Goal: Ask a question: Seek information or help from site administrators or community

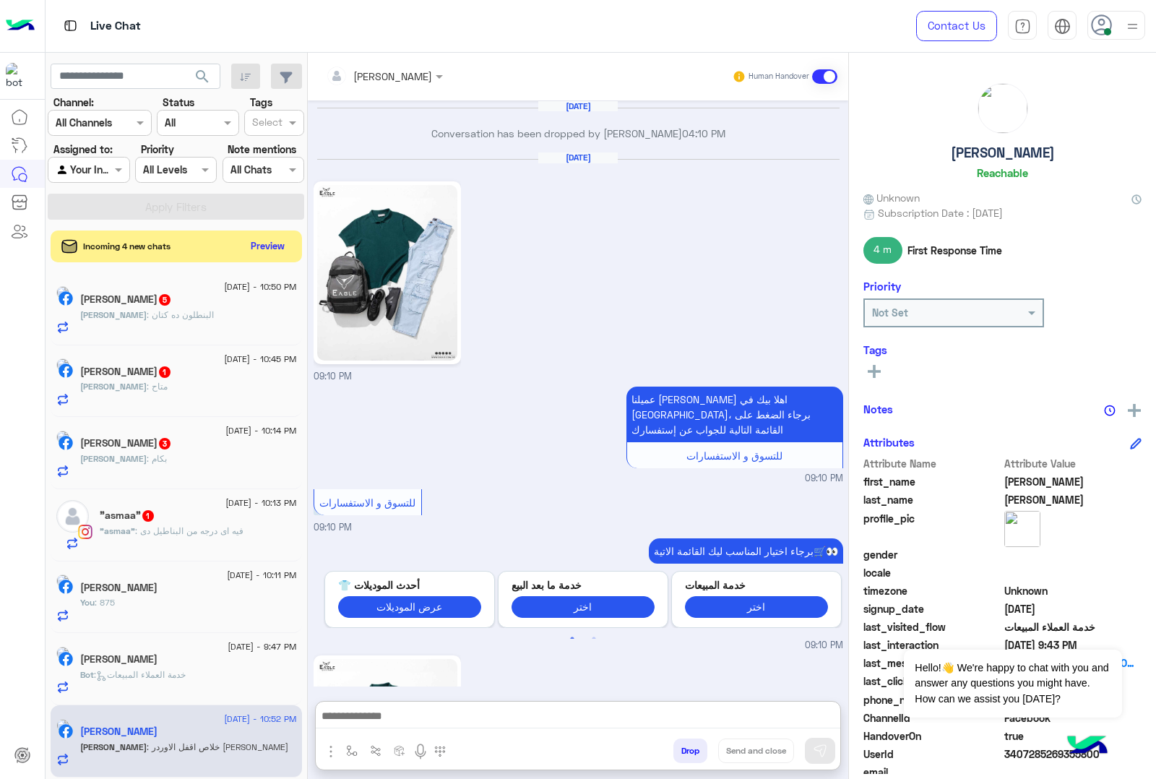
scroll to position [2734, 0]
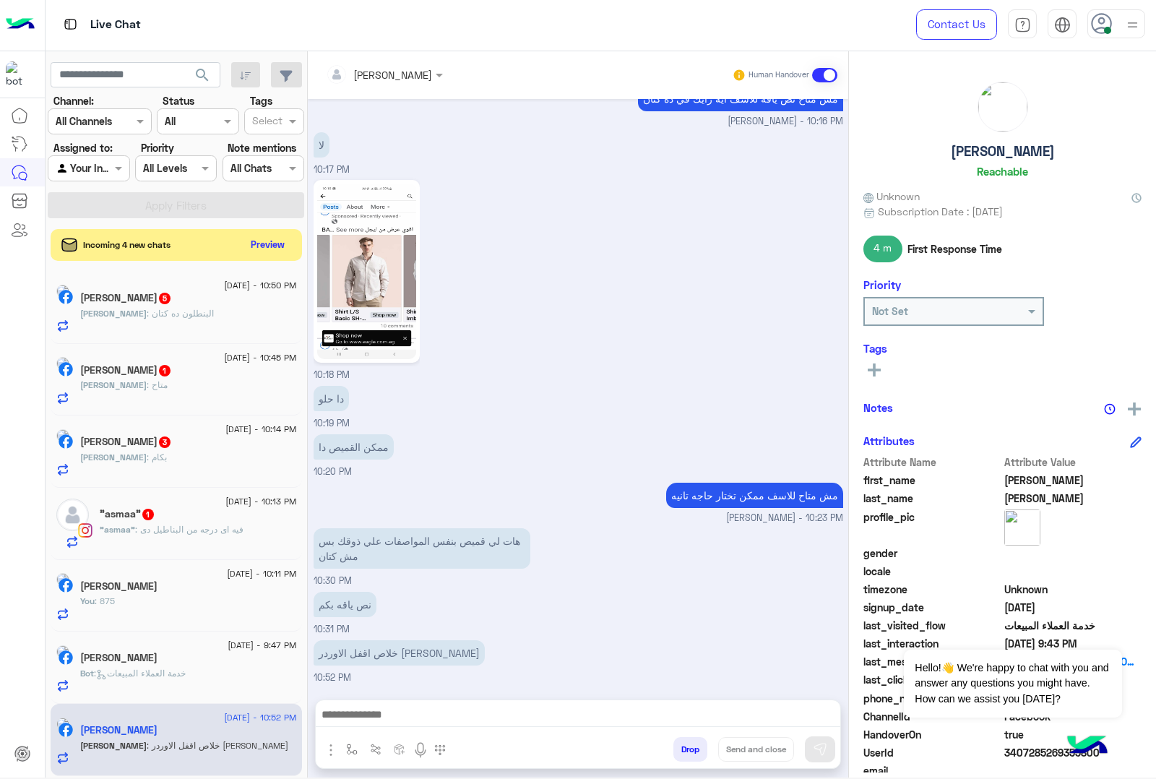
click at [684, 739] on button "Drop" at bounding box center [691, 749] width 34 height 25
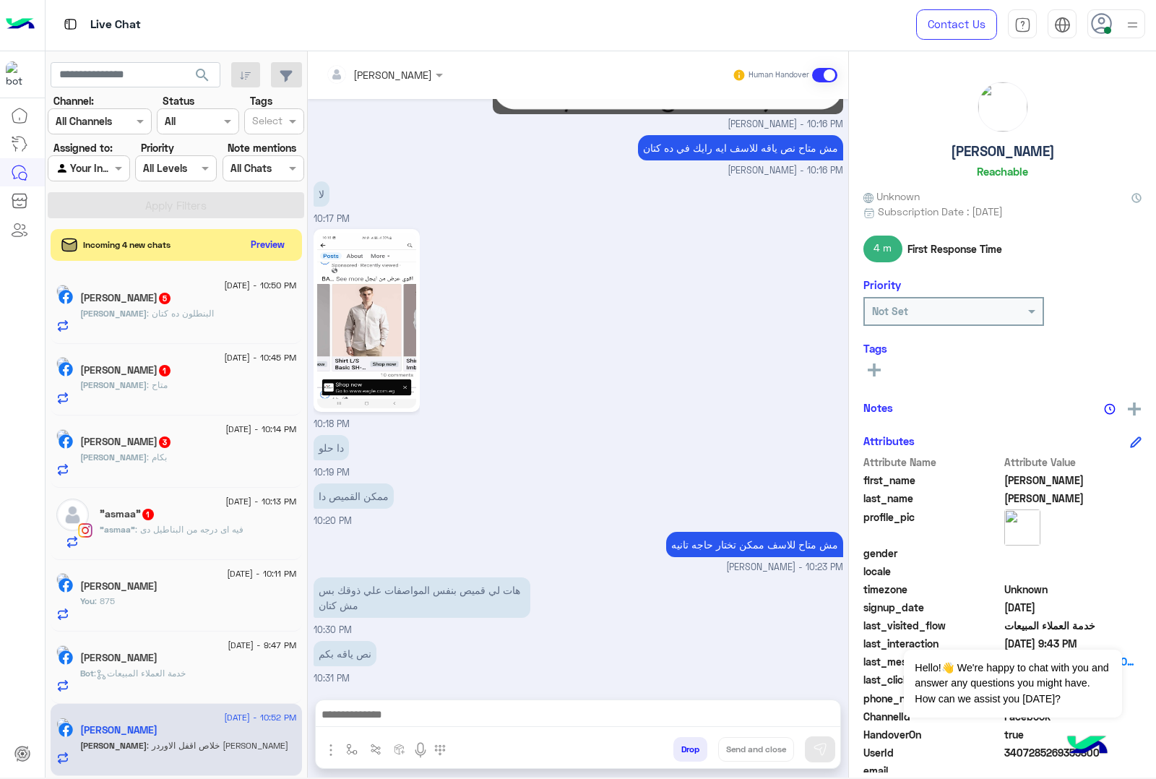
click at [684, 739] on button "Drop" at bounding box center [691, 749] width 34 height 25
click at [683, 742] on button "Drop" at bounding box center [691, 749] width 34 height 25
click at [683, 742] on div "[PERSON_NAME] Human Handover [DATE] Conversation has been dropped by [PERSON_NA…" at bounding box center [578, 417] width 541 height 732
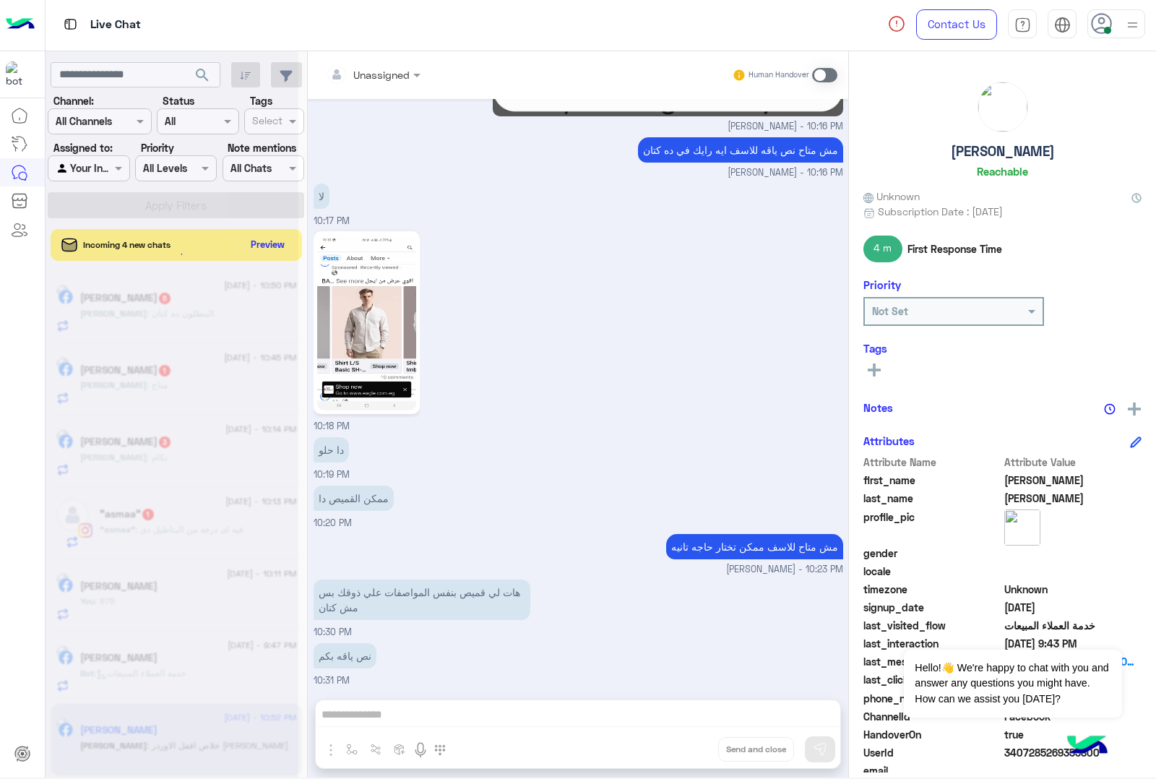
click at [683, 742] on div "Unassigned Human Handover [DATE] Conversation has been dropped by [PERSON_NAME]…" at bounding box center [578, 417] width 541 height 732
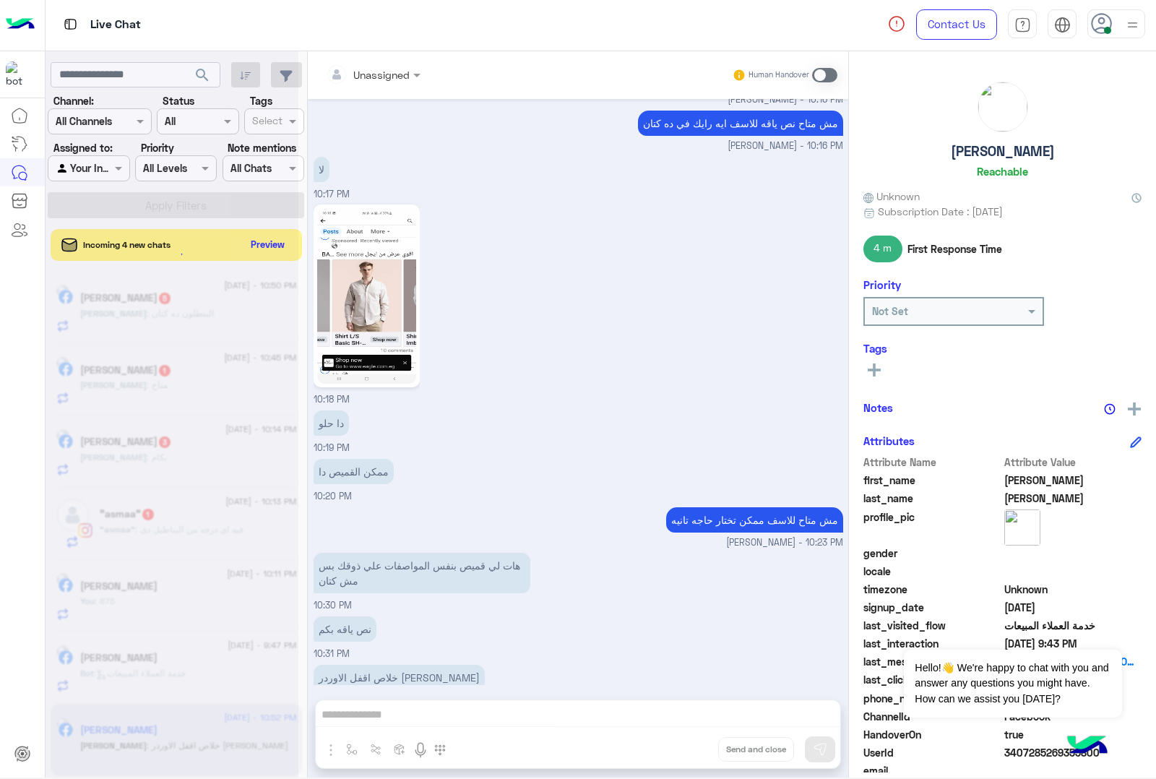
click at [683, 742] on div "Unassigned Human Handover [DATE] Conversation has been dropped by [PERSON_NAME]…" at bounding box center [578, 417] width 541 height 732
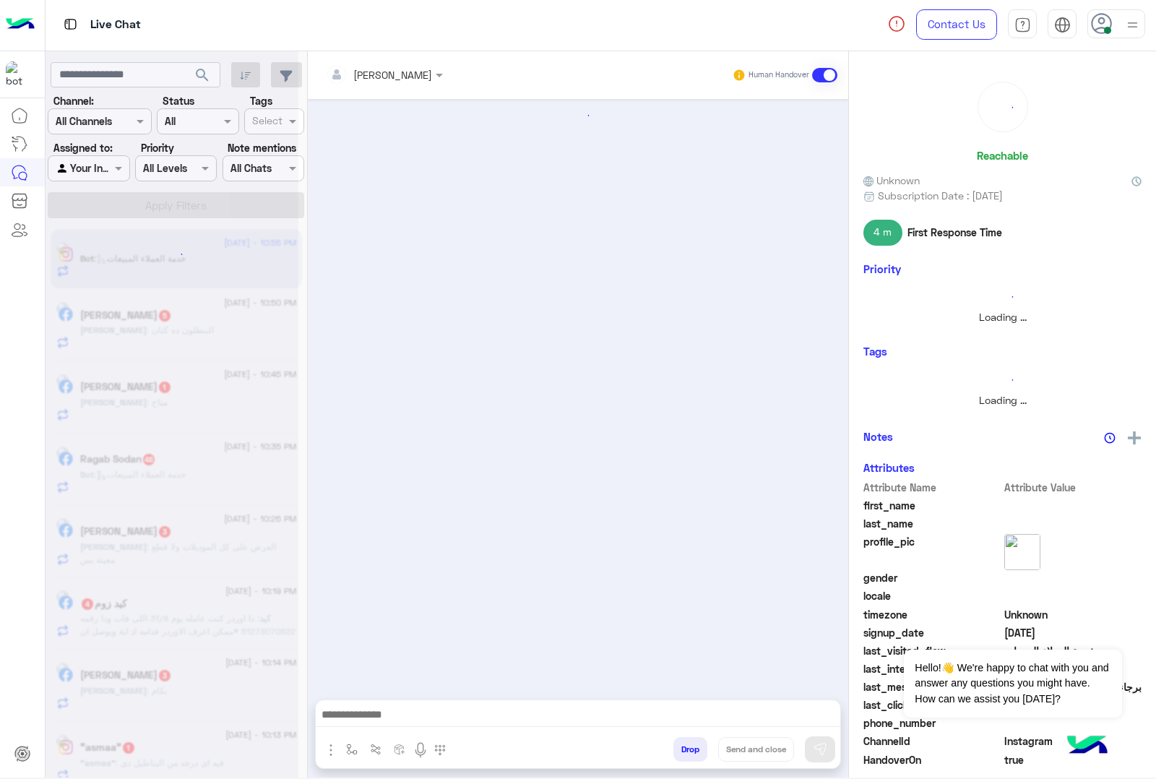
click at [681, 743] on button "Drop" at bounding box center [691, 749] width 34 height 25
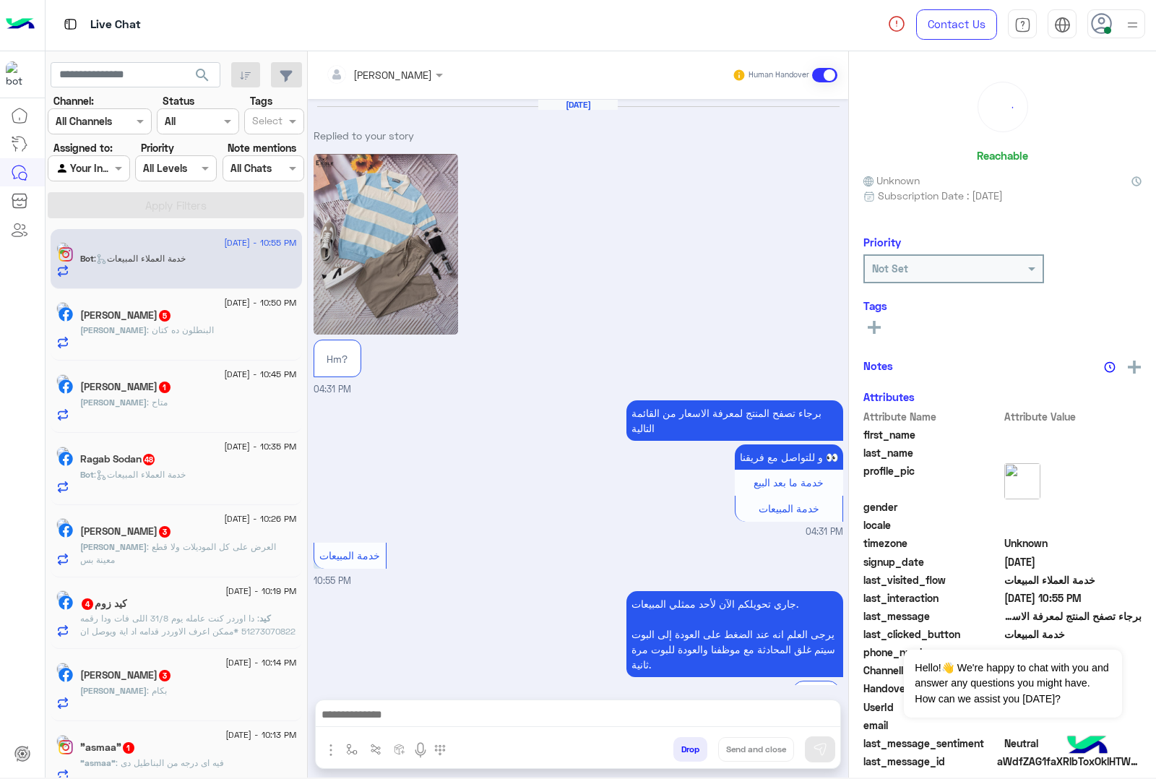
click at [681, 743] on button "Drop" at bounding box center [691, 749] width 34 height 25
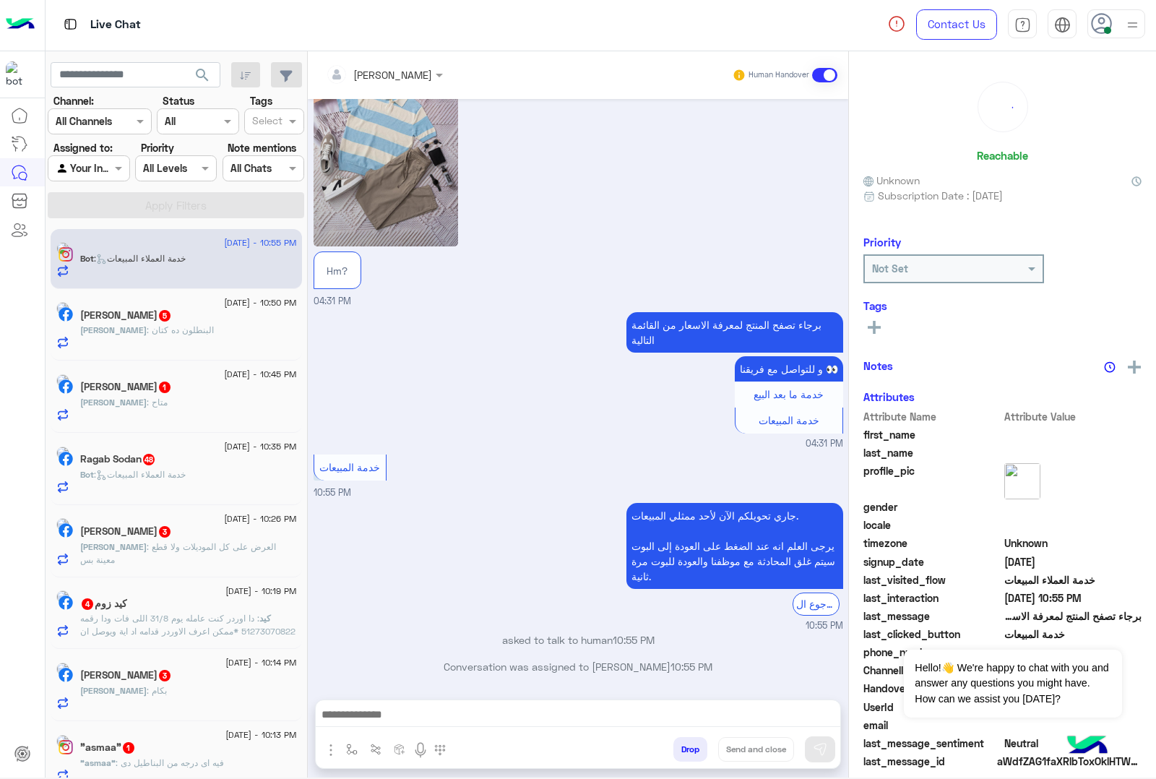
click at [681, 743] on button "Drop" at bounding box center [691, 749] width 34 height 25
click at [681, 743] on div "[PERSON_NAME] Human Handover [DATE] Replied to your story Hm? 04:31 PM برجاء تص…" at bounding box center [578, 417] width 541 height 732
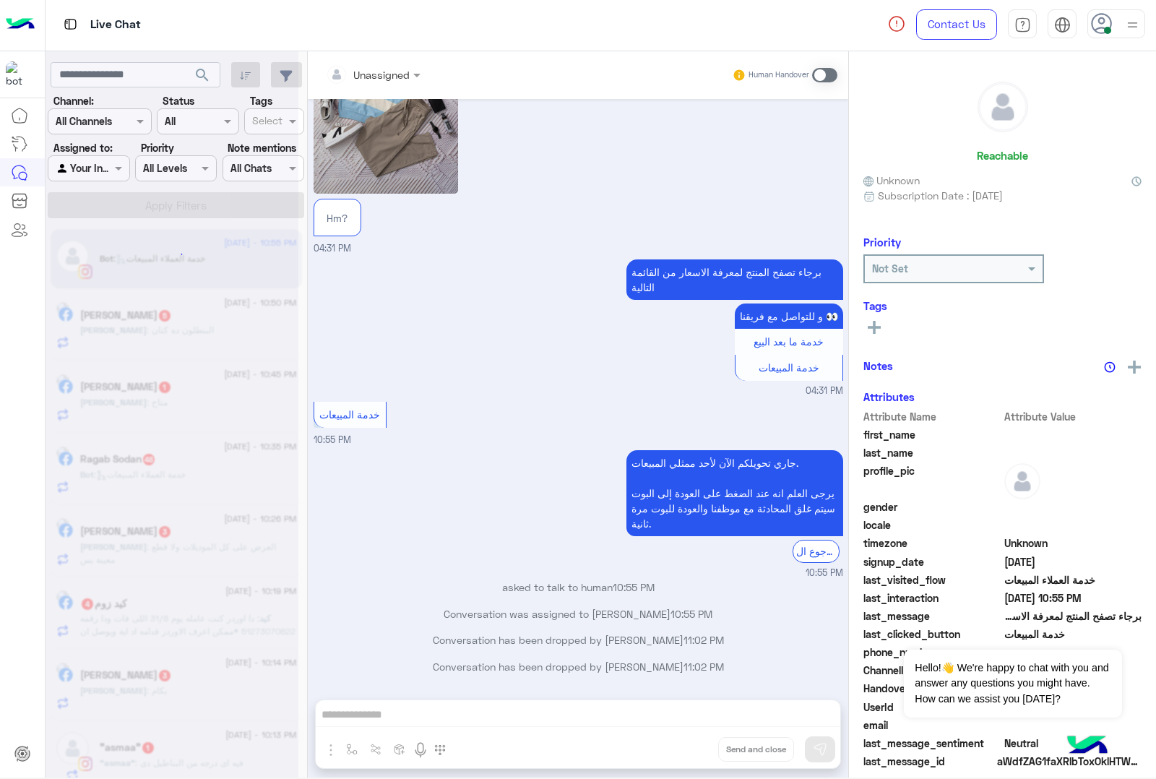
click at [681, 743] on div "Unassigned Human Handover [DATE] Replied to your story Hm? 04:31 PM برجاء تصفح …" at bounding box center [578, 417] width 541 height 732
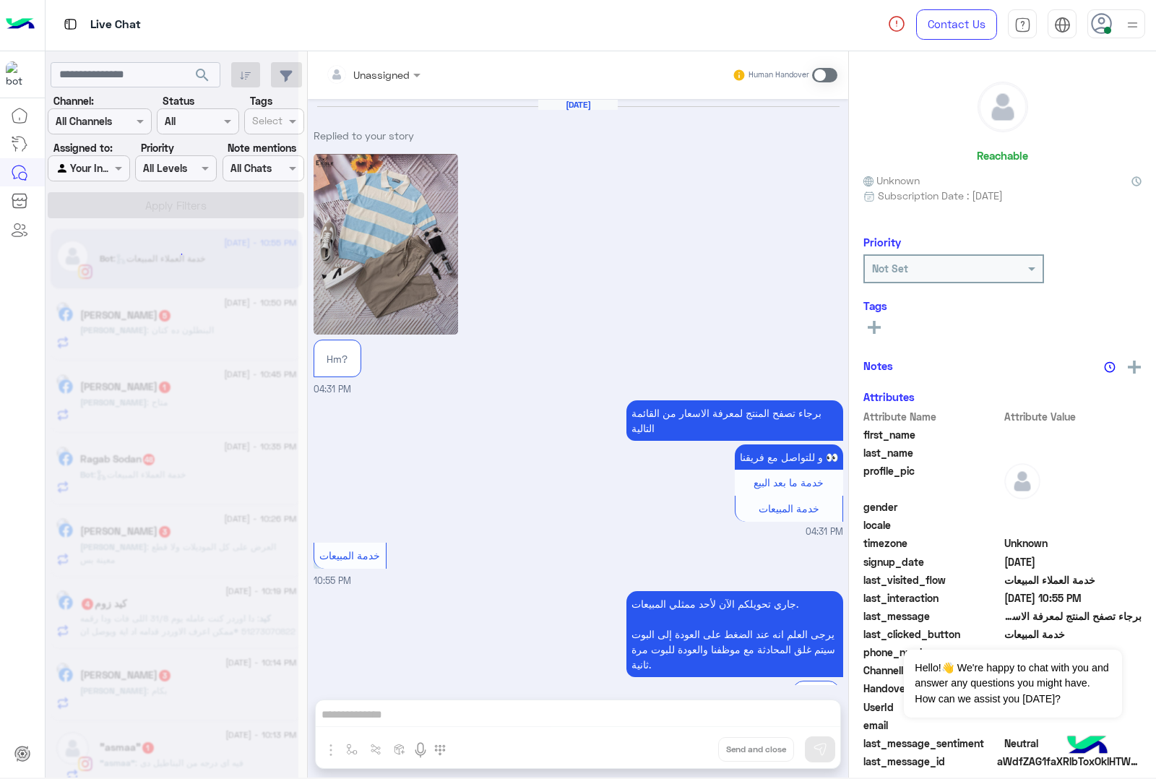
click at [0, 0] on button "Drop" at bounding box center [0, 0] width 0 height 0
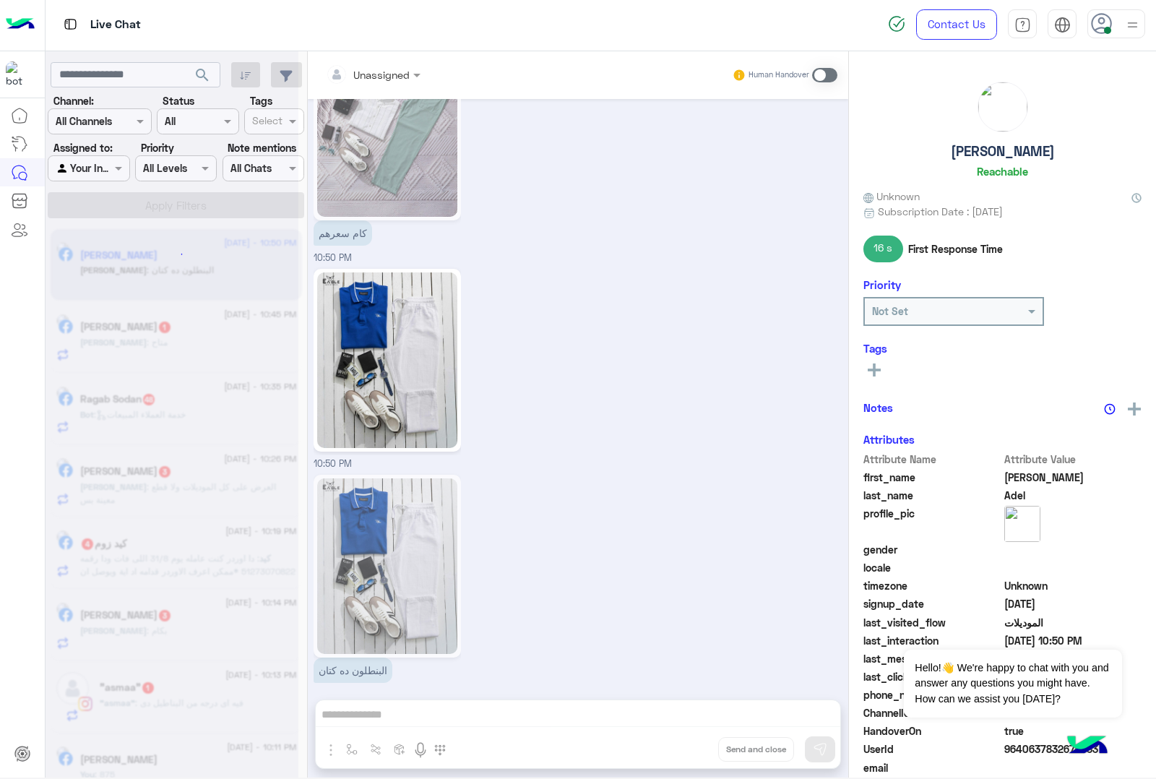
scroll to position [1079, 0]
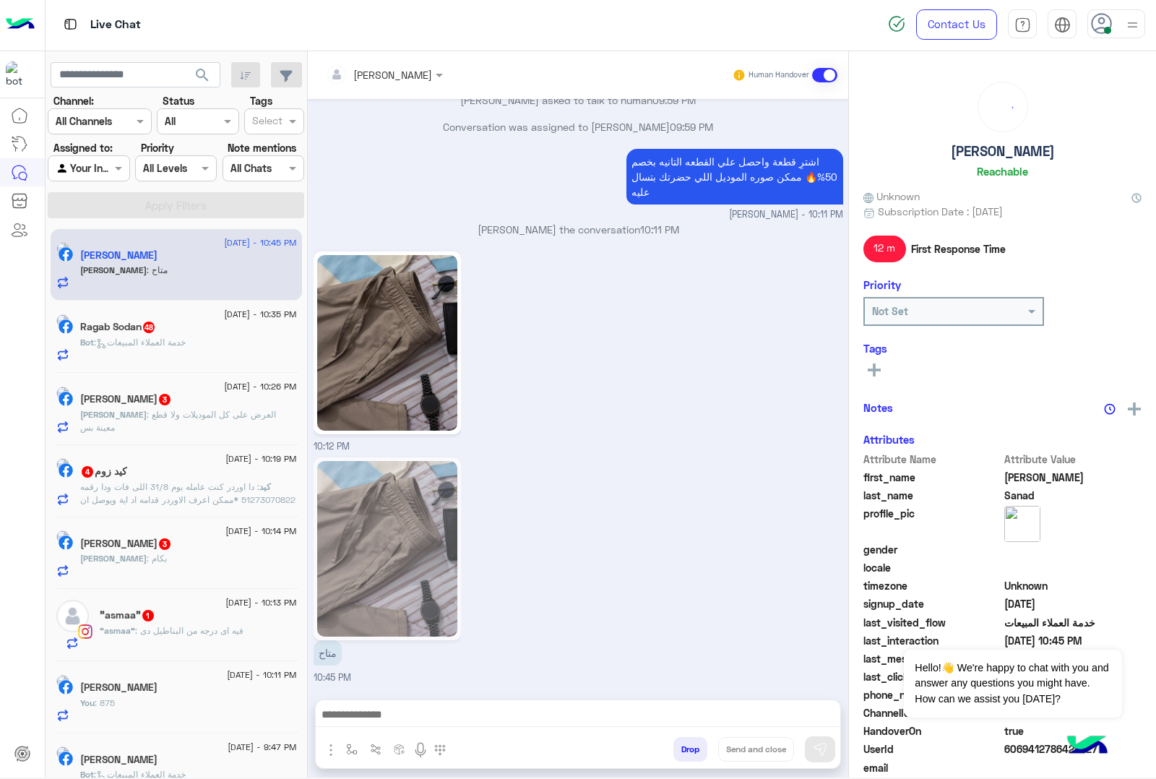
click at [683, 752] on button "Drop" at bounding box center [691, 749] width 34 height 25
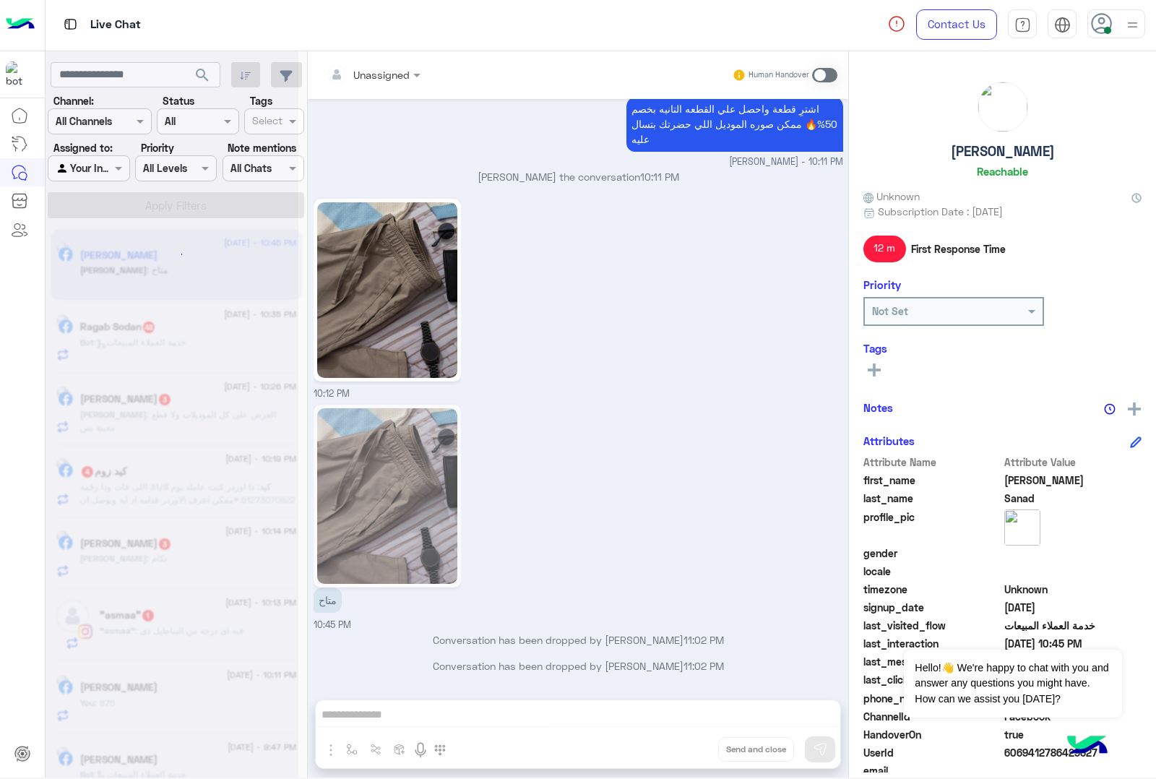
click at [683, 752] on div "Unassigned Human Handover [DATE] برجاء اختيار المناسب ليك القائمة الاتية🛒👀 الحق…" at bounding box center [578, 417] width 541 height 732
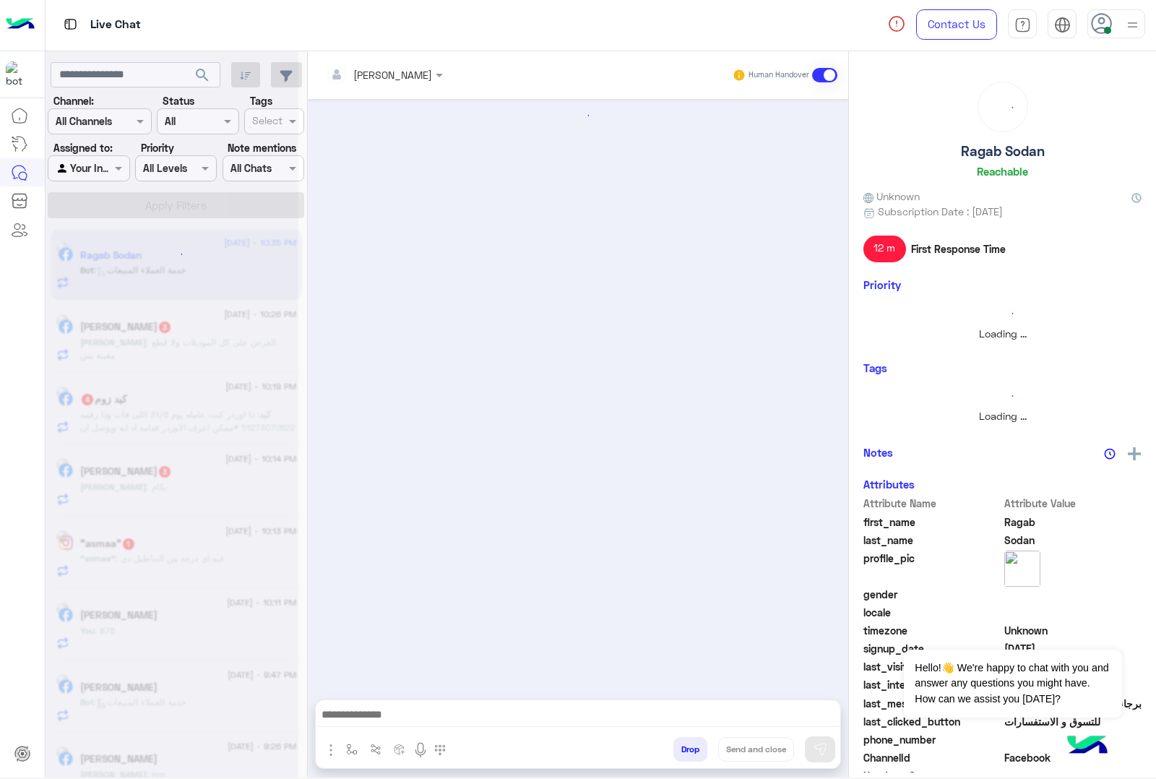
click at [683, 752] on button "Drop" at bounding box center [691, 749] width 34 height 25
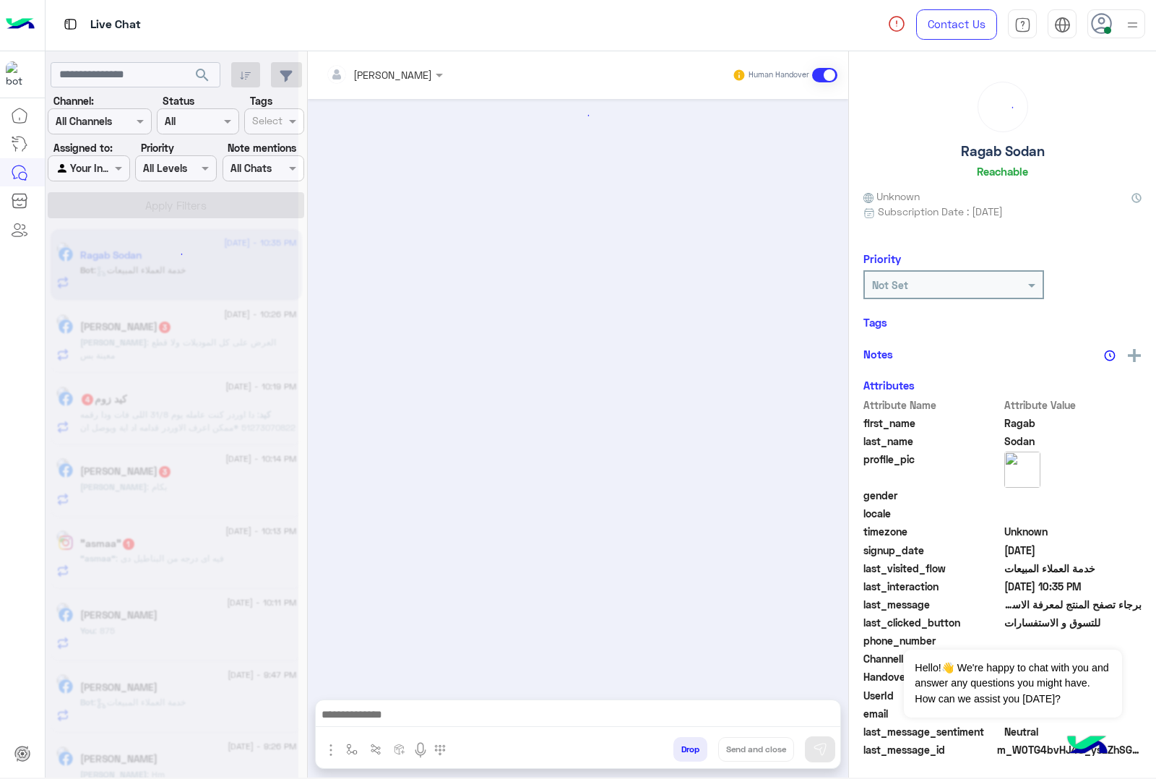
click at [683, 752] on button "Drop" at bounding box center [691, 749] width 34 height 25
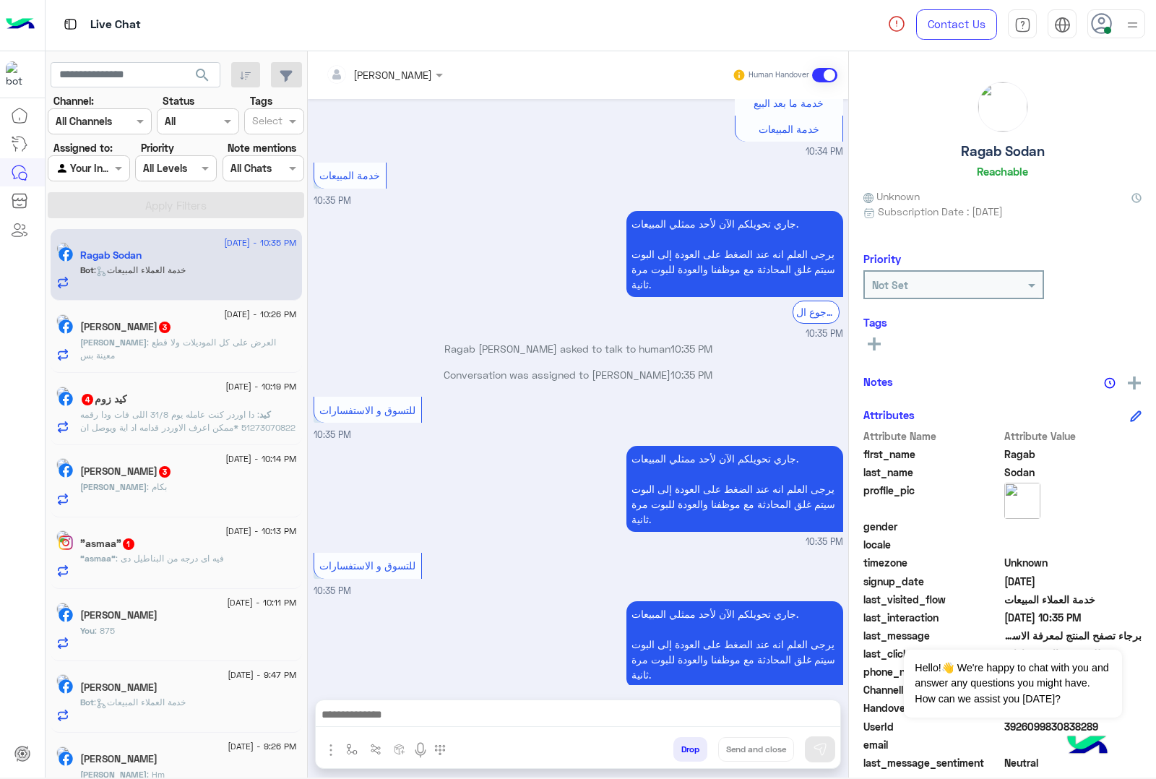
click at [683, 752] on button "Drop" at bounding box center [691, 749] width 34 height 25
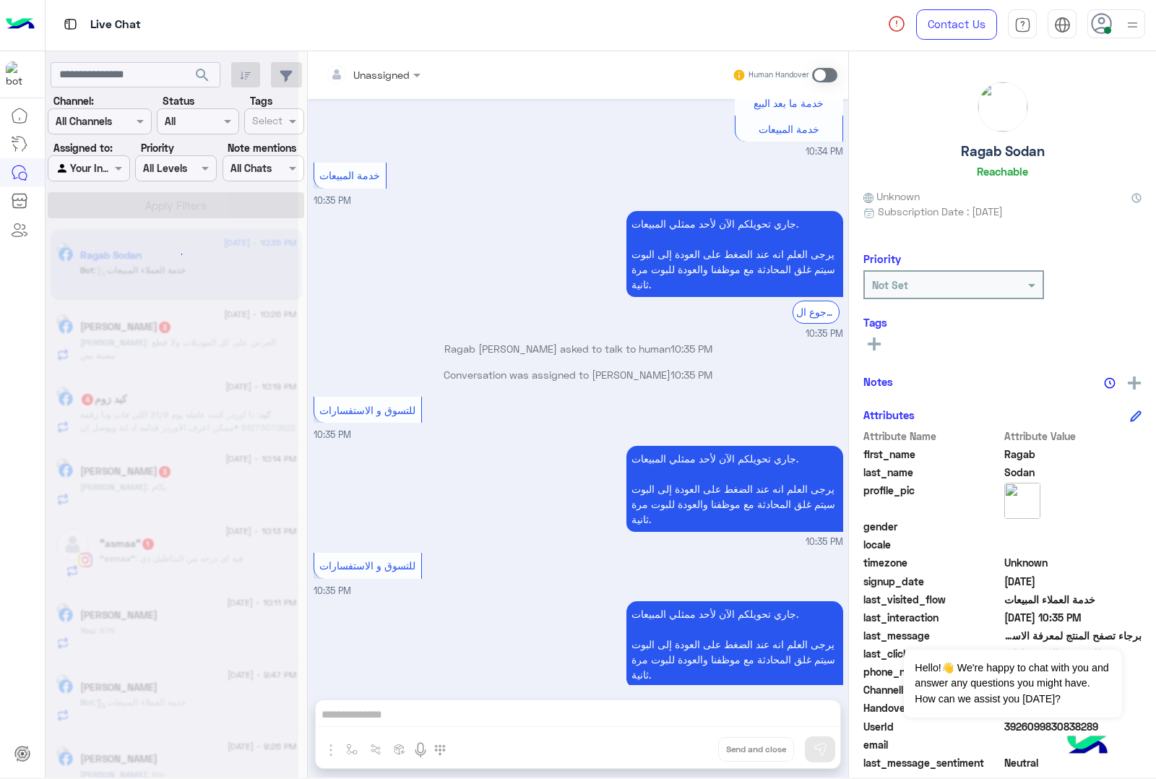
scroll to position [1396, 0]
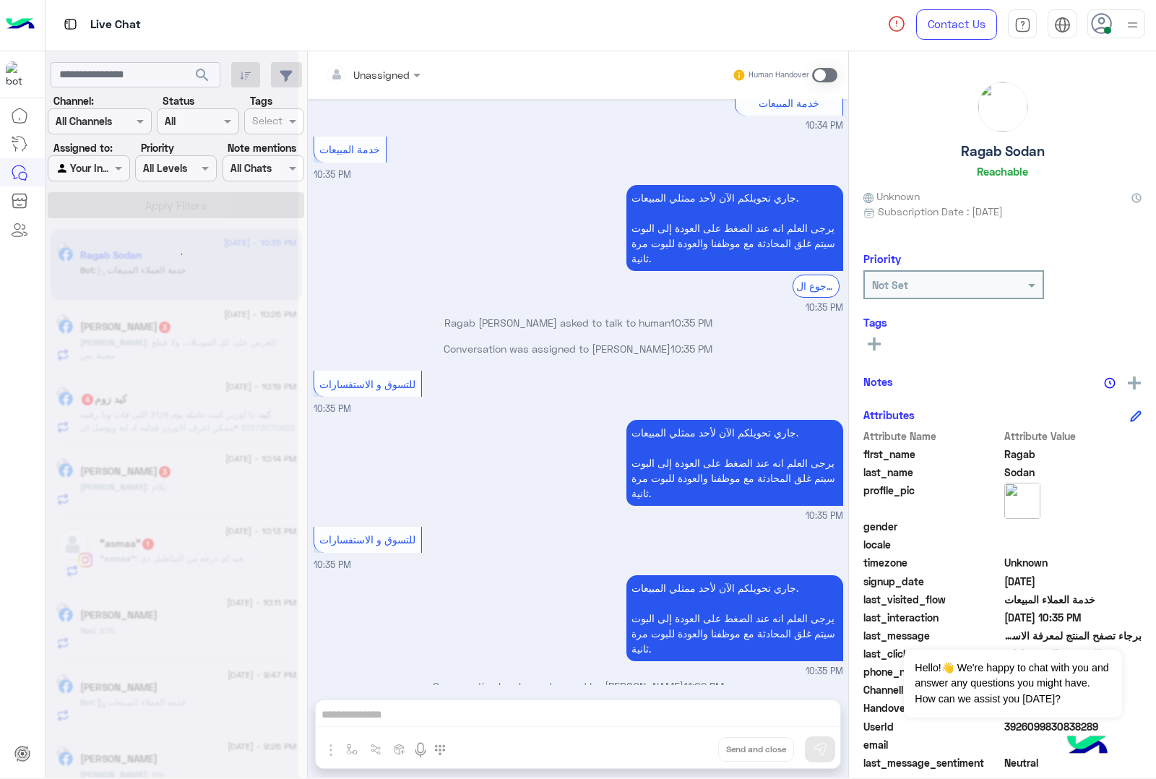
click at [683, 752] on div "Unassigned Human Handover [DATE] الموقع 02:18 PM الموقع 02:18 PM الموقع 02:18 P…" at bounding box center [578, 417] width 541 height 732
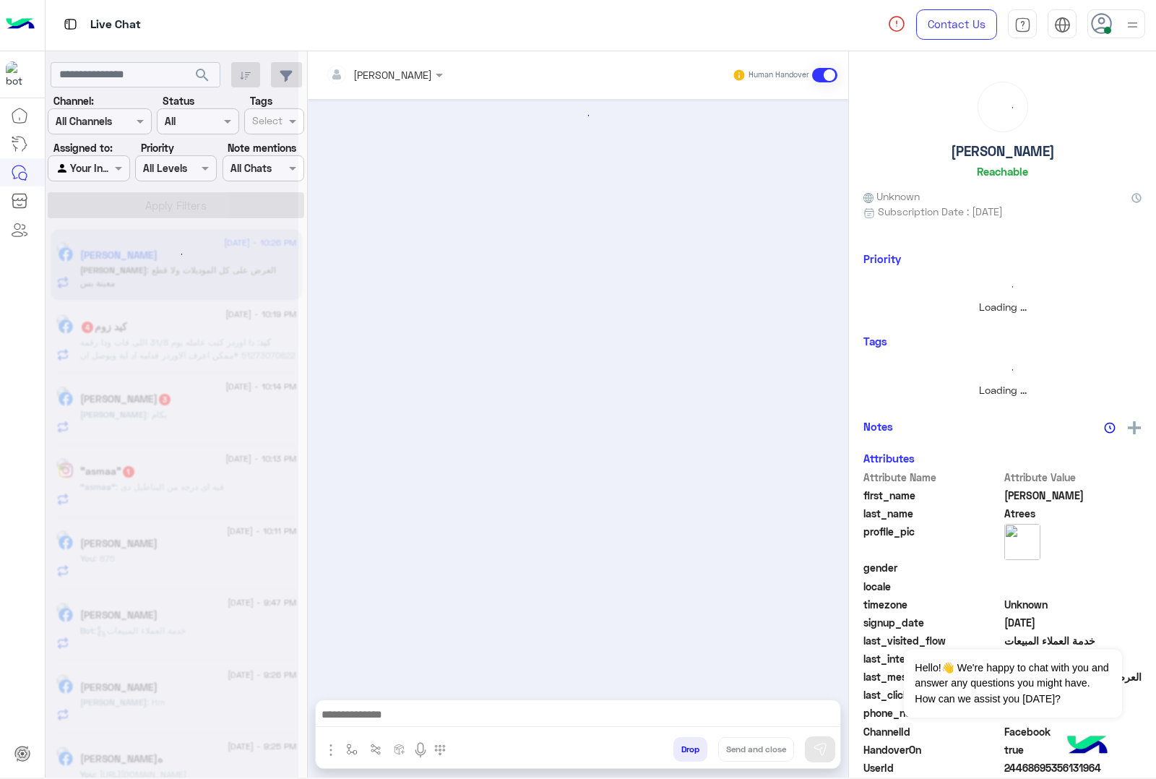
click at [683, 752] on button "Drop" at bounding box center [691, 749] width 34 height 25
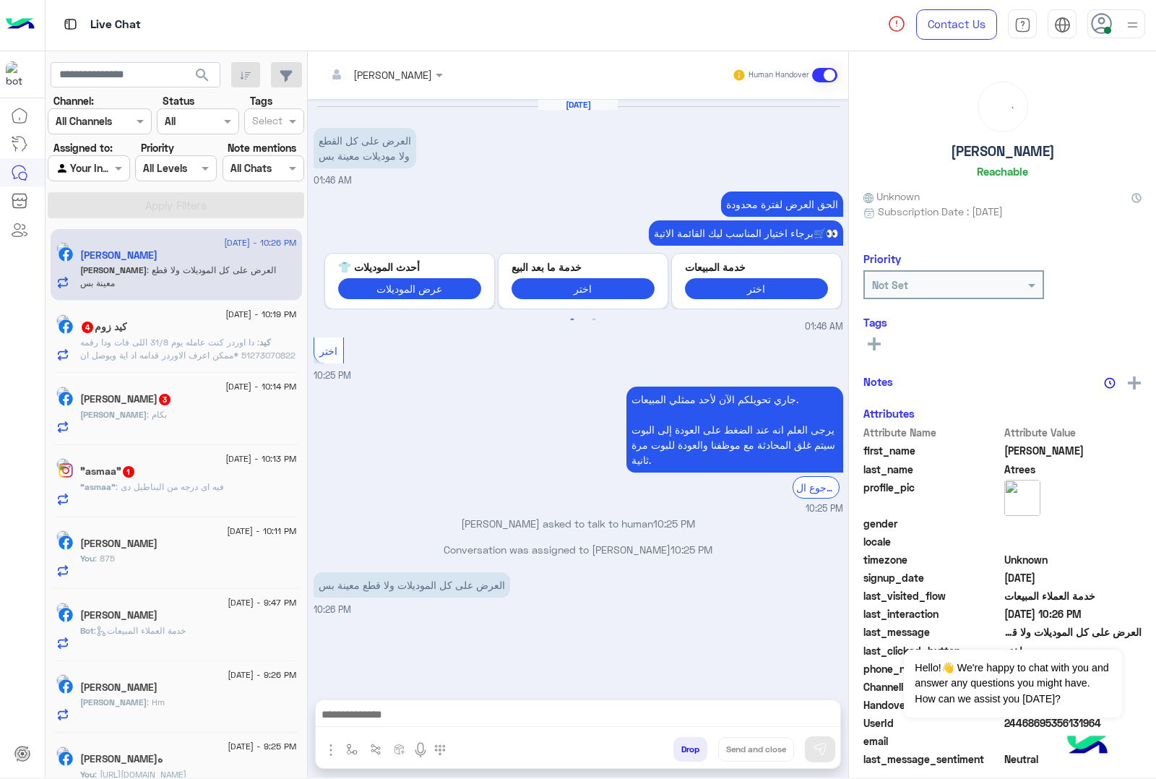
click at [683, 752] on button "Drop" at bounding box center [691, 749] width 34 height 25
click at [683, 752] on div "[PERSON_NAME] Human Handover [DATE] العرض على كل القطع ولا موديلات معينة بس 01:…" at bounding box center [578, 417] width 541 height 732
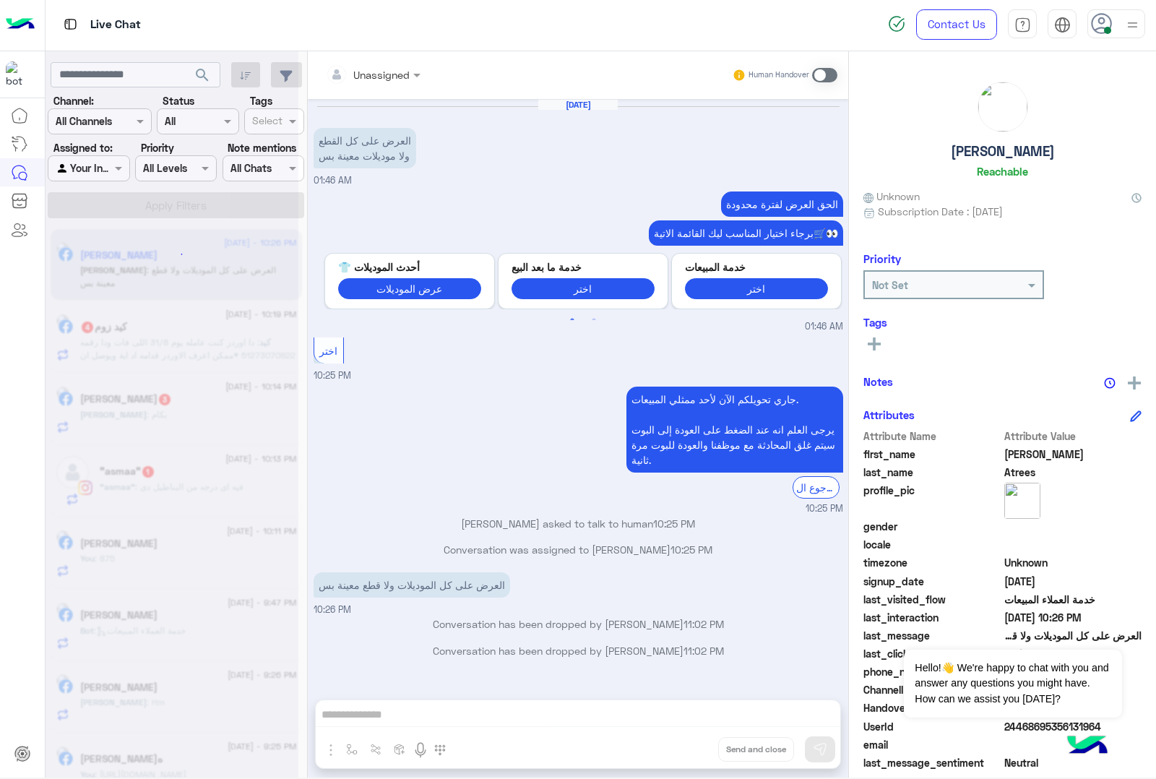
click at [683, 752] on div "Unassigned Human Handover [DATE] العرض على كل القطع ولا موديلات معينة بس 01:46 …" at bounding box center [578, 417] width 541 height 732
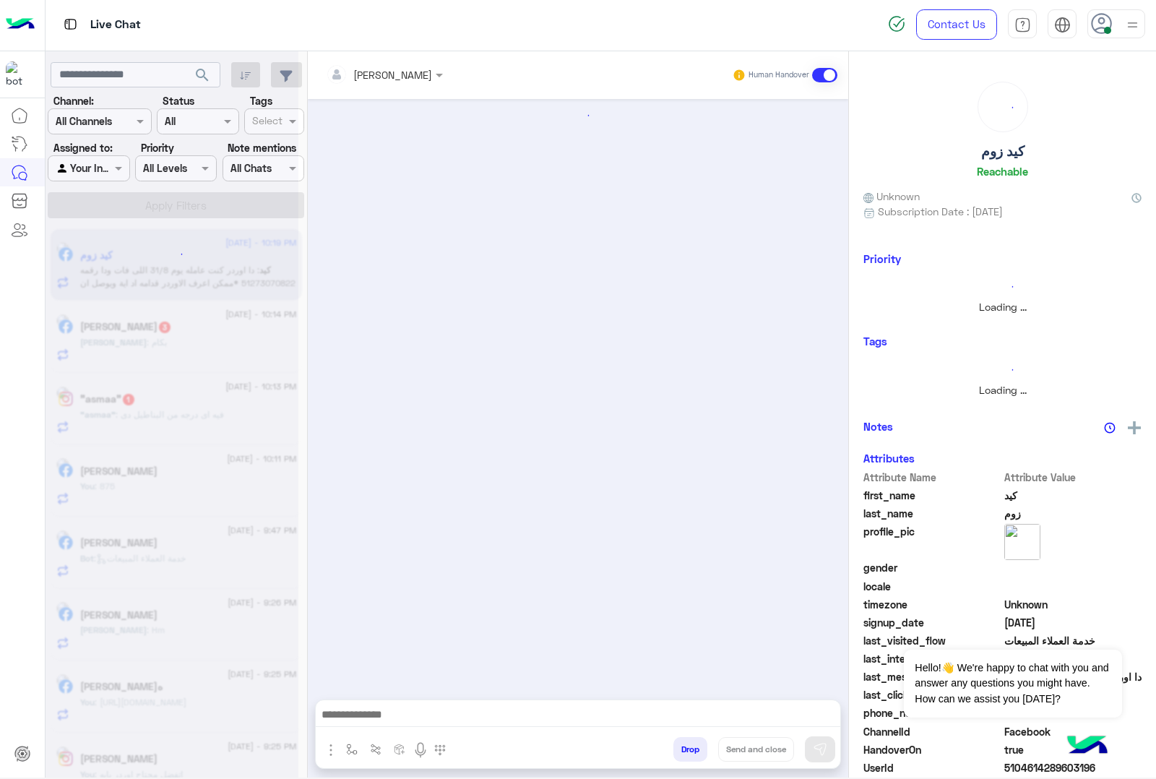
click at [683, 752] on button "Drop" at bounding box center [691, 749] width 34 height 25
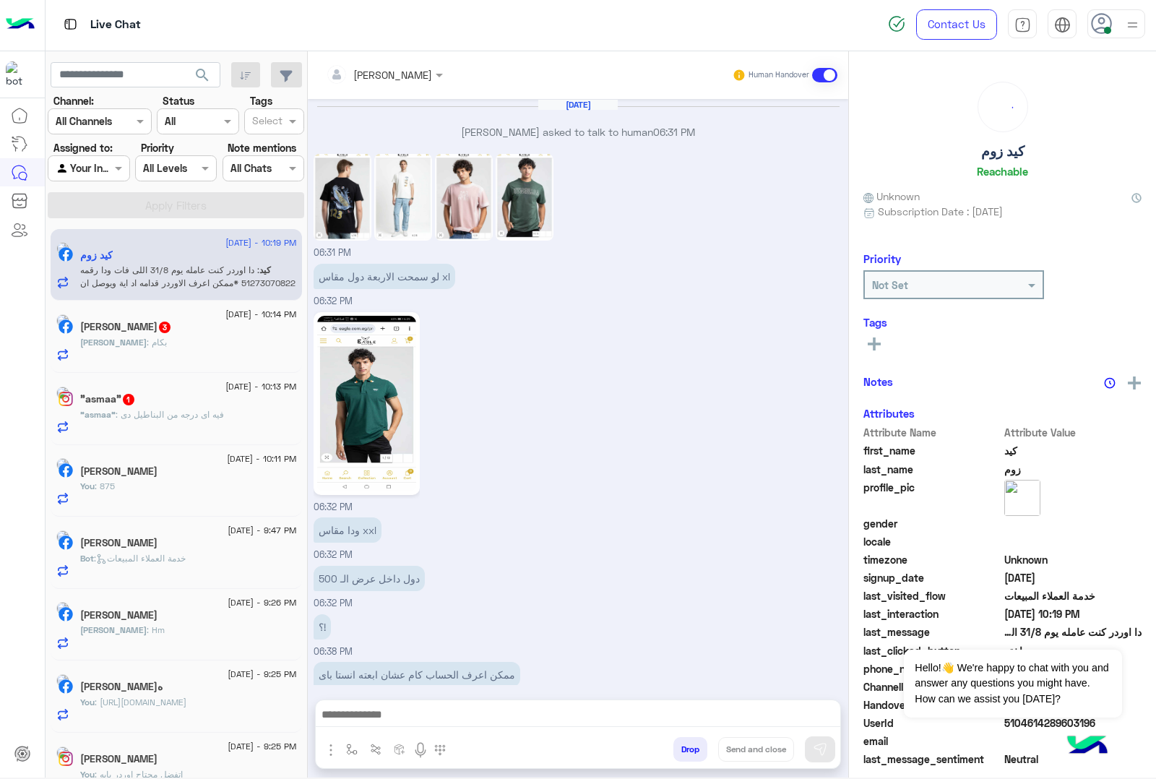
click at [683, 752] on button "Drop" at bounding box center [691, 749] width 34 height 25
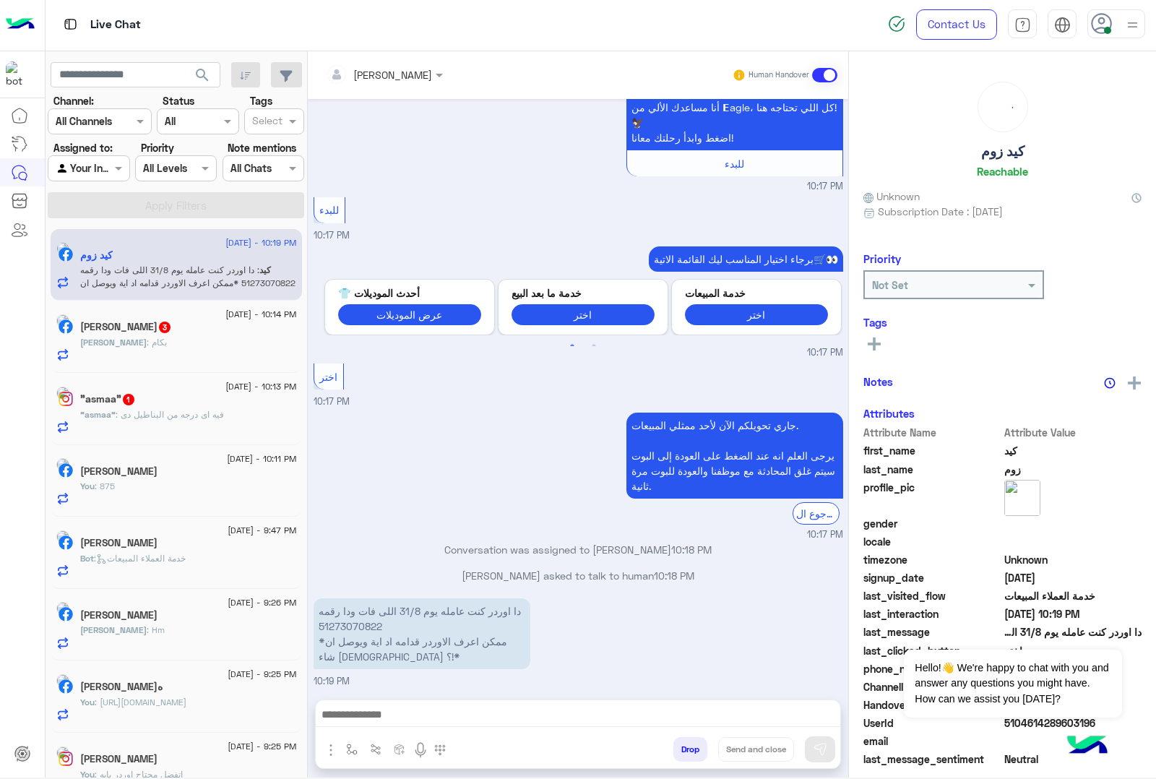
click at [683, 752] on div "[PERSON_NAME] Human Handover [DATE] [PERSON_NAME] asked to talk to human 06:31 …" at bounding box center [578, 417] width 541 height 732
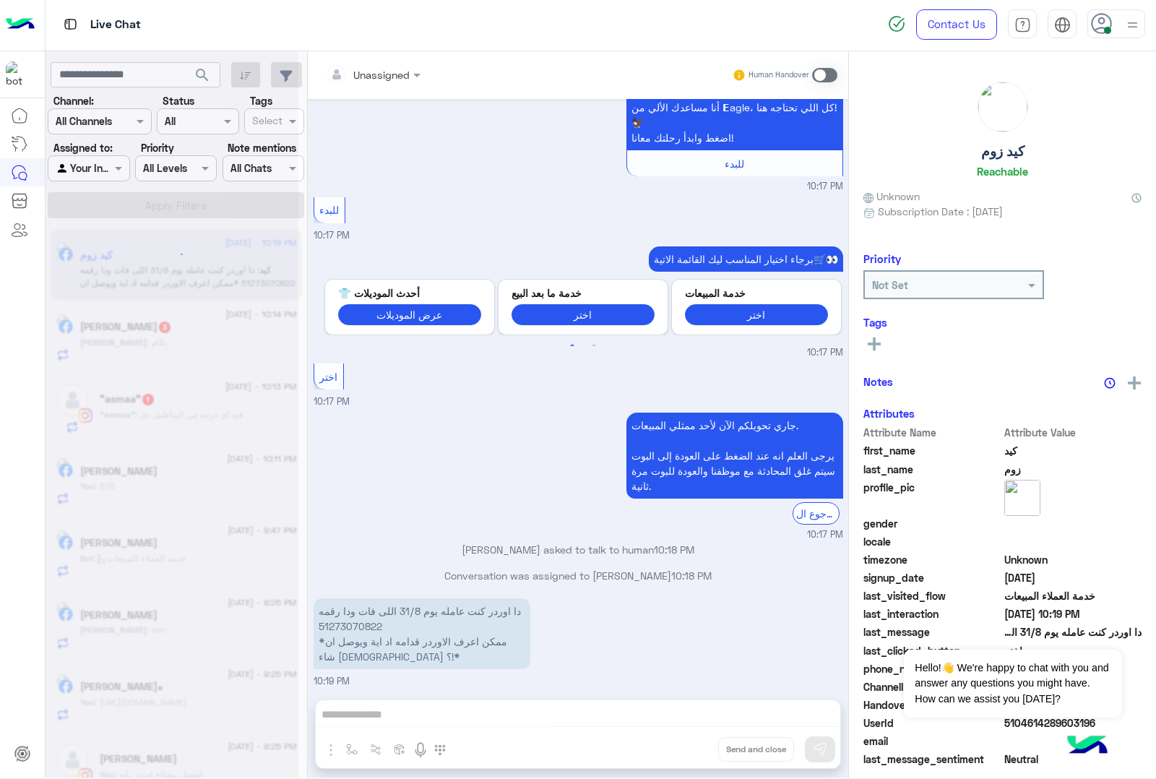
scroll to position [2157, 0]
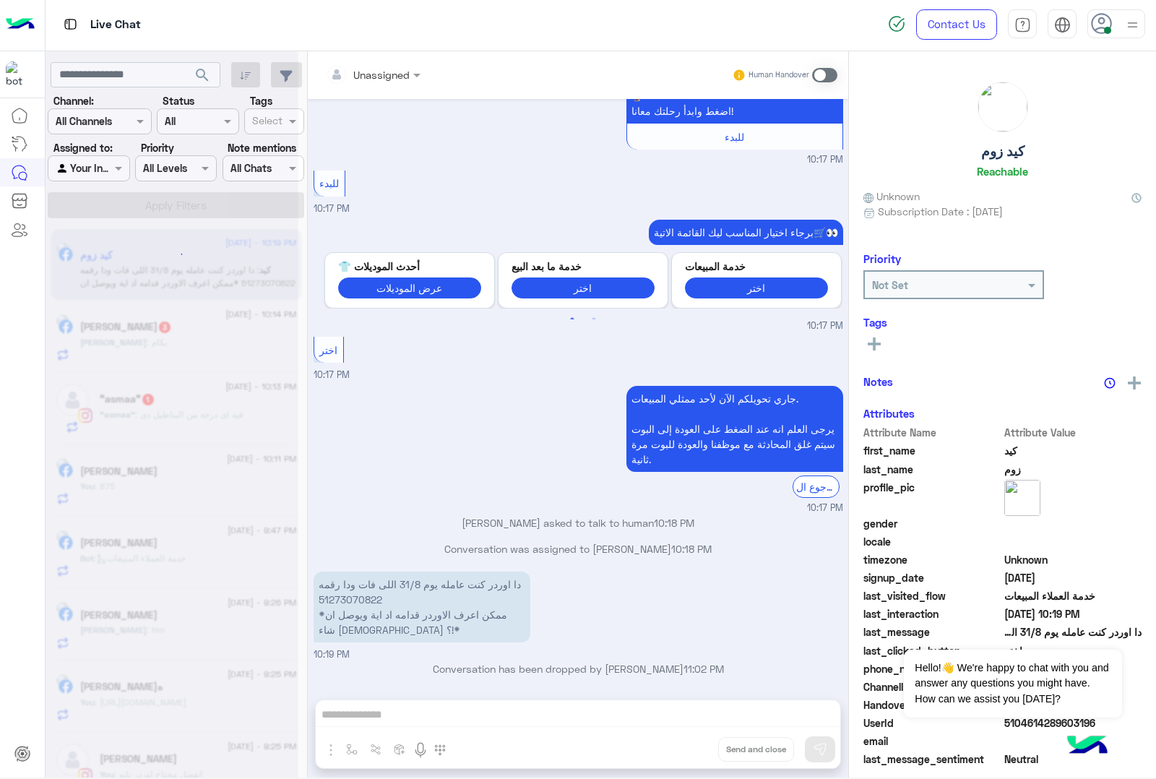
click at [683, 752] on div "Unassigned Human Handover [DATE] كيد زوم asked to talk to human 06:31 PM 06:31 …" at bounding box center [578, 417] width 541 height 732
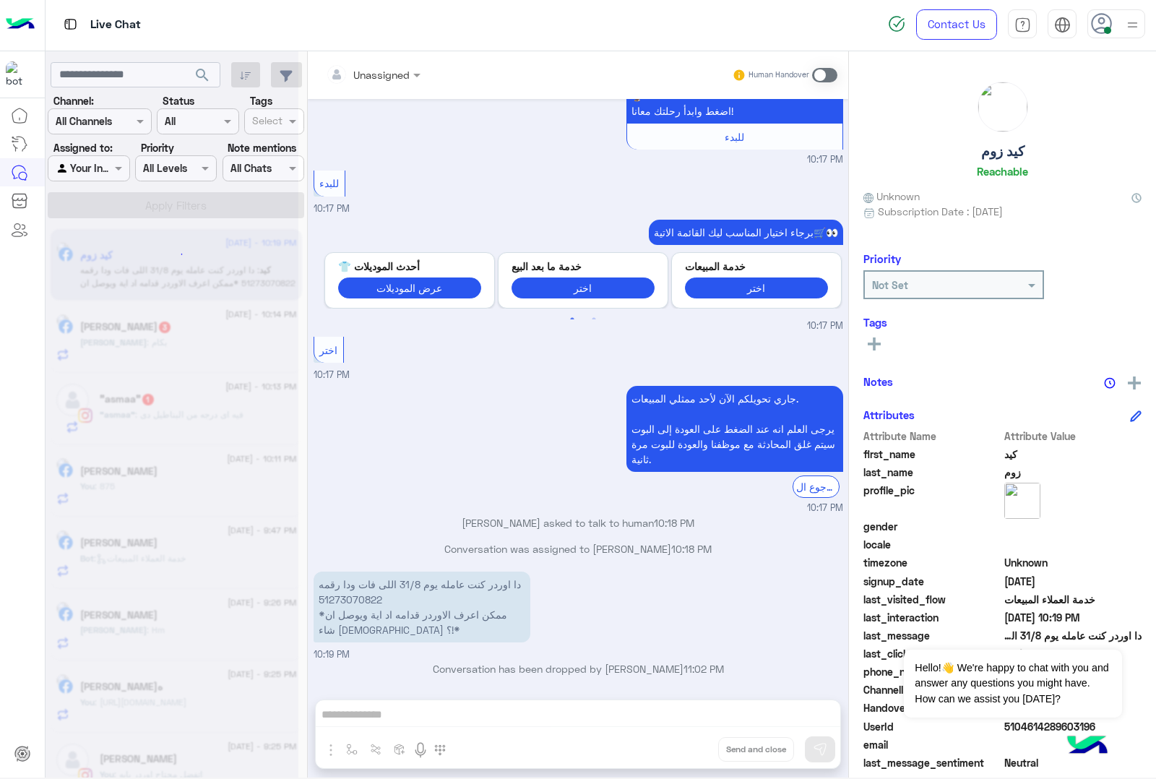
click at [691, 756] on div "Unassigned Human Handover [DATE] كيد زوم asked to talk to human 06:31 PM 06:31 …" at bounding box center [578, 417] width 541 height 732
click at [0, 0] on button "Drop" at bounding box center [0, 0] width 0 height 0
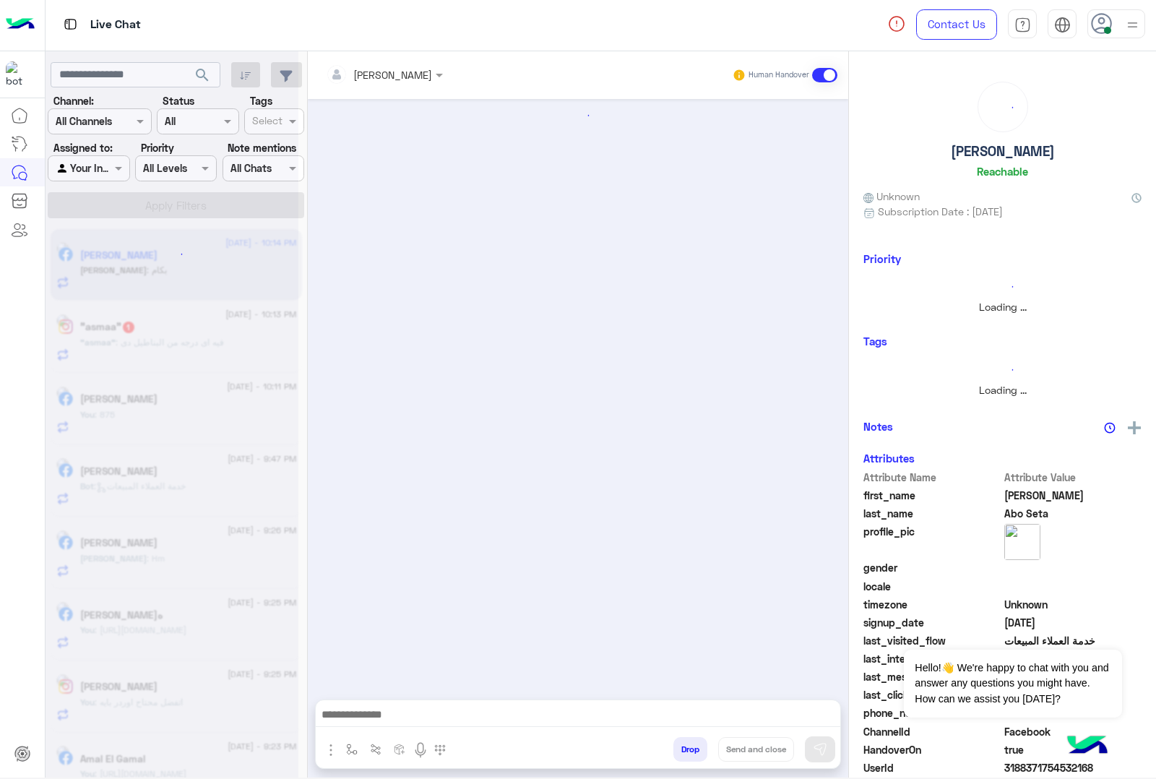
click at [691, 756] on button "Drop" at bounding box center [691, 749] width 34 height 25
click at [691, 756] on div "[PERSON_NAME] Human Handover Drop Send and close" at bounding box center [578, 417] width 541 height 732
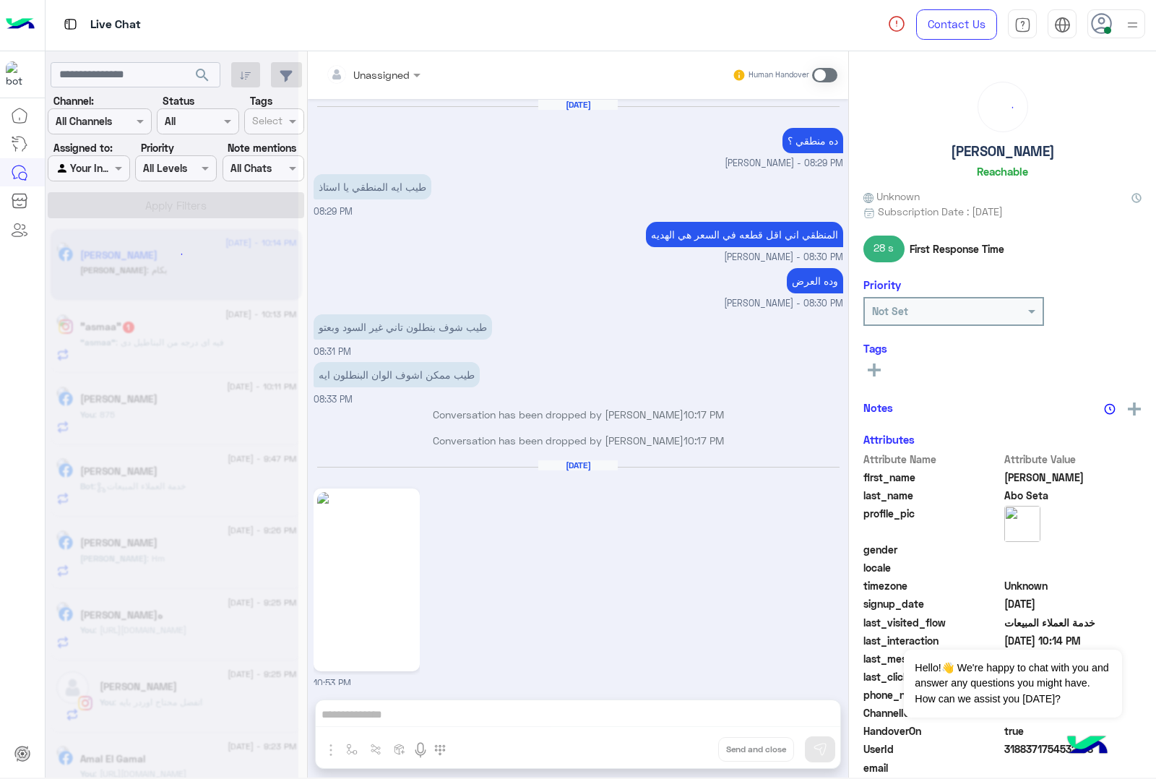
scroll to position [1896, 0]
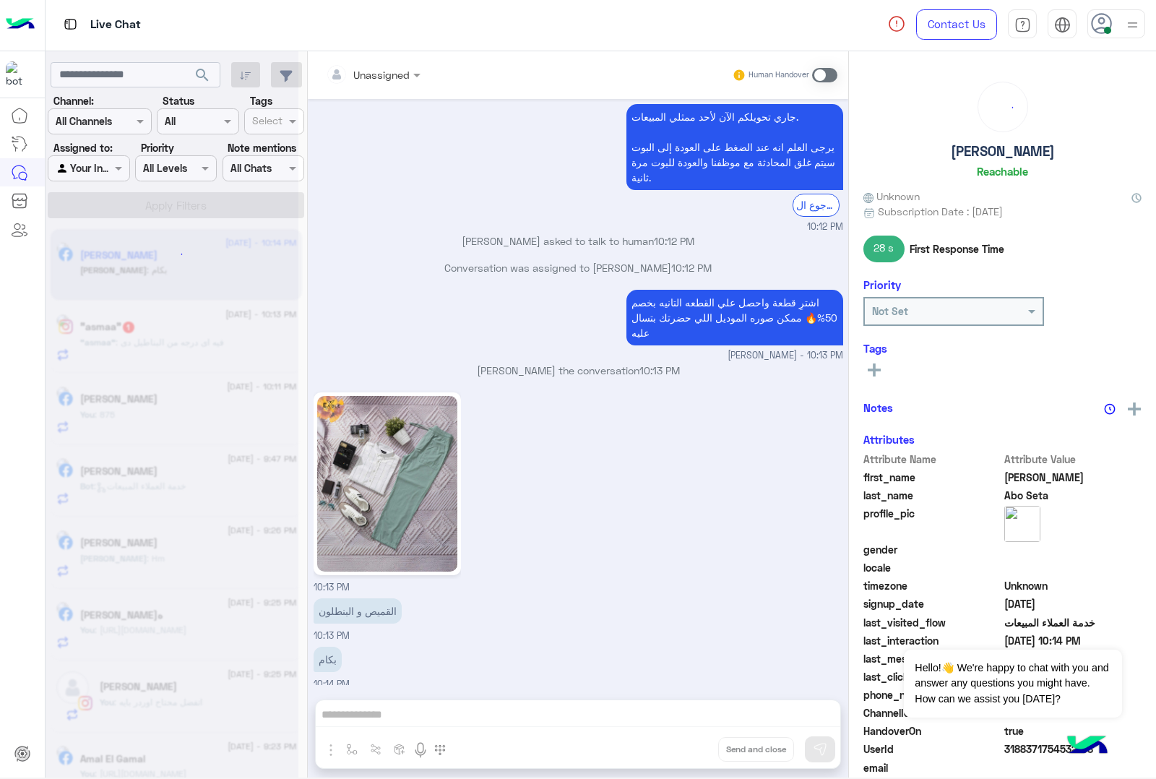
click at [691, 756] on div "Unassigned Human Handover [DATE] ده منطقي ؟ [PERSON_NAME] - 08:29 PM طيب ايه ال…" at bounding box center [578, 417] width 541 height 732
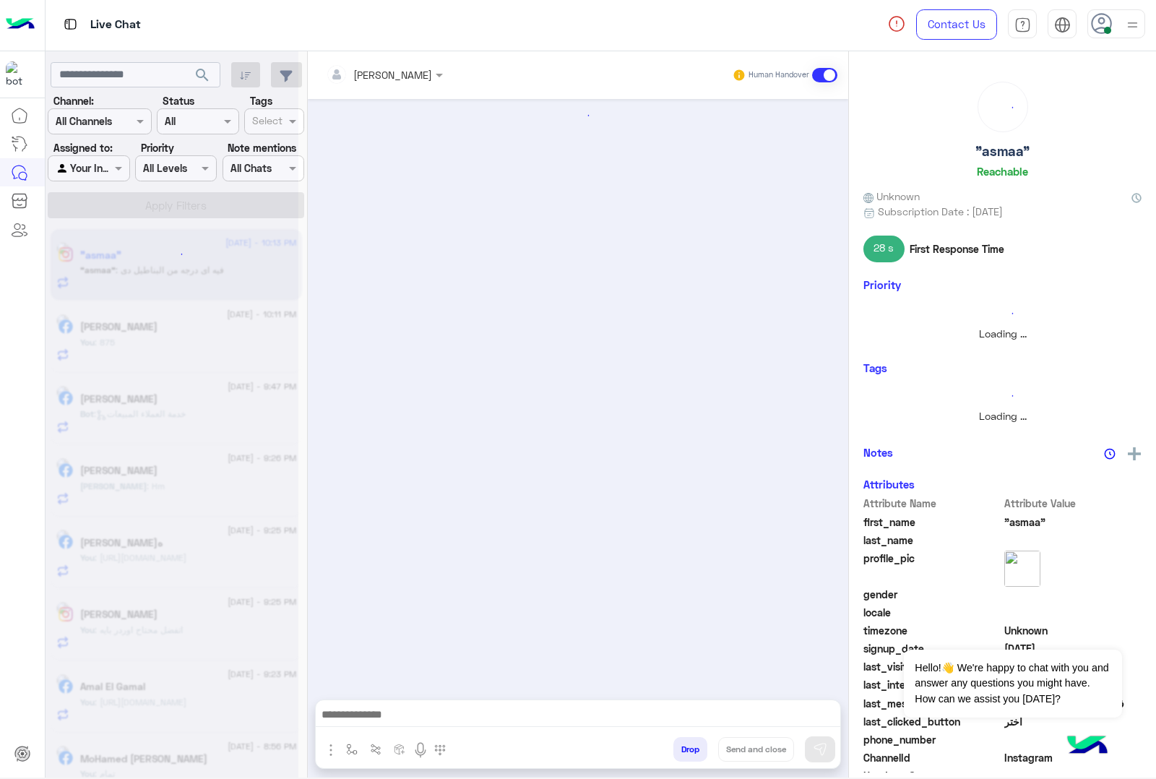
click at [691, 757] on button "Drop" at bounding box center [691, 749] width 34 height 25
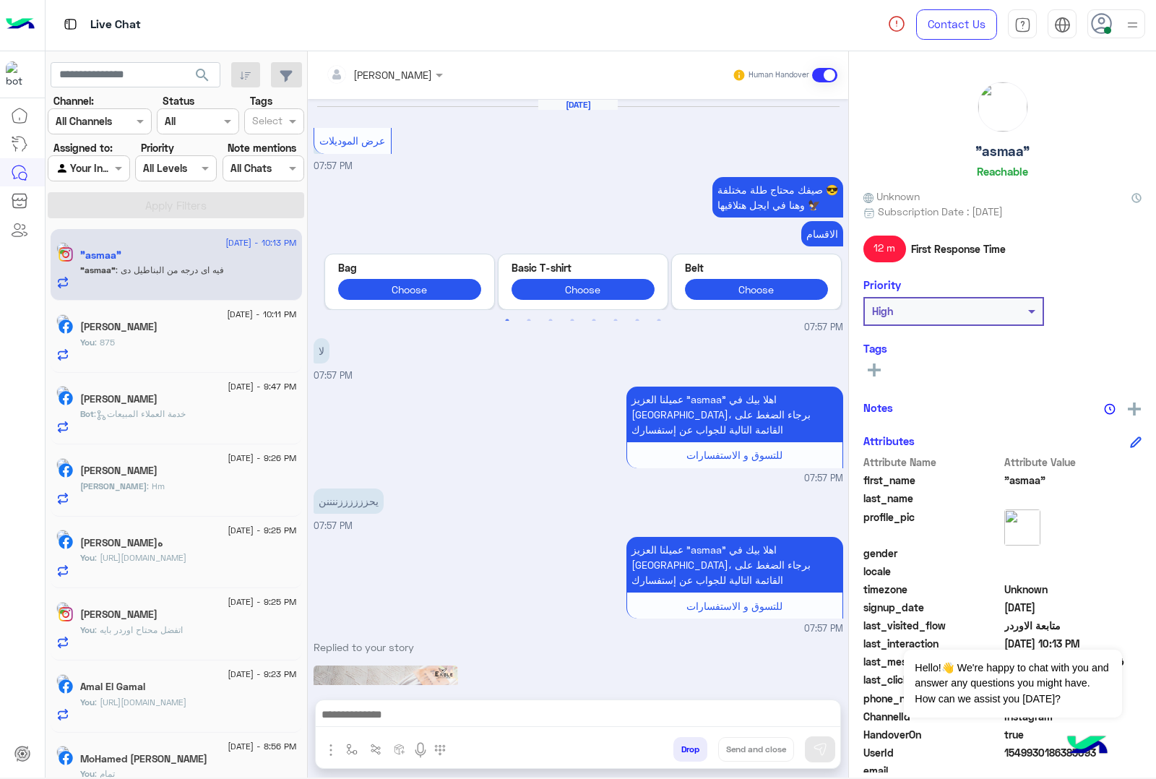
click at [691, 757] on button "Drop" at bounding box center [691, 749] width 34 height 25
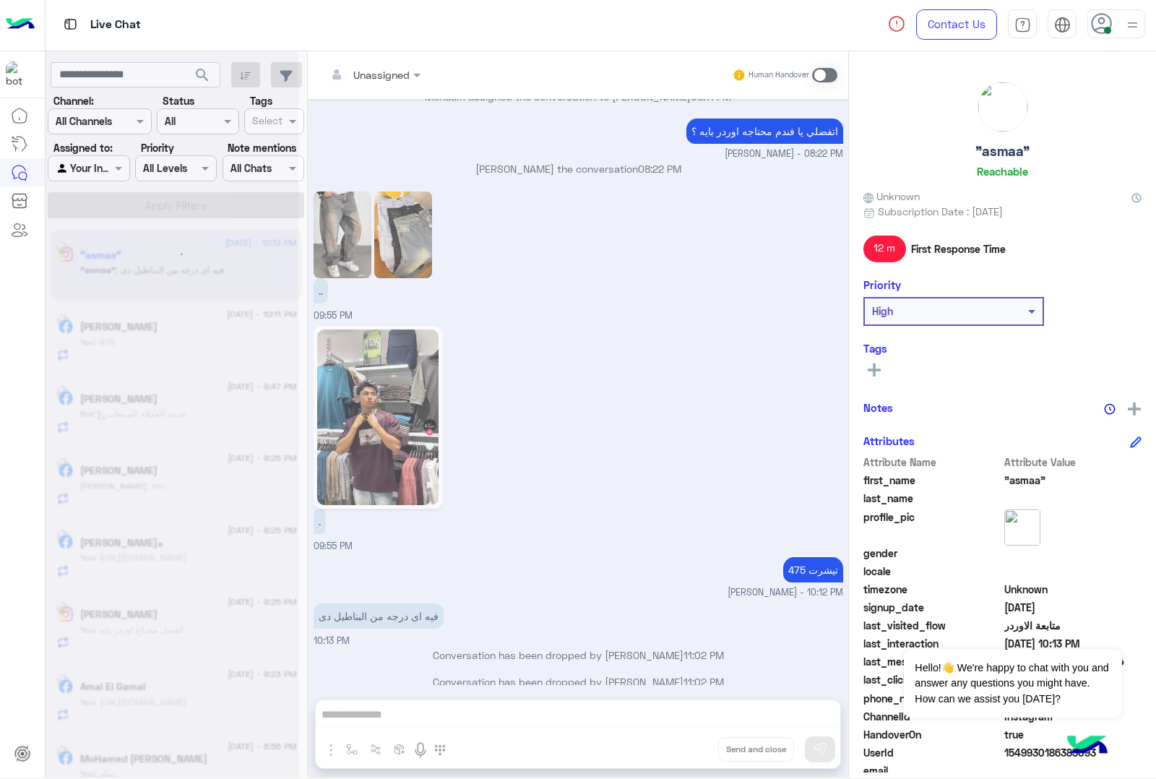
click at [691, 757] on div "Unassigned Human Handover [DATE] عرض الموديلات 07:57 PM صيفك محتاج طلة مختلفة 😎…" at bounding box center [578, 417] width 541 height 732
click at [0, 0] on button "Drop" at bounding box center [0, 0] width 0 height 0
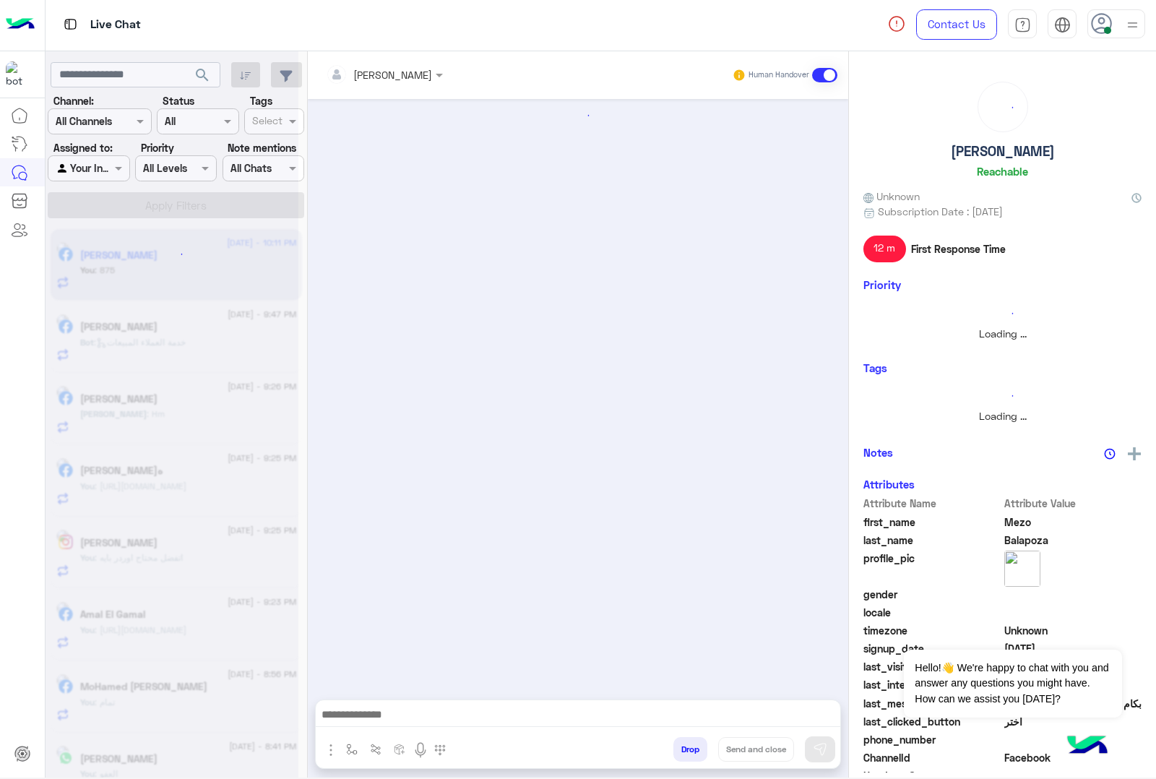
click at [691, 757] on button "Drop" at bounding box center [691, 749] width 34 height 25
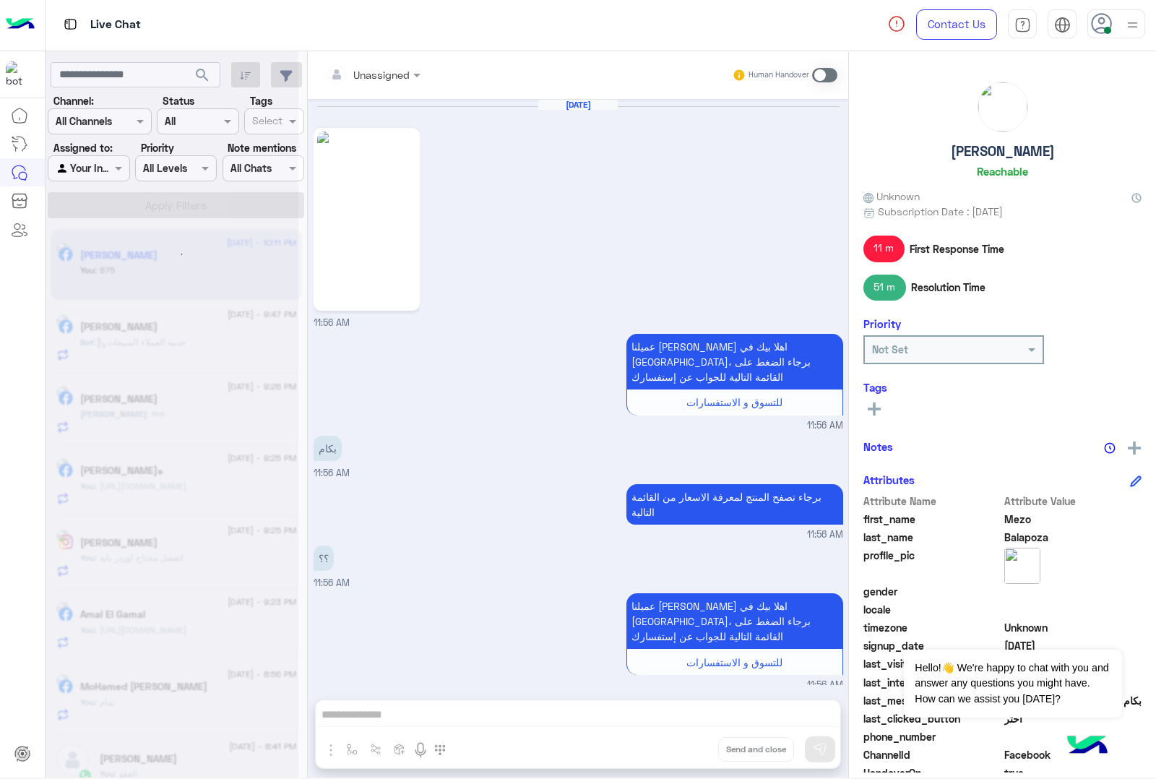
click at [691, 757] on div "Unassigned Human Handover [DATE] 11:56 AM عميلنا [PERSON_NAME] اهلا بيك في [GEO…" at bounding box center [578, 417] width 541 height 732
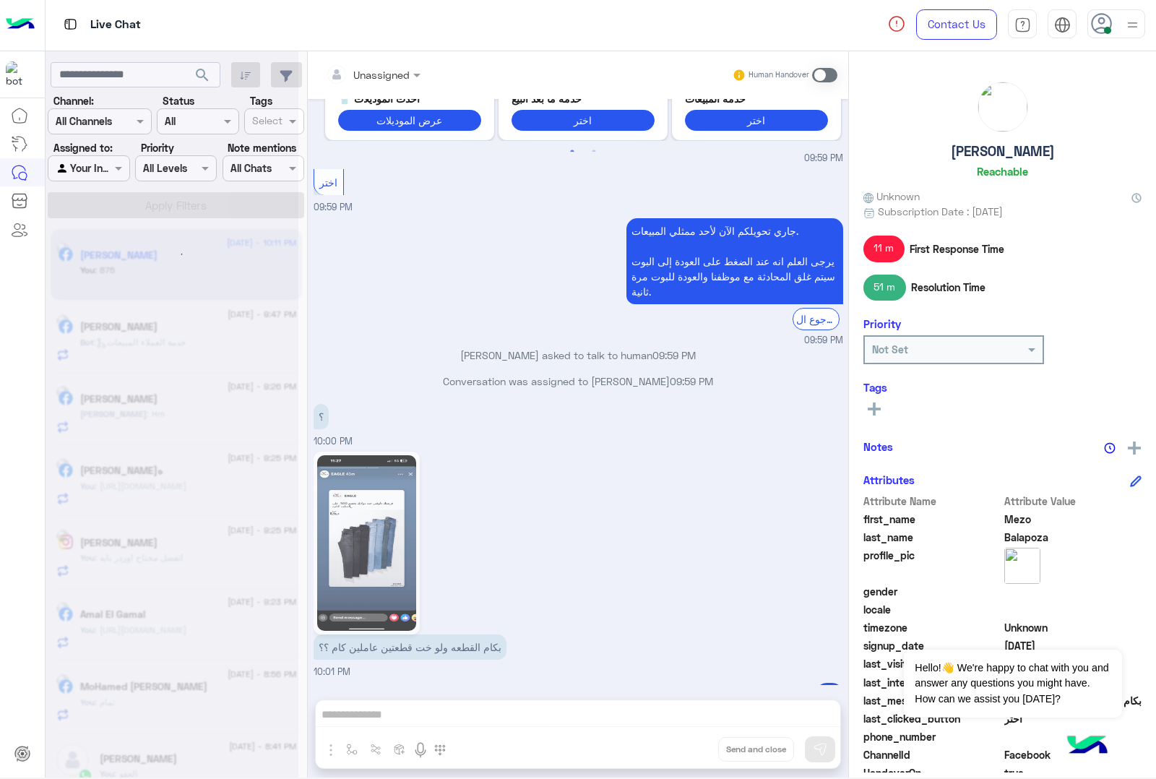
click at [691, 757] on div "Unassigned Human Handover [DATE] 11:56 AM عميلنا [PERSON_NAME] اهلا بيك في [GEO…" at bounding box center [578, 417] width 541 height 732
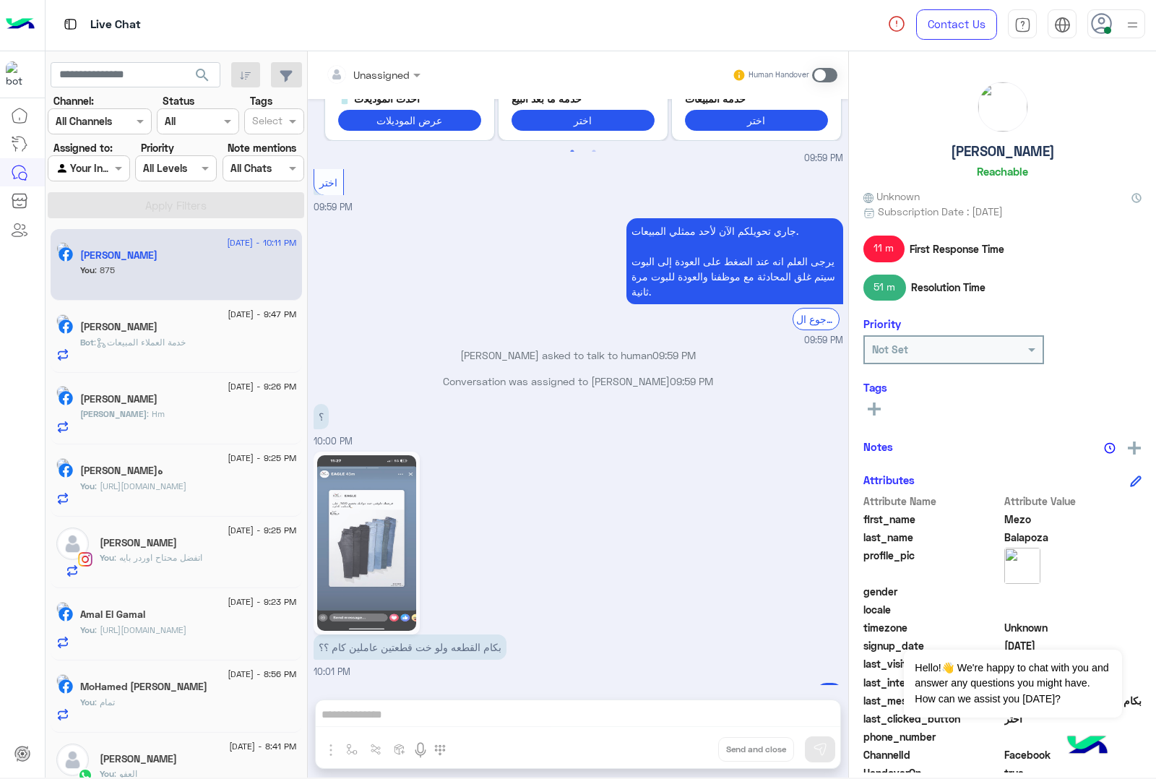
scroll to position [2060, 0]
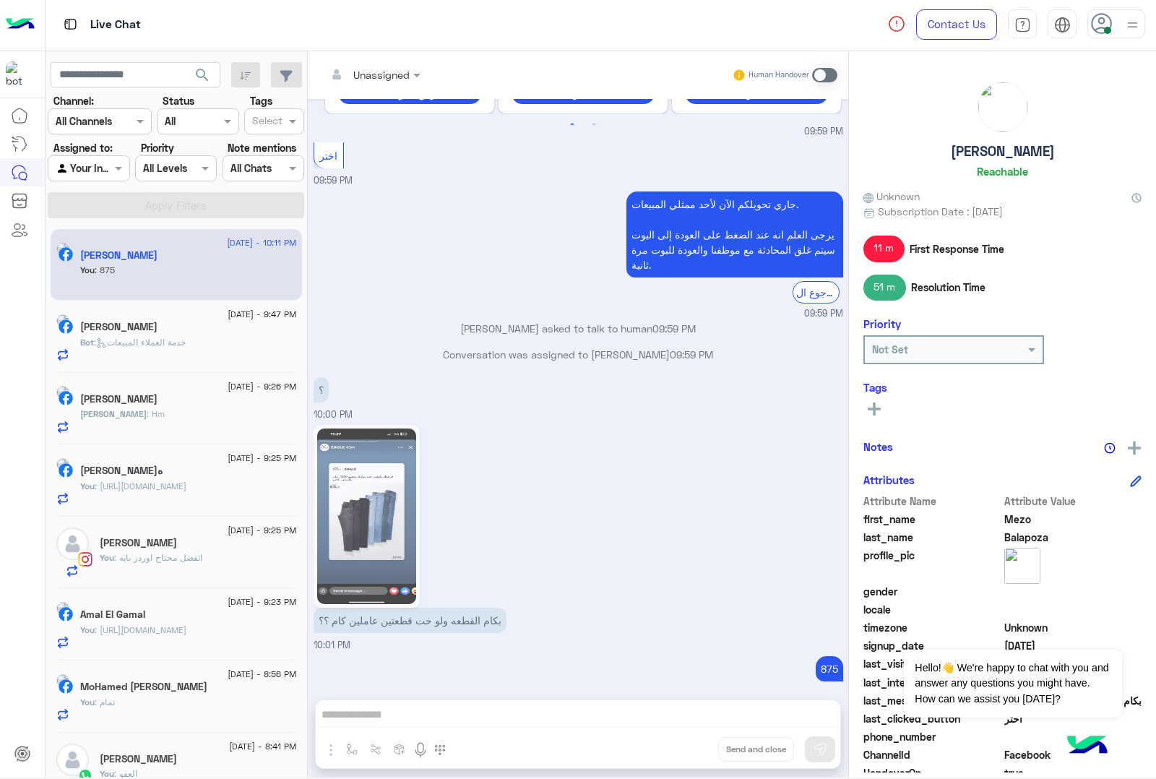
click at [691, 757] on div "Unassigned Human Handover [DATE] 11:56 AM عميلنا [PERSON_NAME] اهلا بيك في [GEO…" at bounding box center [578, 417] width 541 height 732
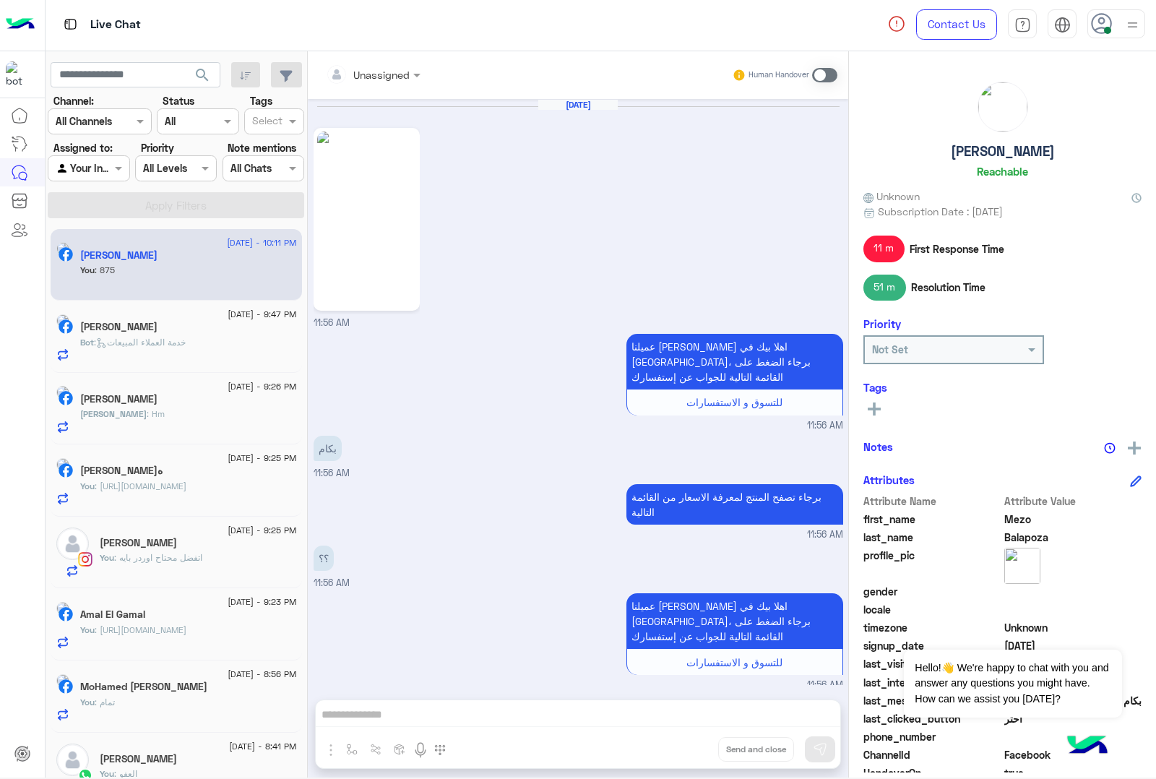
click at [0, 0] on button "Drop" at bounding box center [0, 0] width 0 height 0
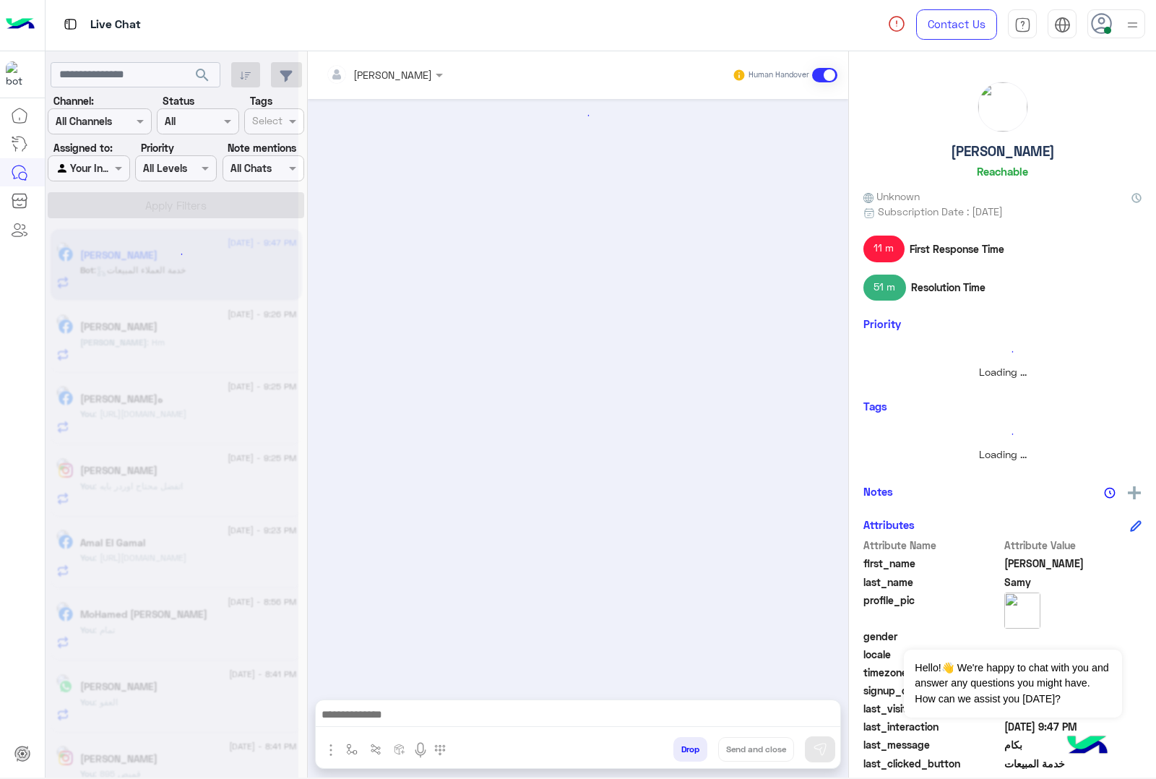
click at [691, 757] on button "Drop" at bounding box center [691, 749] width 34 height 25
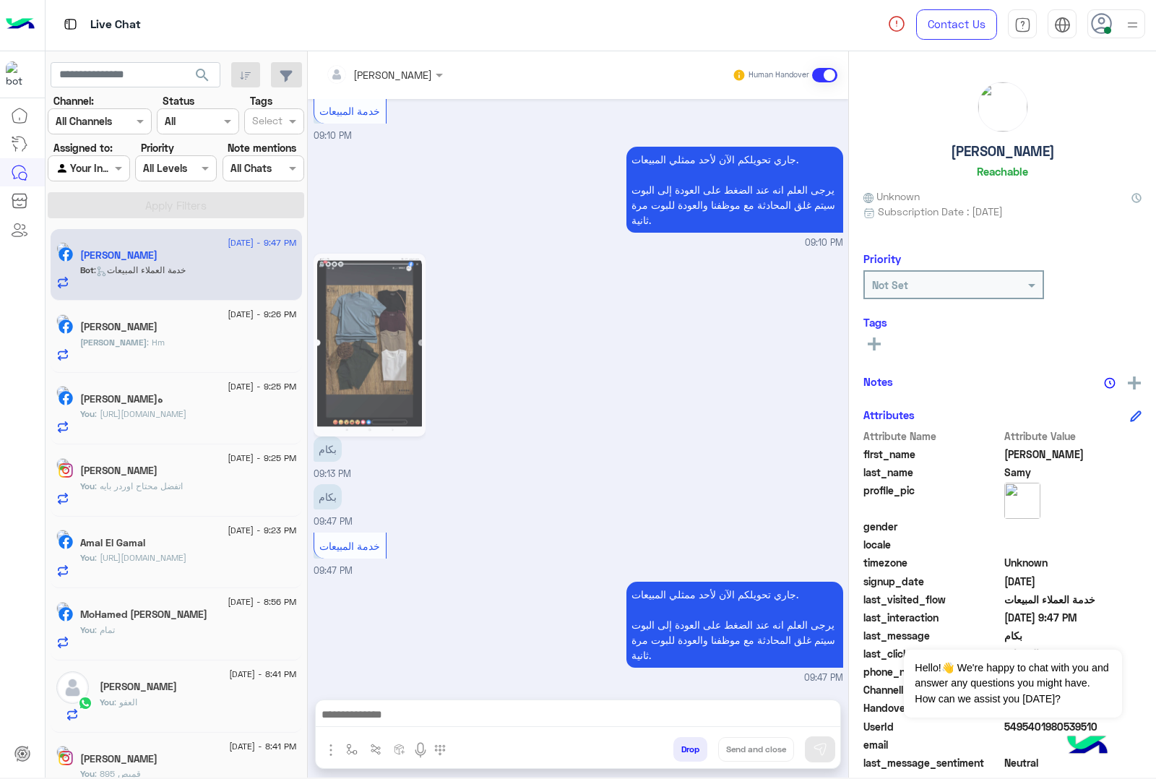
click at [691, 757] on div "[PERSON_NAME] Human Handover [DATE] الموقع 12:20 PM الموقع 12:20 PM الموقع 12:2…" at bounding box center [578, 417] width 541 height 732
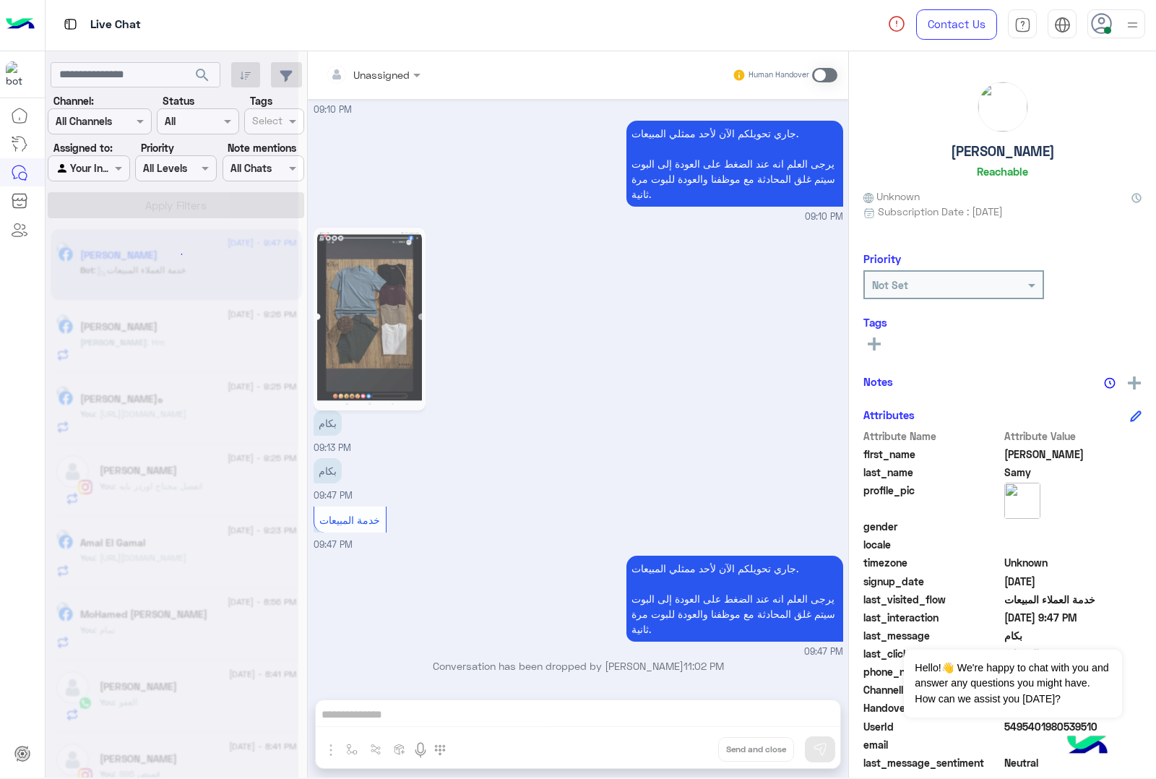
click at [691, 757] on div "Unassigned Human Handover [DATE] الموقع 12:20 PM الموقع 12:20 PM الموقع 12:20 P…" at bounding box center [578, 417] width 541 height 732
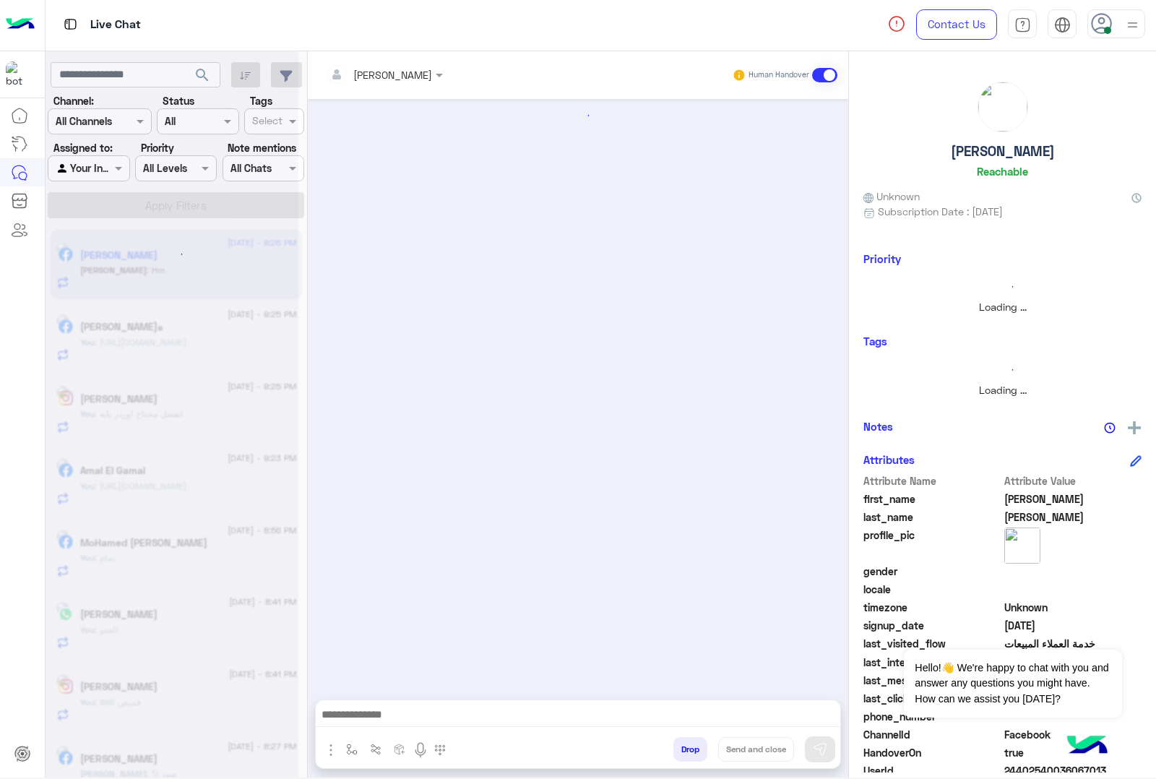
click at [691, 757] on button "Drop" at bounding box center [691, 749] width 34 height 25
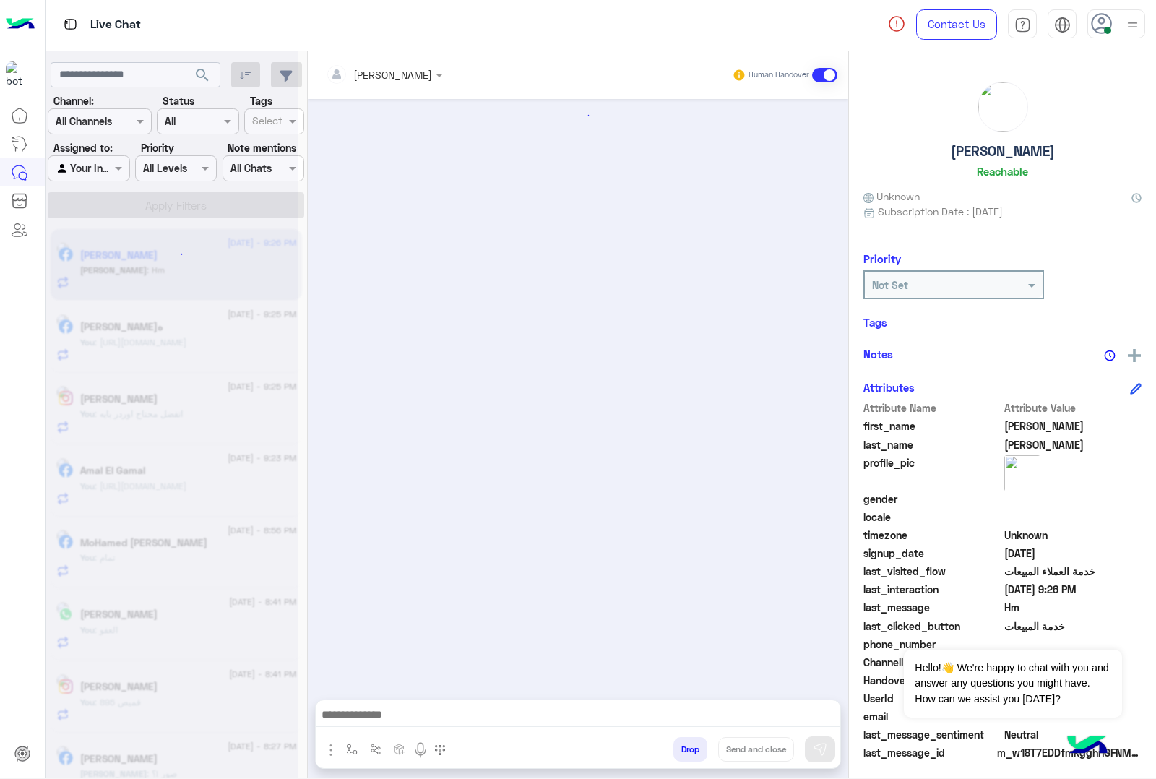
click at [691, 757] on button "Drop" at bounding box center [691, 749] width 34 height 25
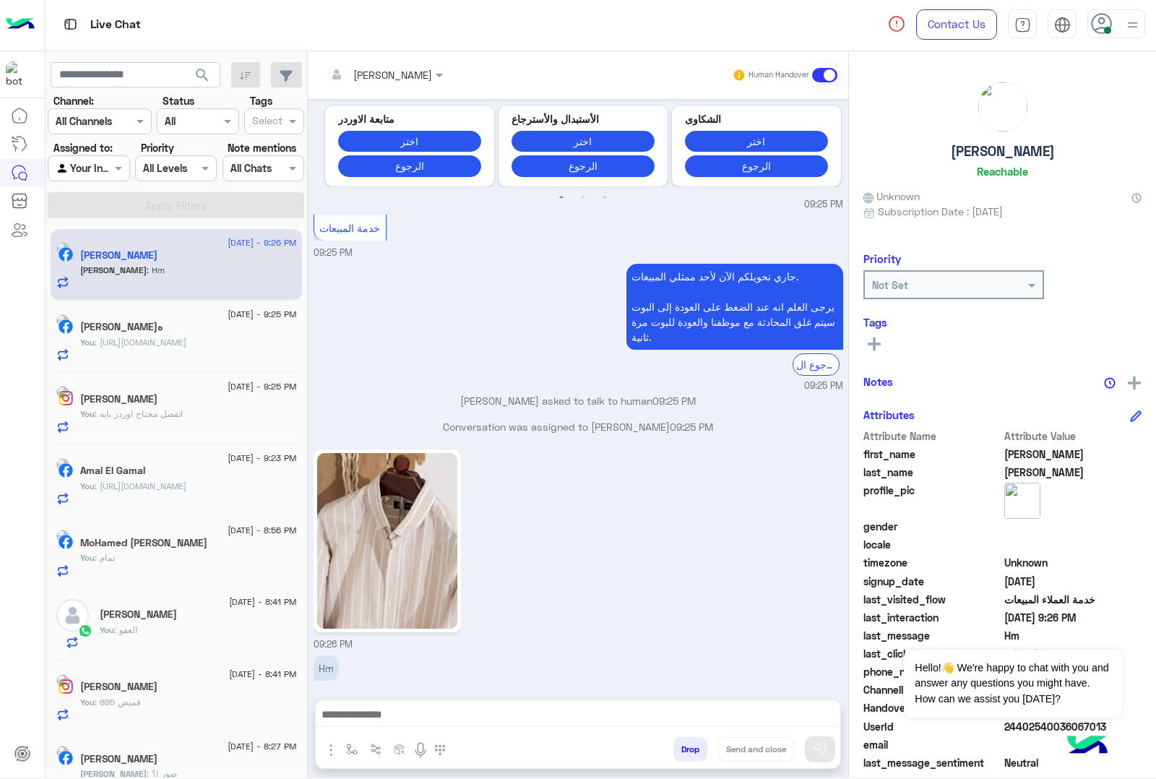
click at [691, 757] on div "[PERSON_NAME] Human Handover [DATE] 02:16 AM عميلنا [PERSON_NAME] اهلا بيك في […" at bounding box center [578, 417] width 541 height 732
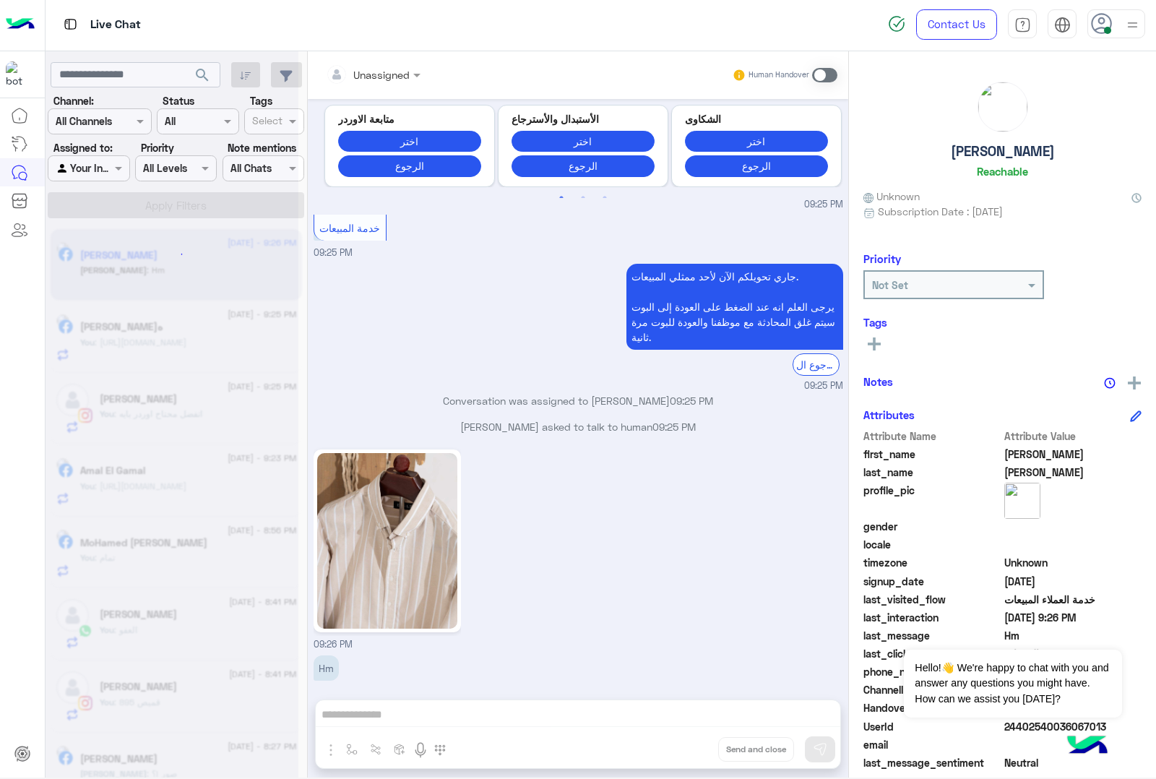
scroll to position [1745, 0]
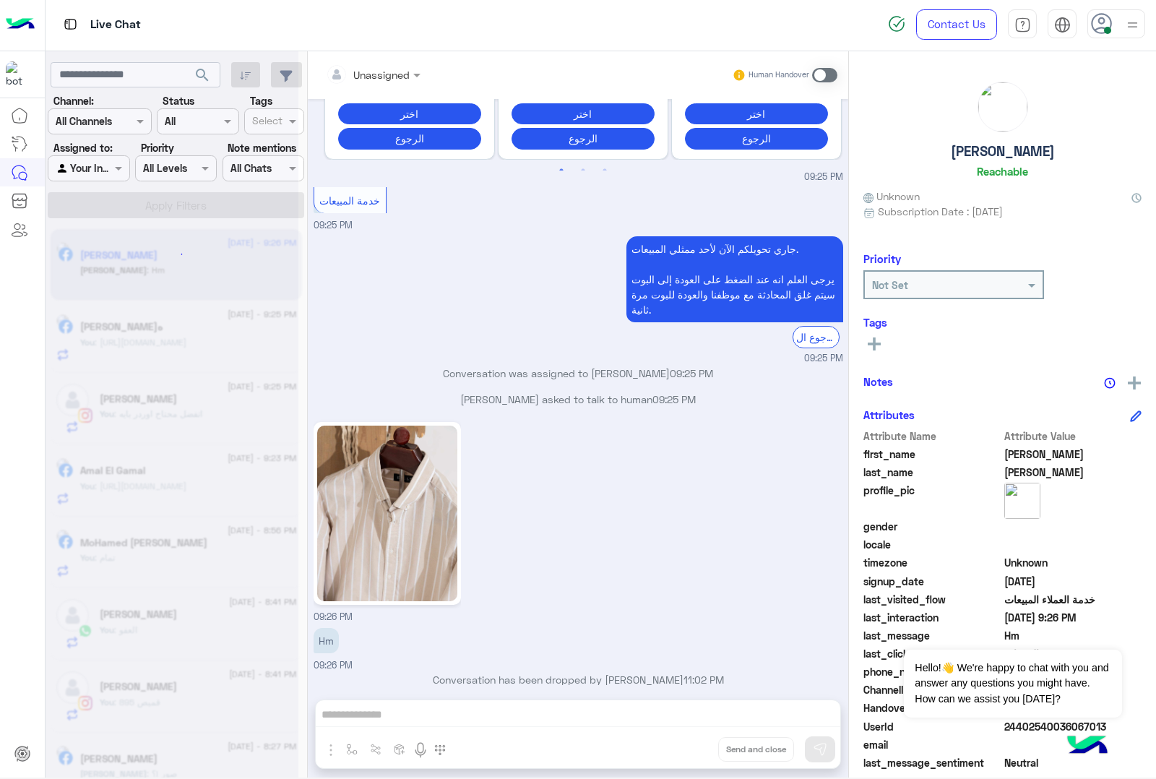
click at [691, 757] on div "Unassigned Human Handover [DATE] 02:16 AM عميلنا [PERSON_NAME] اهلا بيك في [GEO…" at bounding box center [578, 417] width 541 height 732
click at [0, 0] on button "Drop" at bounding box center [0, 0] width 0 height 0
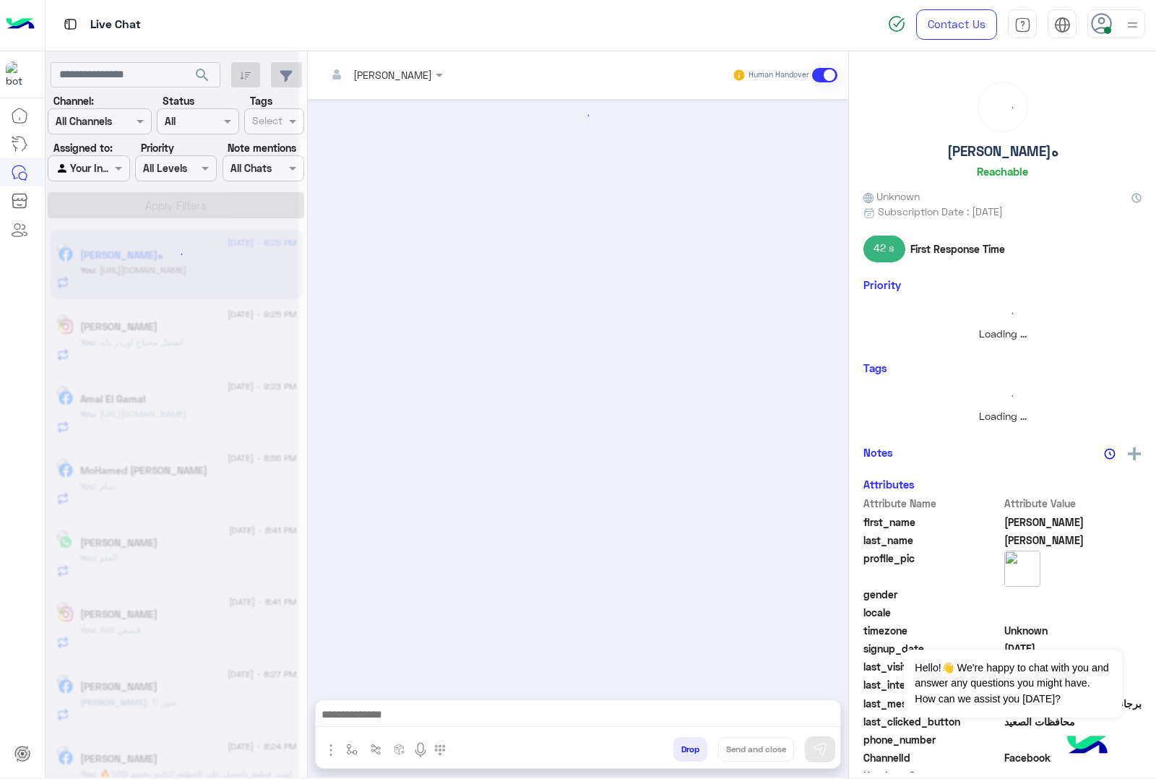
click at [692, 757] on button "Drop" at bounding box center [691, 749] width 34 height 25
click at [692, 757] on div "[PERSON_NAME] Human Handover Drop Send and close" at bounding box center [578, 417] width 541 height 732
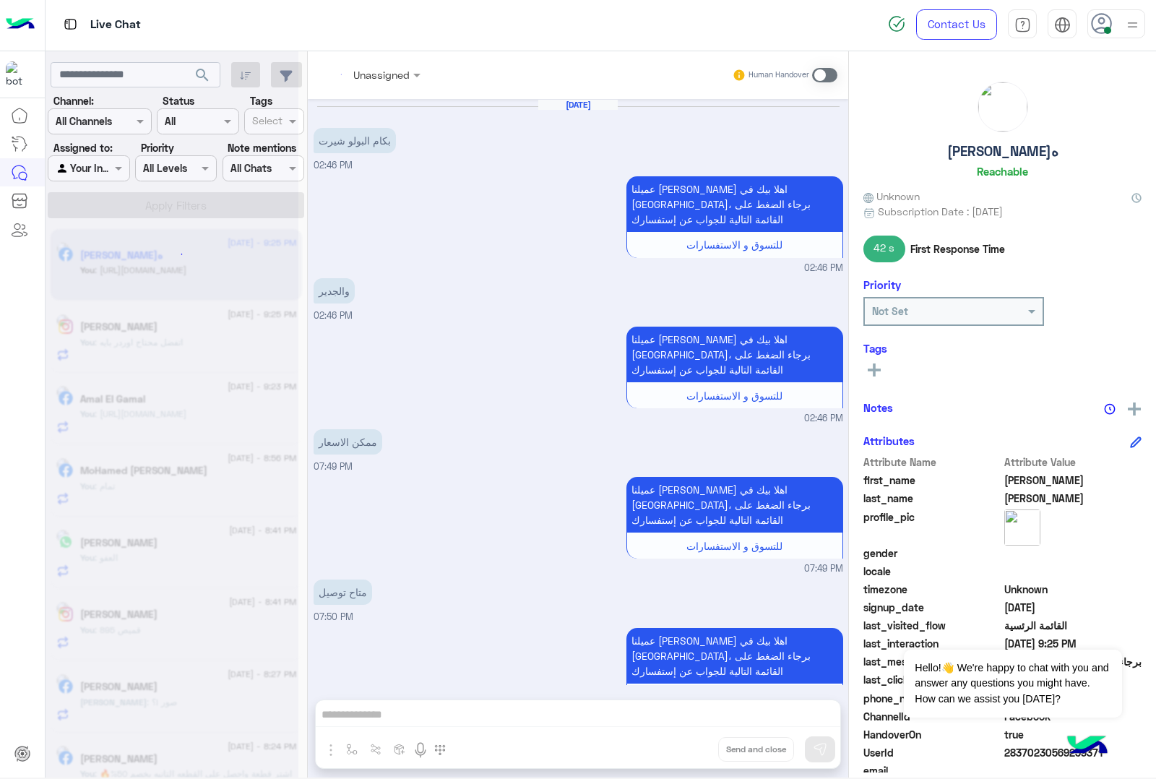
scroll to position [1765, 0]
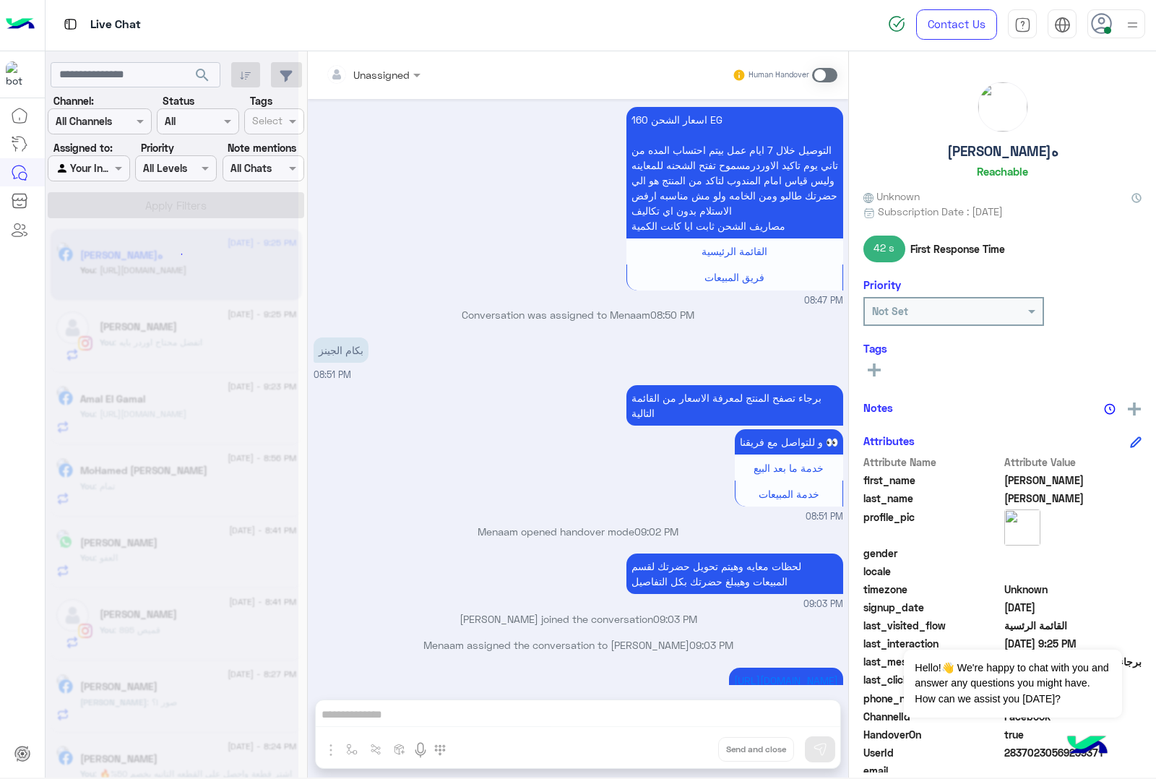
click at [692, 757] on div "Unassigned Human Handover [DATE] بكام البولو شيرت 02:46 PM عميلنا [PERSON_NAME]…" at bounding box center [578, 417] width 541 height 732
click at [0, 0] on button "Drop" at bounding box center [0, 0] width 0 height 0
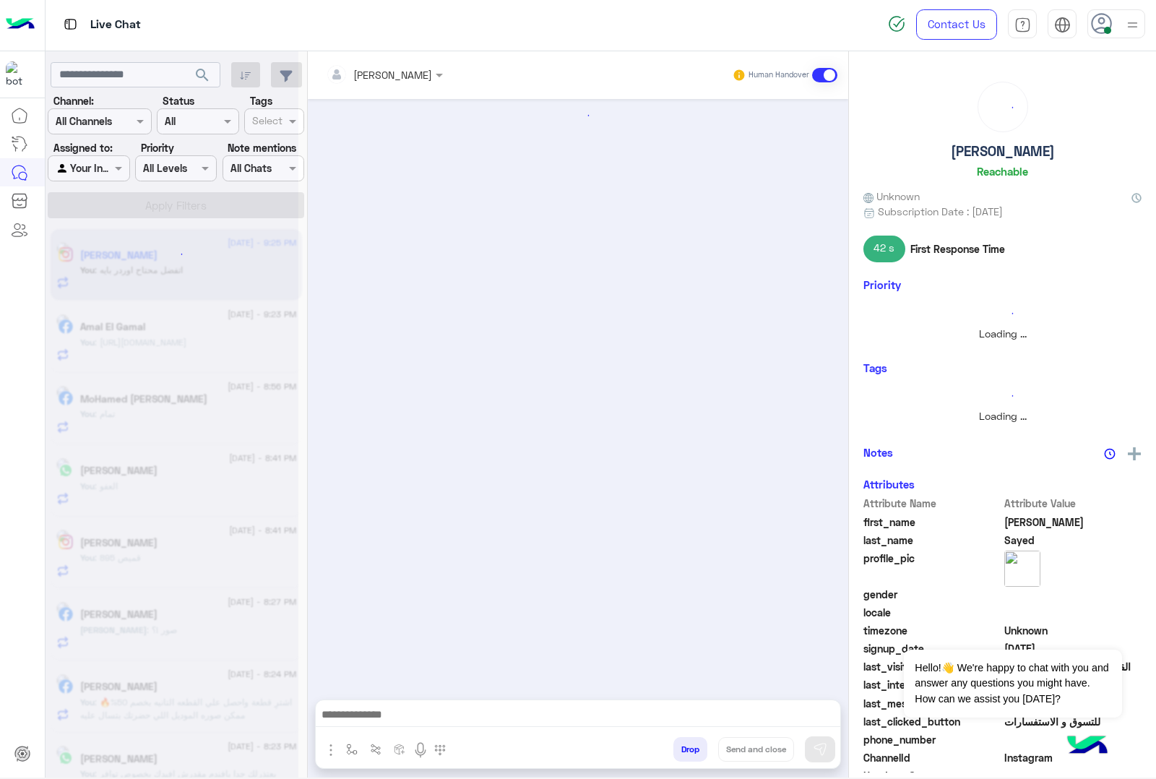
click at [692, 757] on button "Drop" at bounding box center [691, 749] width 34 height 25
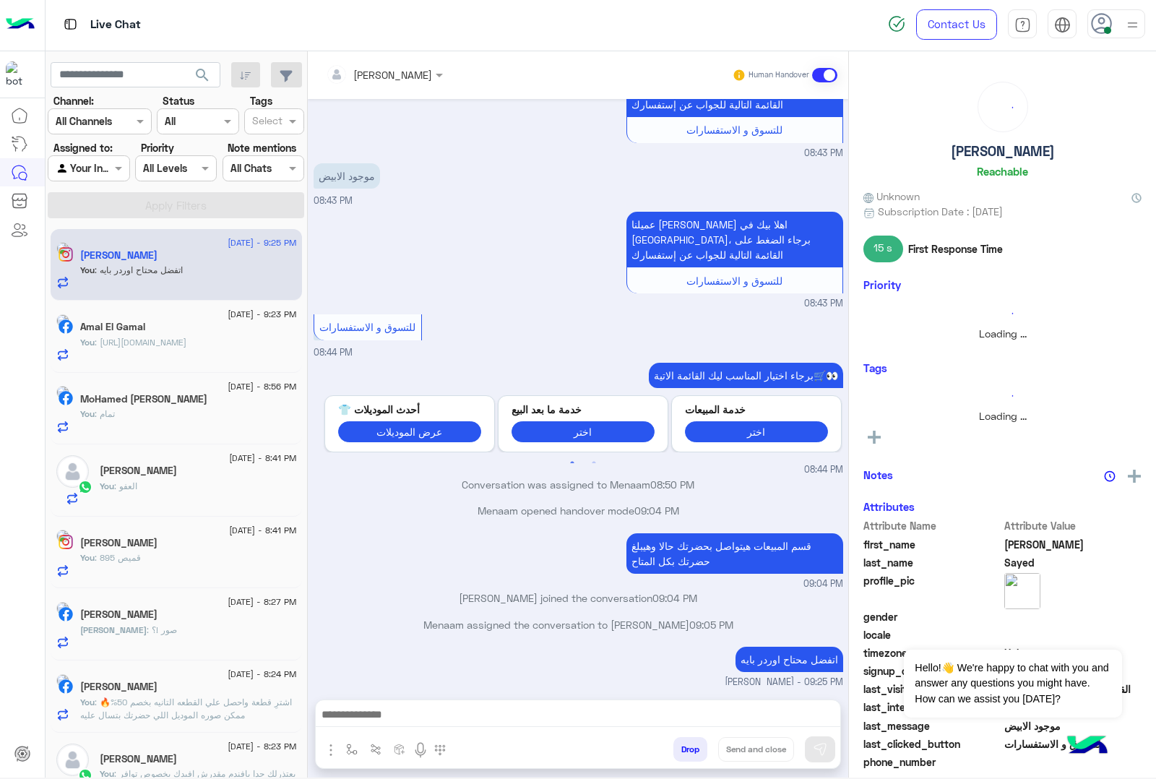
click at [692, 757] on div "[PERSON_NAME] Human Handover [DATE] 08:43 PM عميلنا [PERSON_NAME] اهلا بيك في […" at bounding box center [578, 417] width 541 height 732
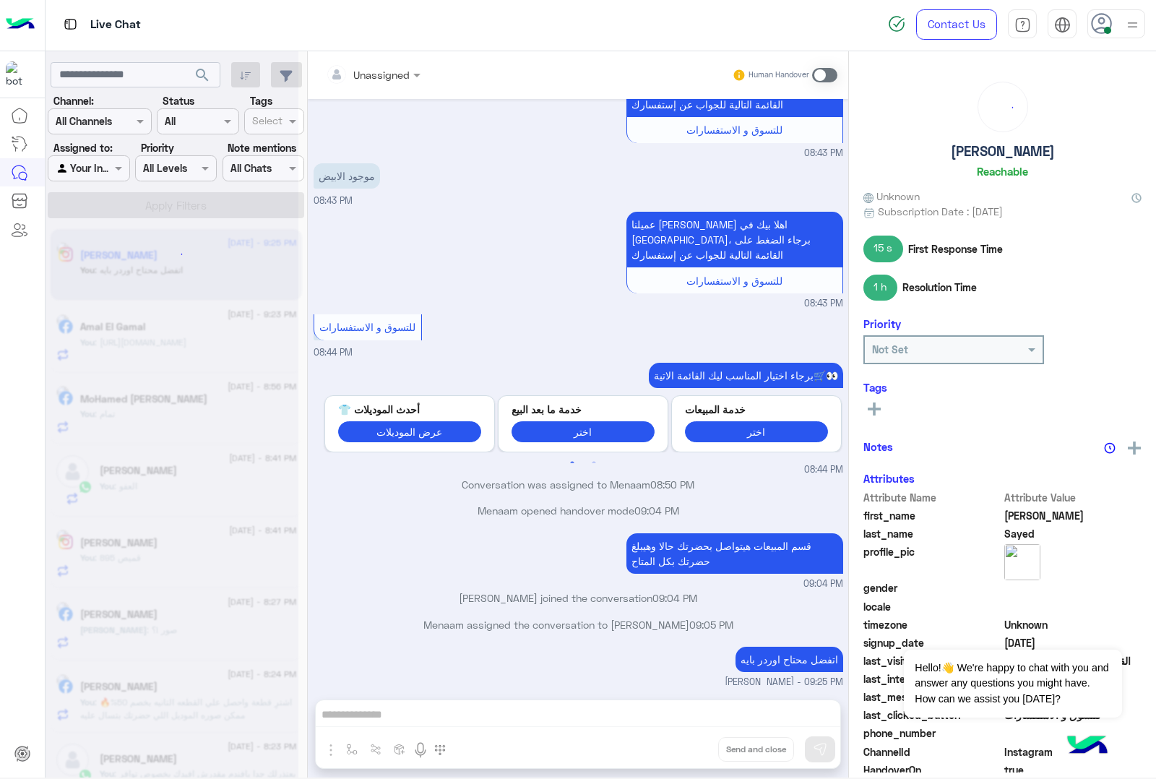
scroll to position [325, 0]
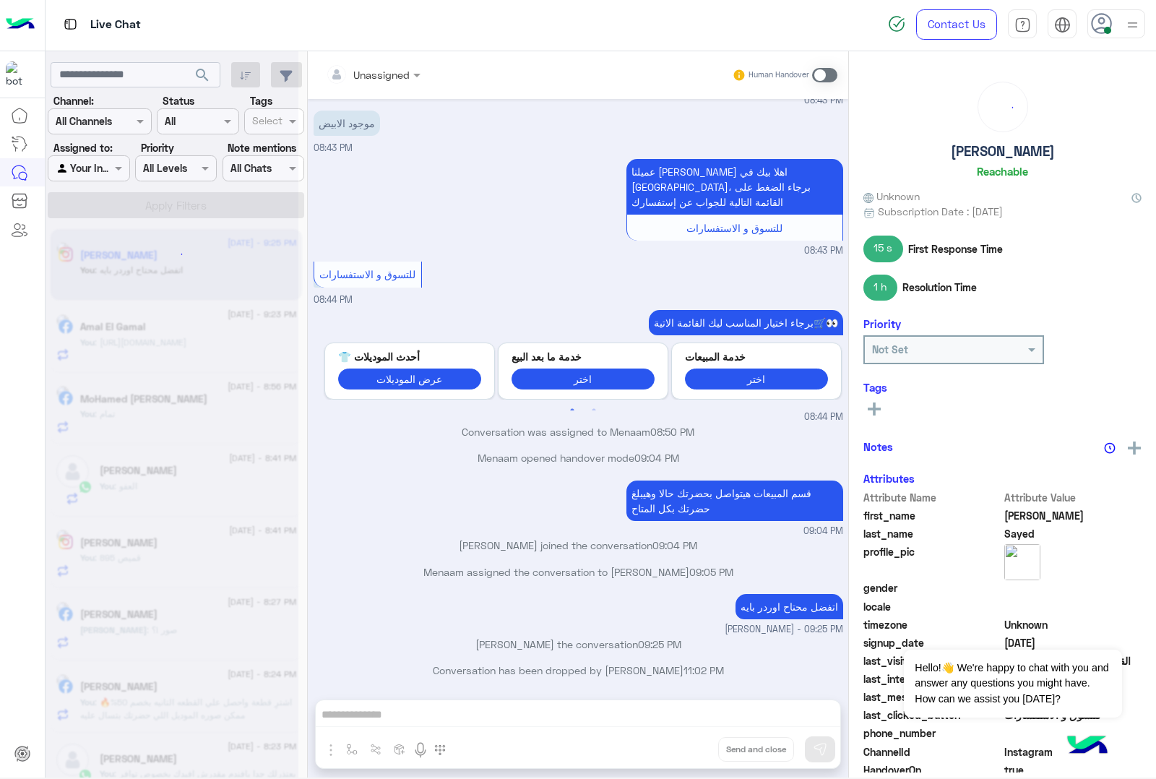
click at [692, 757] on div "Unassigned Human Handover [DATE] 08:43 PM عميلنا [PERSON_NAME] اهلا بيك في [GEO…" at bounding box center [578, 417] width 541 height 732
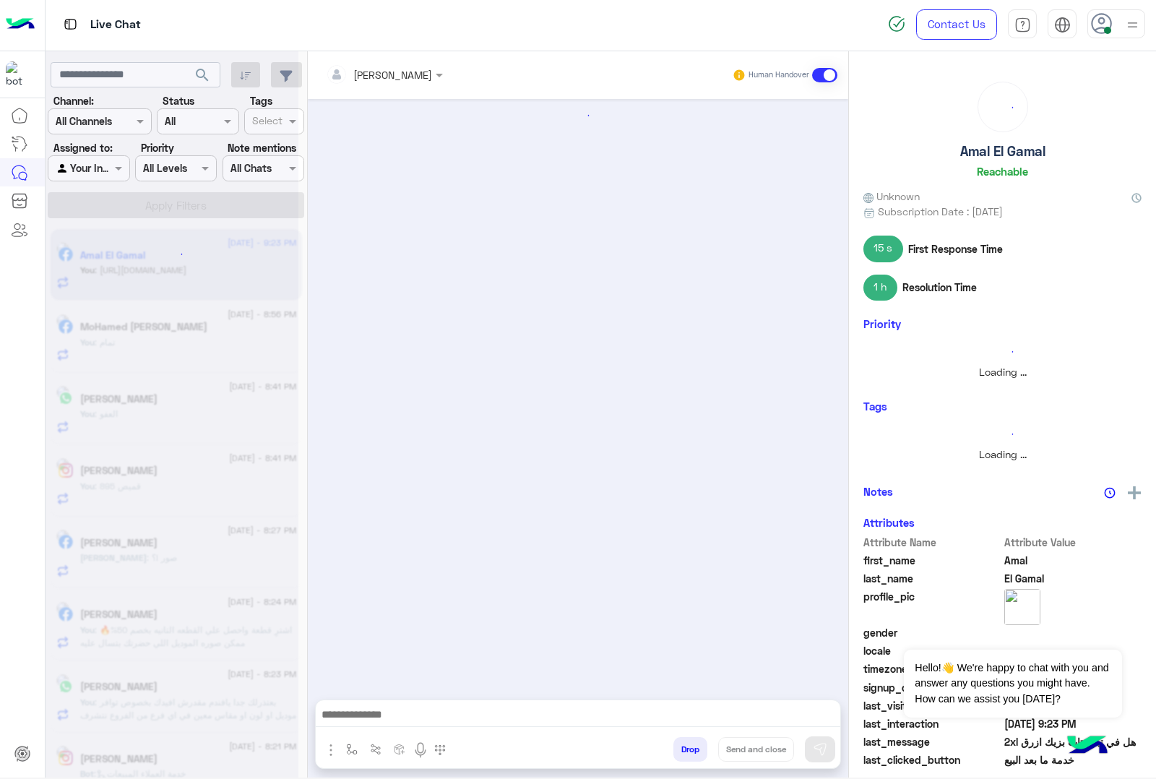
click at [692, 757] on button "Drop" at bounding box center [691, 749] width 34 height 25
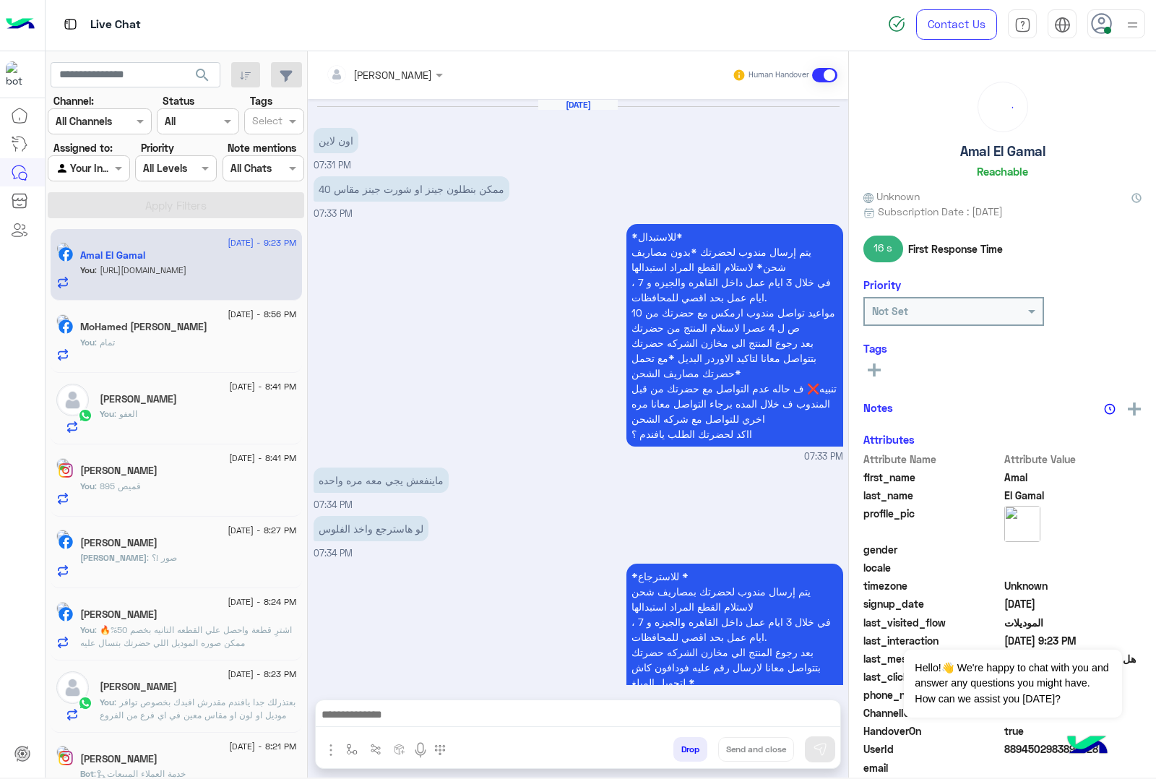
click at [692, 757] on div "[PERSON_NAME] Human Handover [DATE] اون لاين 07:31 PM ممكن بنطلون جينز او شورت …" at bounding box center [578, 417] width 541 height 732
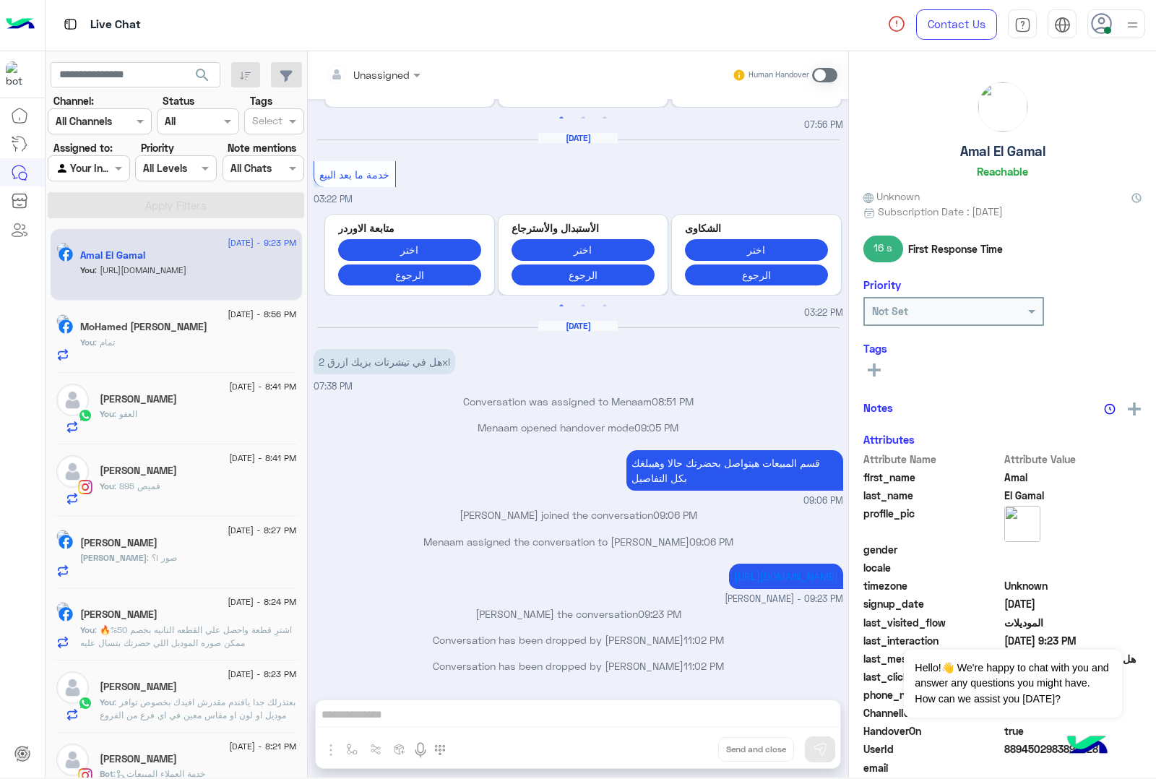
click at [692, 757] on div "Unassigned Human Handover [DATE] اون لاين 07:31 PM ممكن بنطلون جينز او شورت جين…" at bounding box center [578, 417] width 541 height 732
click at [0, 0] on button "Drop" at bounding box center [0, 0] width 0 height 0
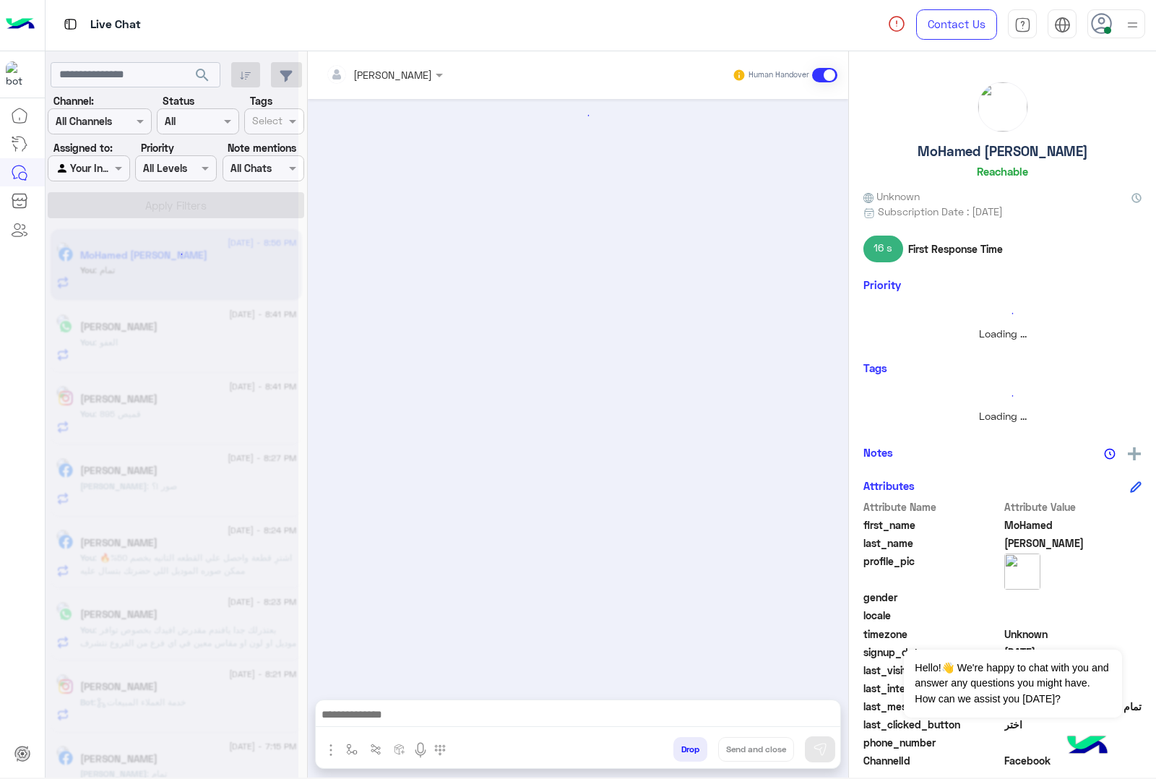
click at [694, 757] on button "Drop" at bounding box center [691, 749] width 34 height 25
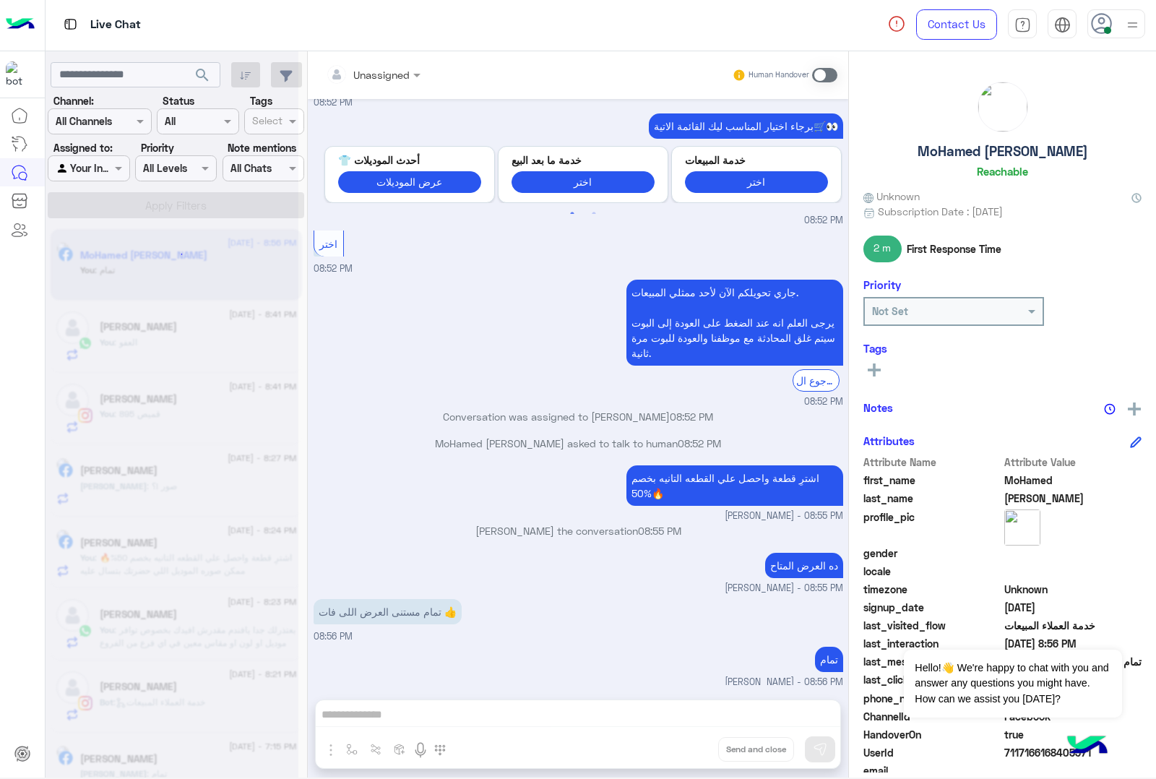
click at [694, 757] on div "Unassigned Human Handover [DATE] للتسوق و الاستفسارات 01:47 AM برجاء اختيار الم…" at bounding box center [578, 417] width 541 height 732
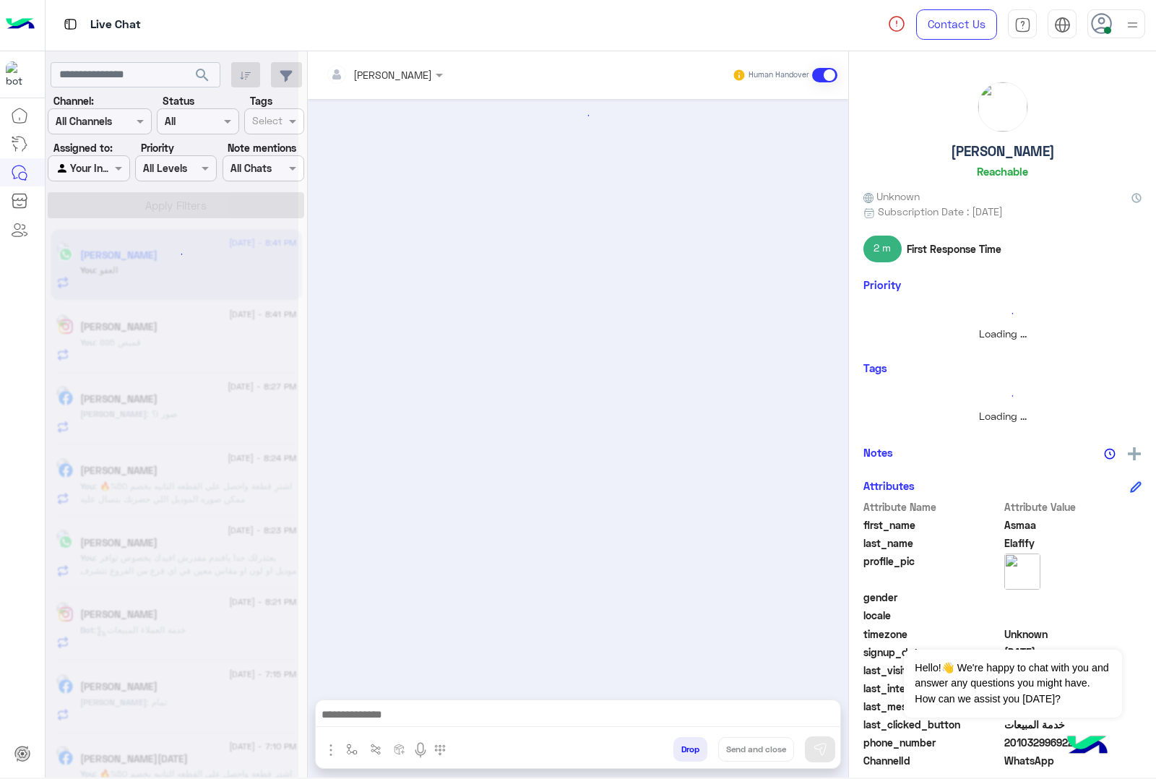
click at [694, 757] on button "Drop" at bounding box center [691, 749] width 34 height 25
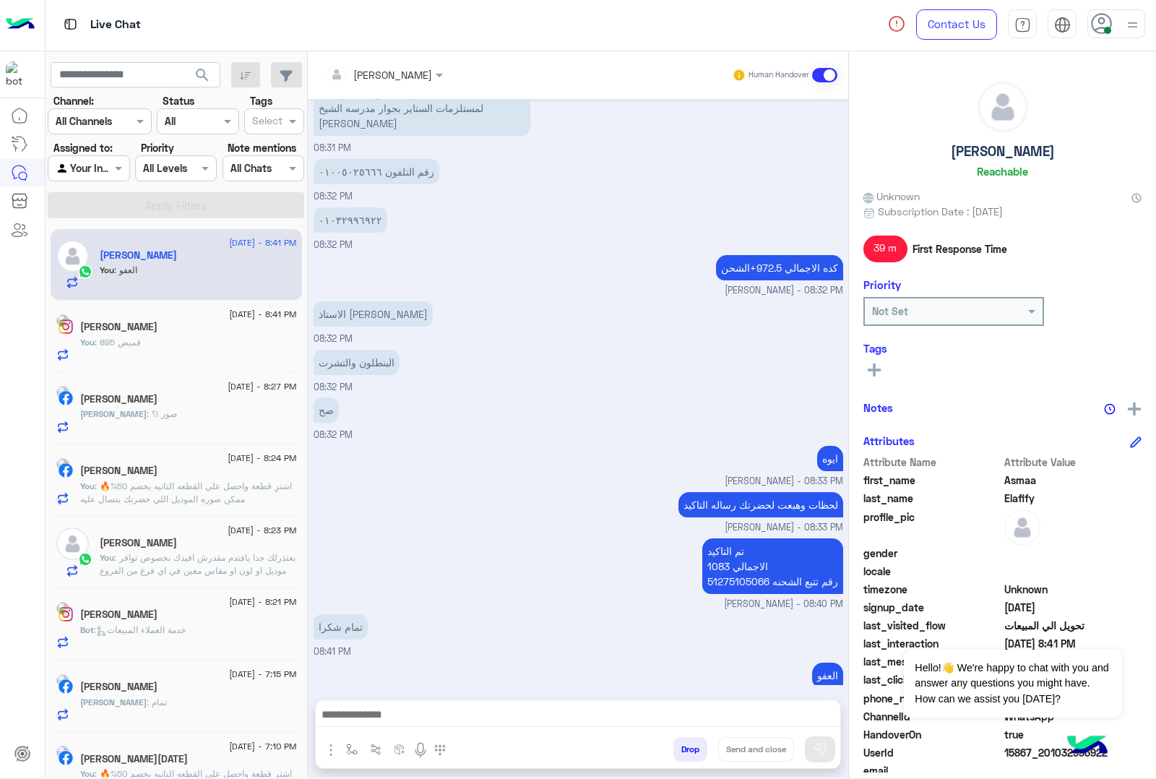
click at [695, 757] on div "[PERSON_NAME] Human Handover [DATE] اللون ده متوفر منه المقاس 07:46 PM ٣٨ 07:46…" at bounding box center [578, 417] width 541 height 732
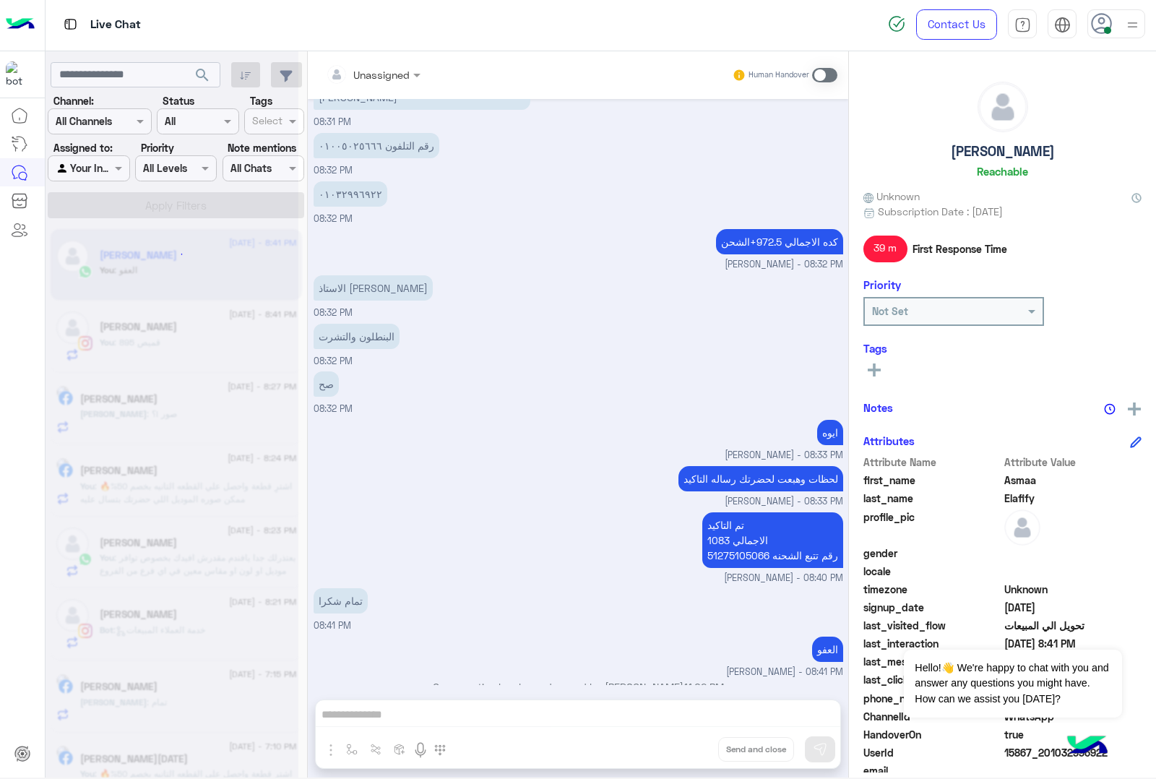
click at [701, 757] on div "Unassigned Human Handover [DATE] اللون ده متوفر منه المقاس 07:46 PM ٣٨ 07:46 PM…" at bounding box center [578, 417] width 541 height 732
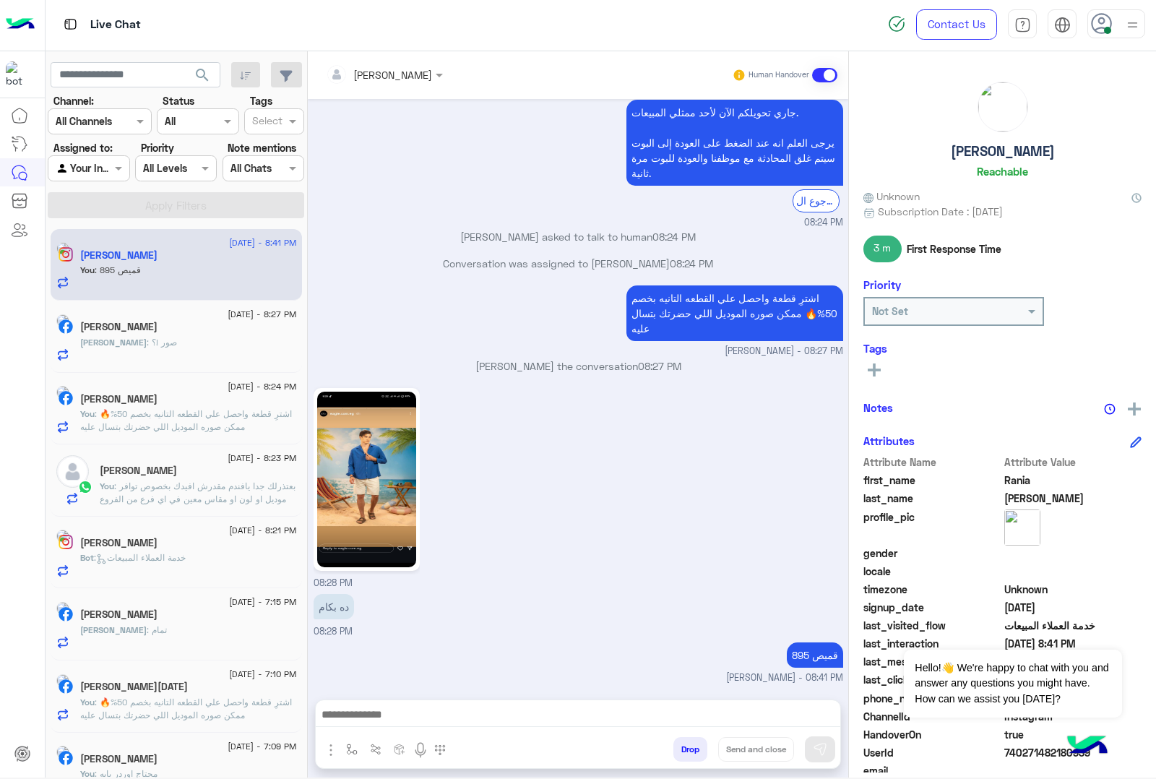
click at [694, 761] on button "Drop" at bounding box center [691, 749] width 34 height 25
click at [694, 757] on button "Drop" at bounding box center [691, 749] width 34 height 25
click at [694, 757] on div "[PERSON_NAME] Human Handover [DATE] Replied to your story بكام ده لو سمحت 08:24…" at bounding box center [578, 417] width 541 height 732
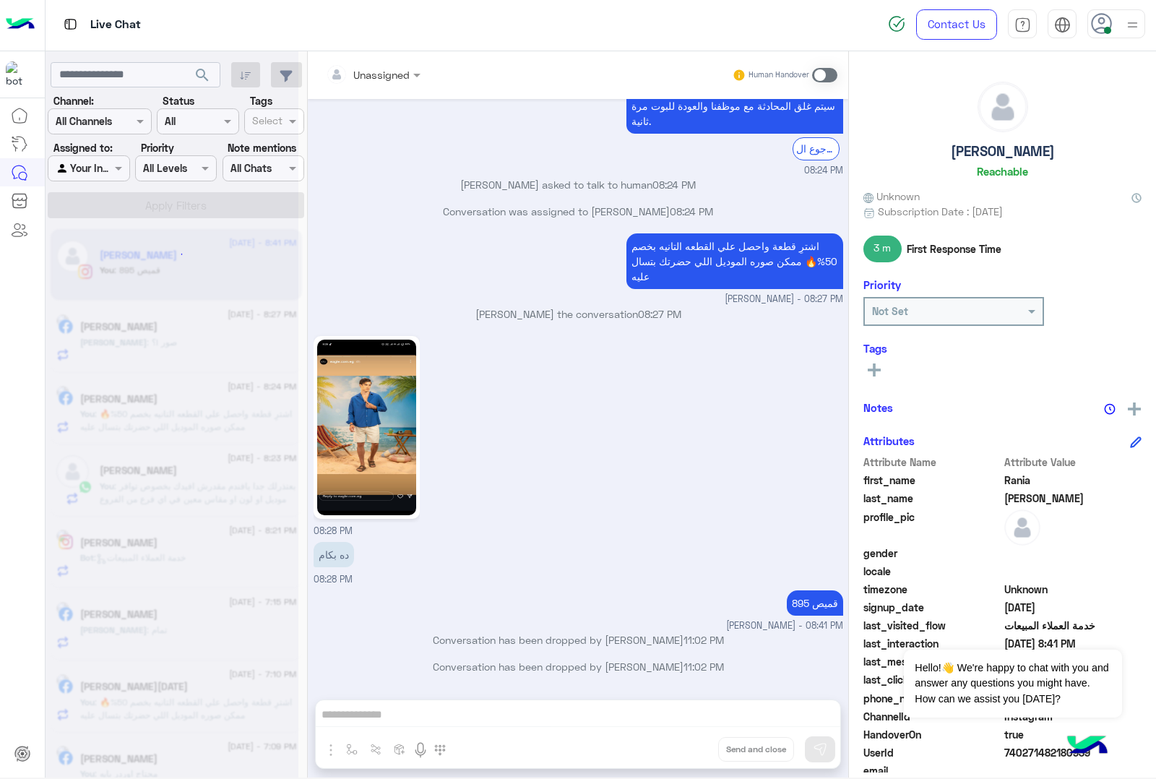
click at [694, 757] on div "Unassigned Human Handover [DATE] Replied to your story بكام ده لو سمحت 08:24 PM…" at bounding box center [578, 417] width 541 height 732
click at [0, 0] on button "Drop" at bounding box center [0, 0] width 0 height 0
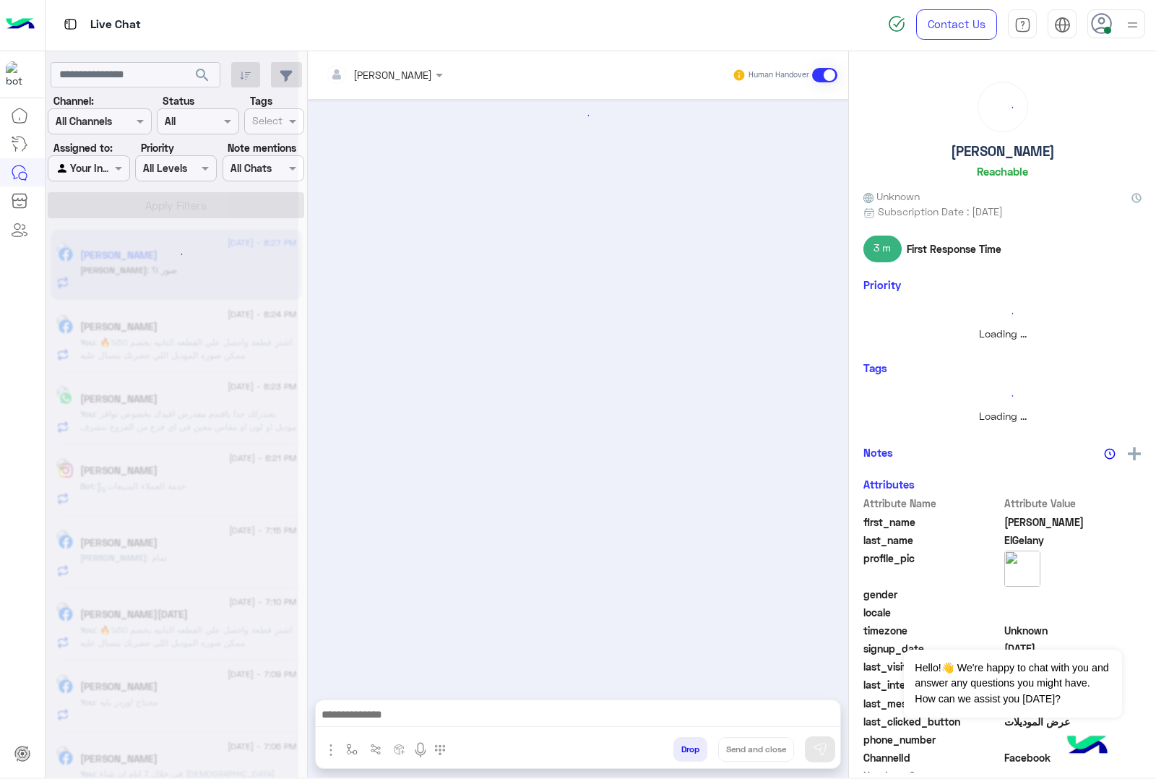
click at [694, 757] on button "Drop" at bounding box center [691, 749] width 34 height 25
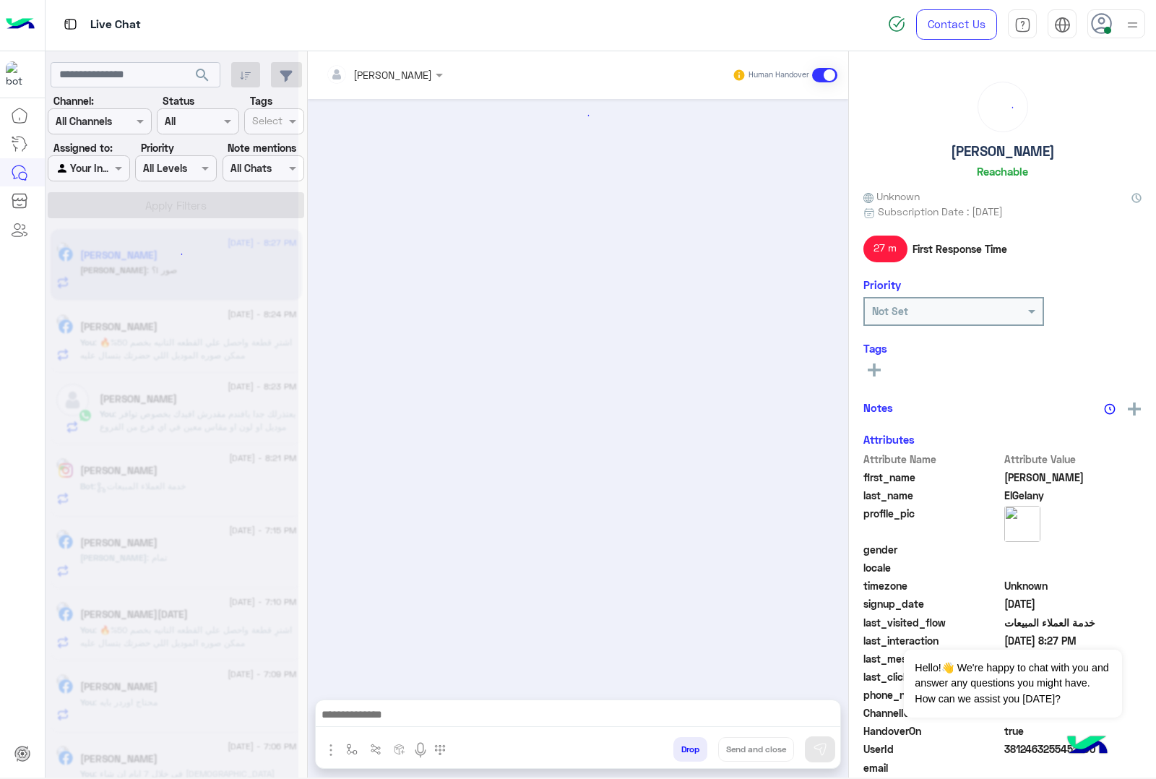
click at [694, 757] on div "[PERSON_NAME] Human Handover Drop Send and close" at bounding box center [578, 417] width 541 height 732
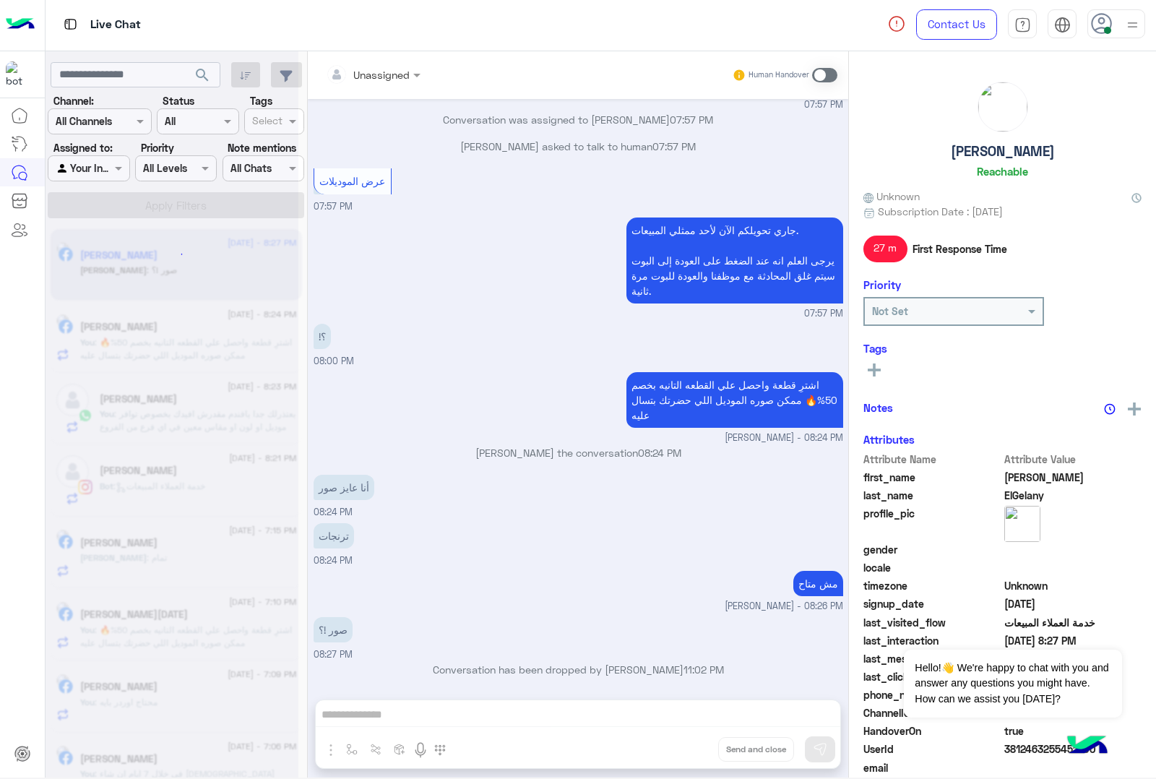
click at [694, 757] on div "Unassigned Human Handover [DATE] الموقع 11:46 AM الموقع 11:46 AM الموقع 11:46 A…" at bounding box center [578, 417] width 541 height 732
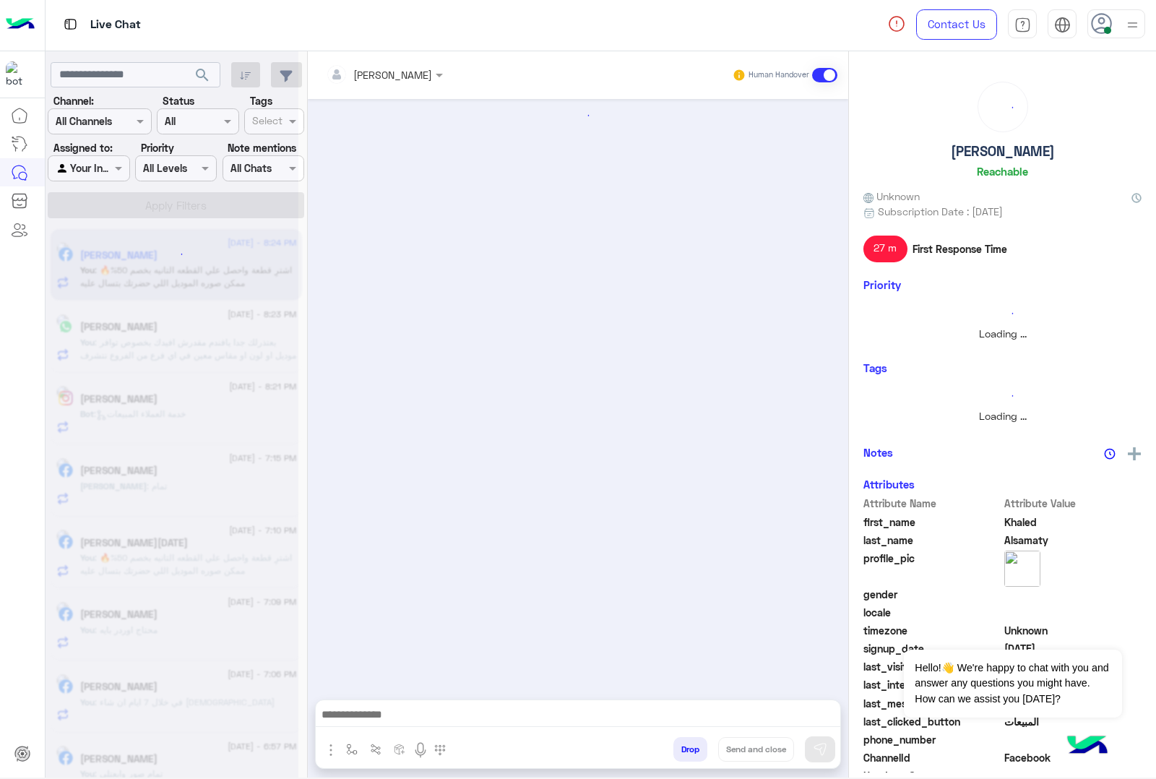
click at [694, 757] on button "Drop" at bounding box center [691, 749] width 34 height 25
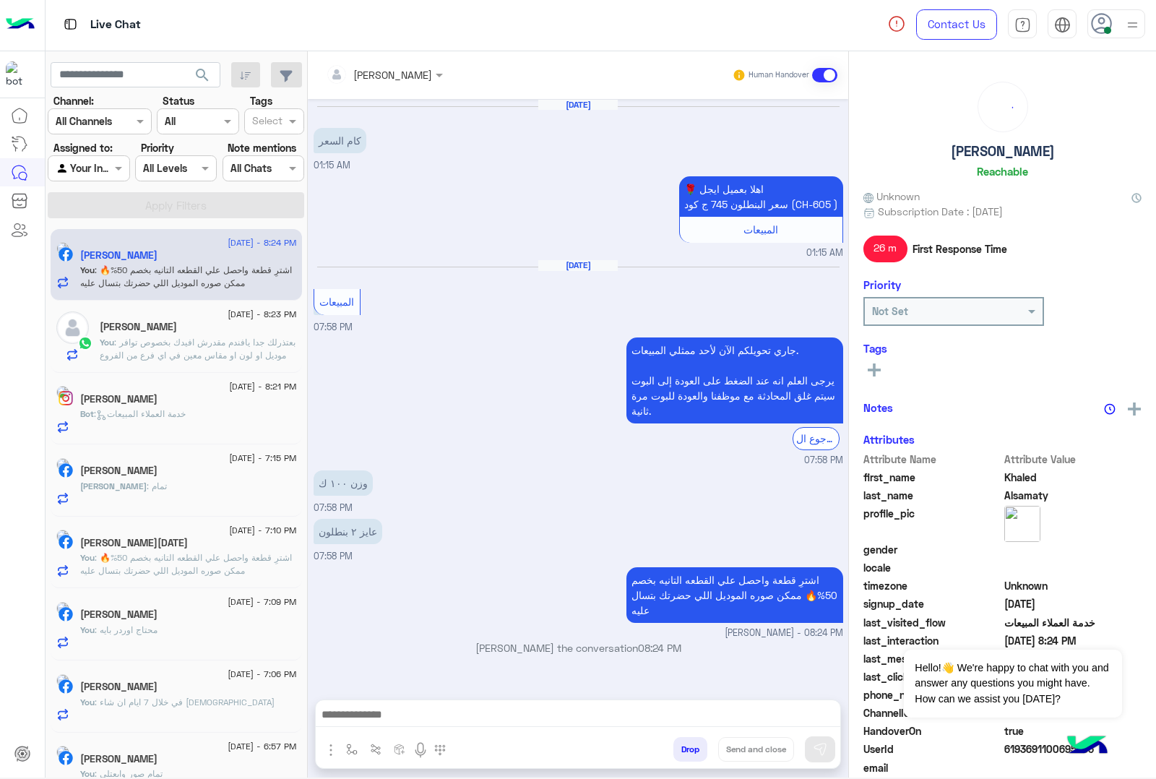
click at [694, 757] on button "Drop" at bounding box center [691, 749] width 34 height 25
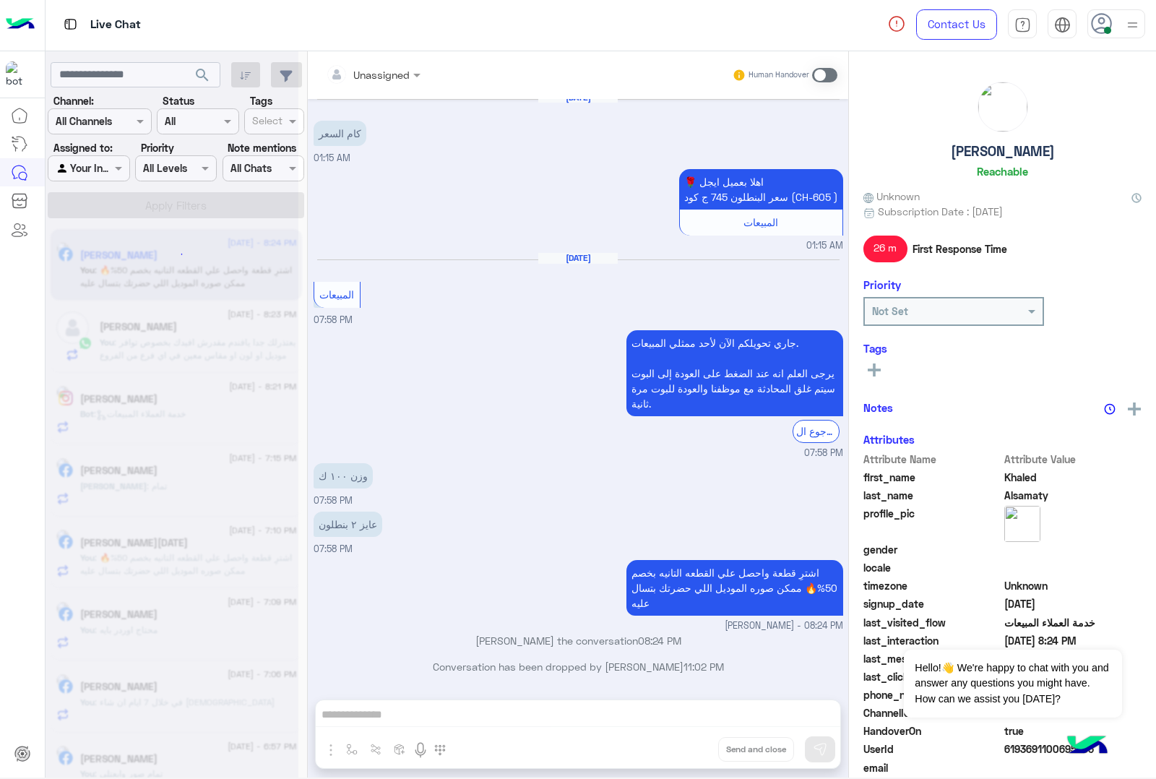
click at [694, 757] on div "Unassigned Human Handover [DATE] كام السعر 01:15 AM 🌹 اهلا بعميل ايجل سعر البنط…" at bounding box center [578, 417] width 541 height 732
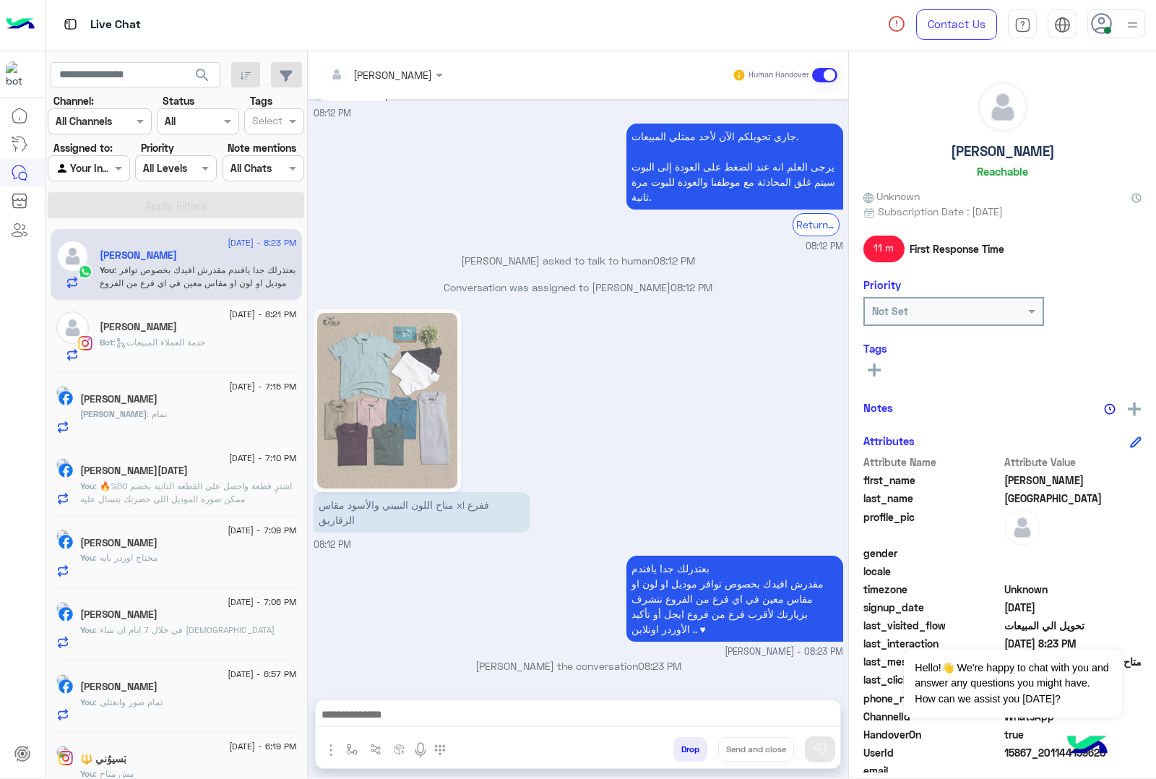
click at [694, 757] on button "Drop" at bounding box center [691, 749] width 34 height 25
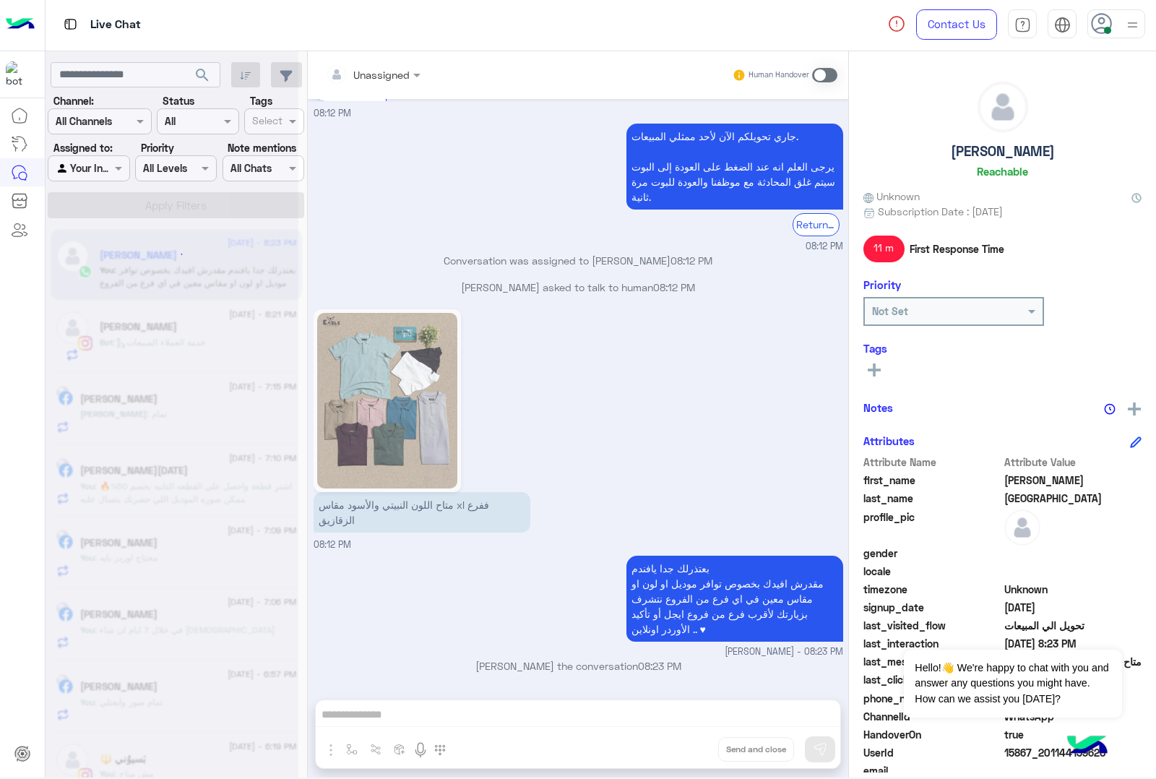
click at [694, 757] on div "Unassigned Human Handover [DATE] لو سمحت 08:11 PM اهلًا [PERSON_NAME]! 😎 أنا مس…" at bounding box center [578, 417] width 541 height 732
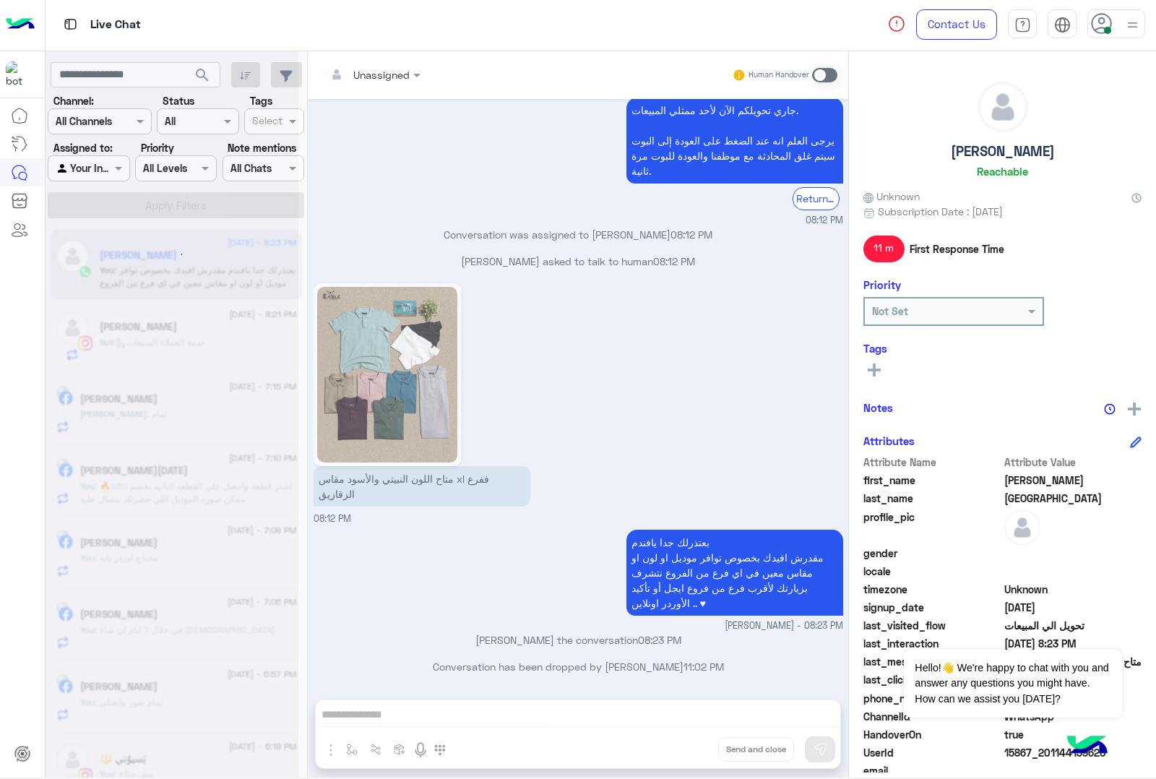
click at [0, 0] on button "Drop" at bounding box center [0, 0] width 0 height 0
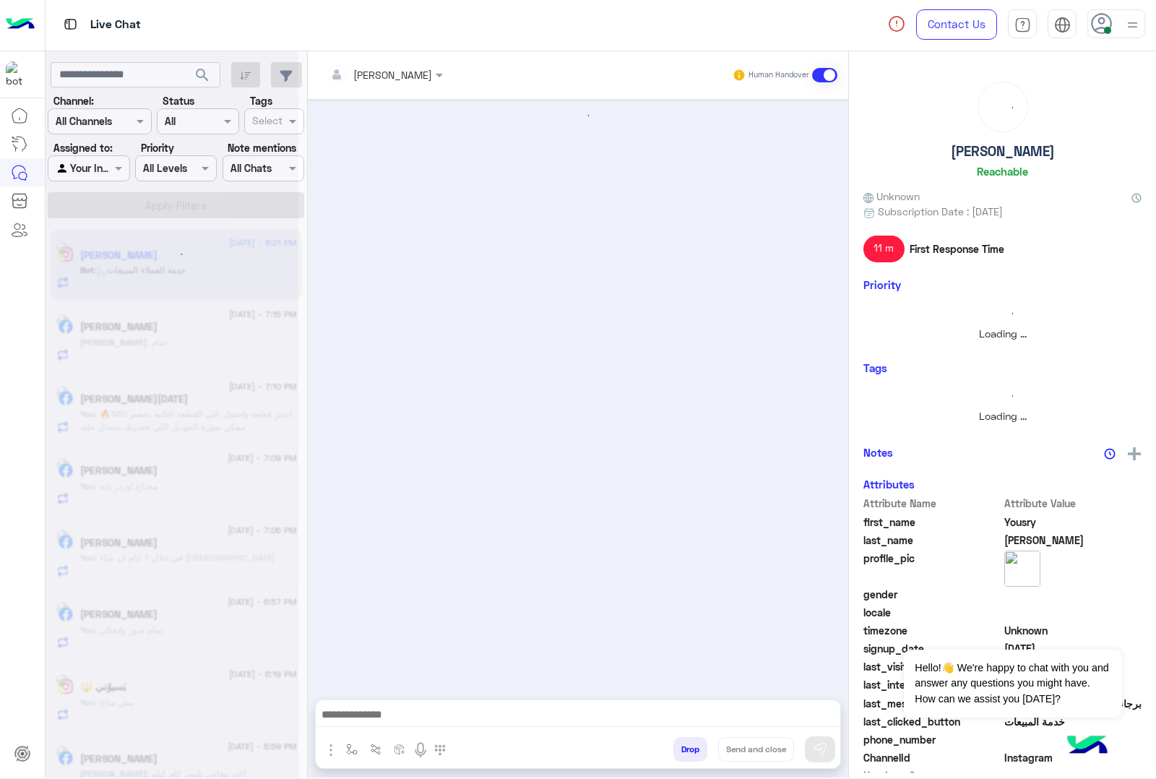
click at [694, 757] on button "Drop" at bounding box center [691, 749] width 34 height 25
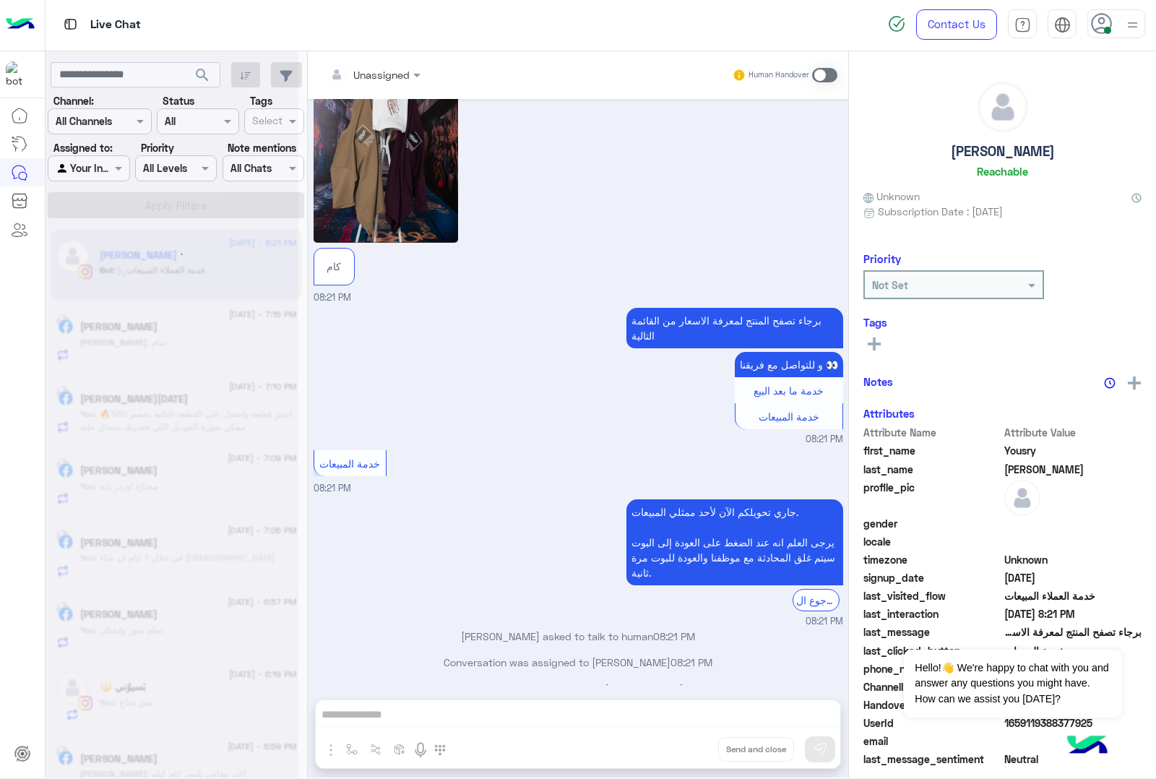
click at [694, 757] on div "Unassigned Human Handover [DATE] فى بناطيل كارجو 03:09 PM الرجوع جاري تحويلكم ا…" at bounding box center [578, 417] width 541 height 732
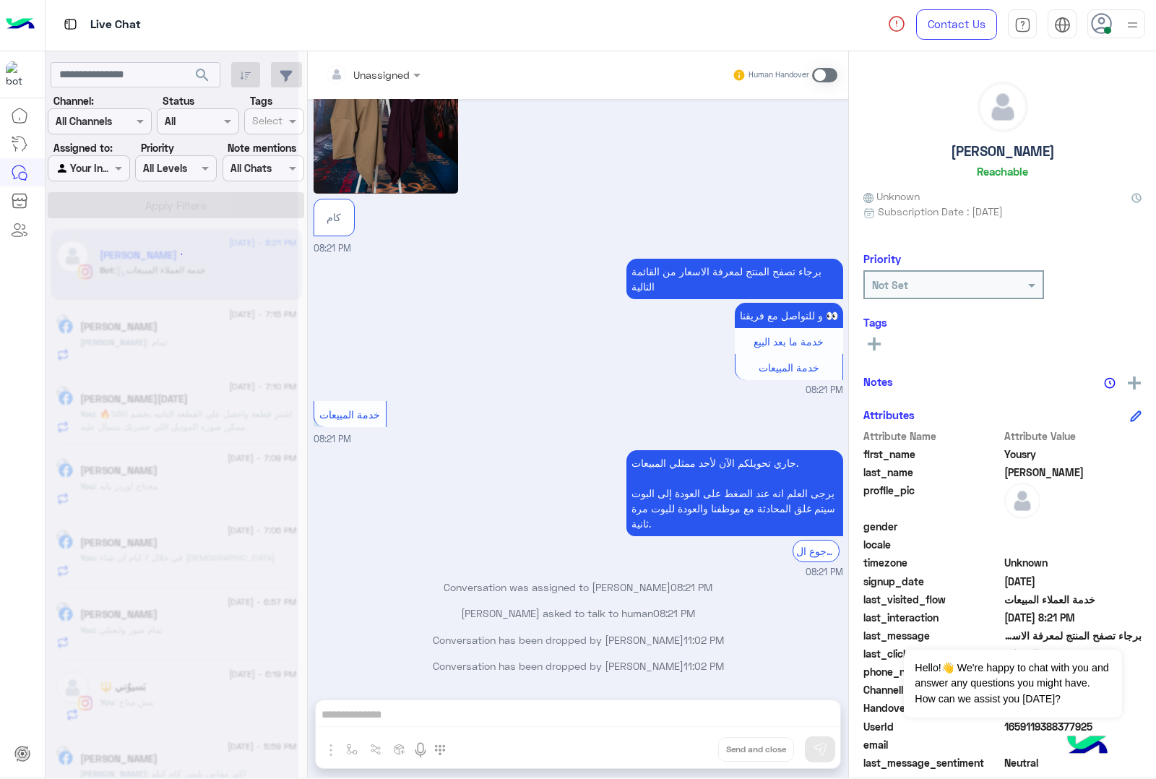
click at [0, 0] on button "Drop" at bounding box center [0, 0] width 0 height 0
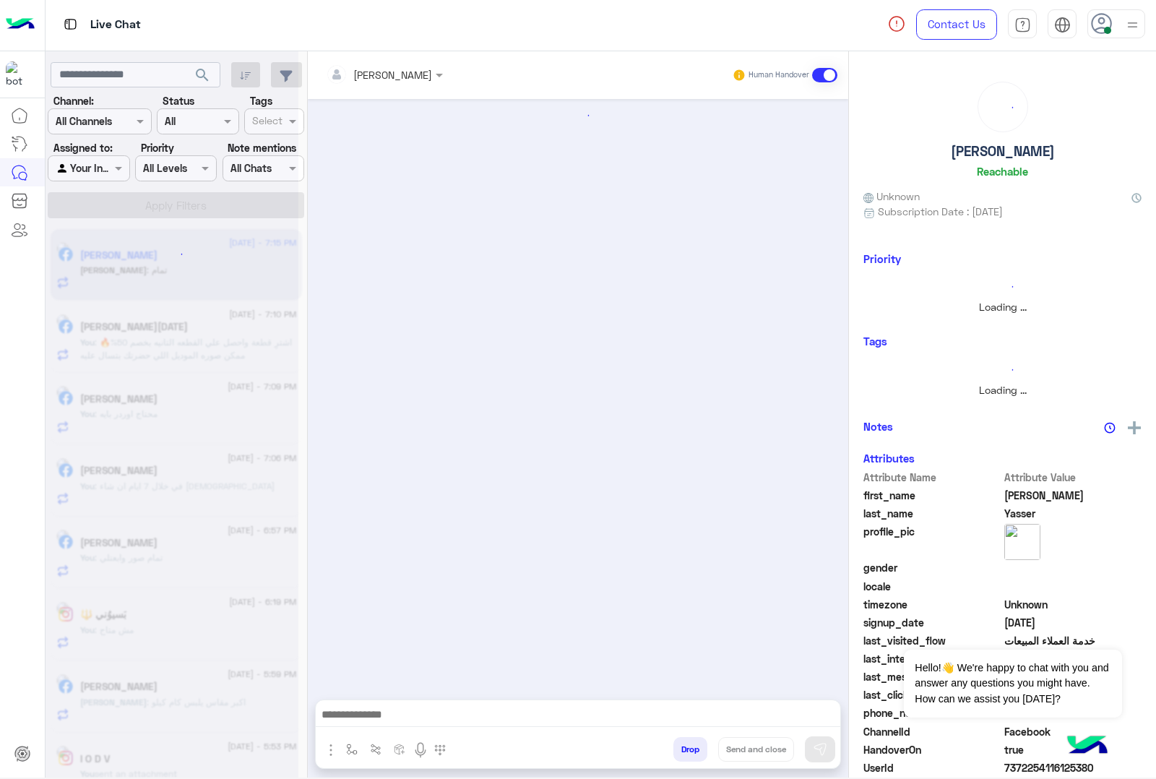
click at [694, 757] on button "Drop" at bounding box center [691, 749] width 34 height 25
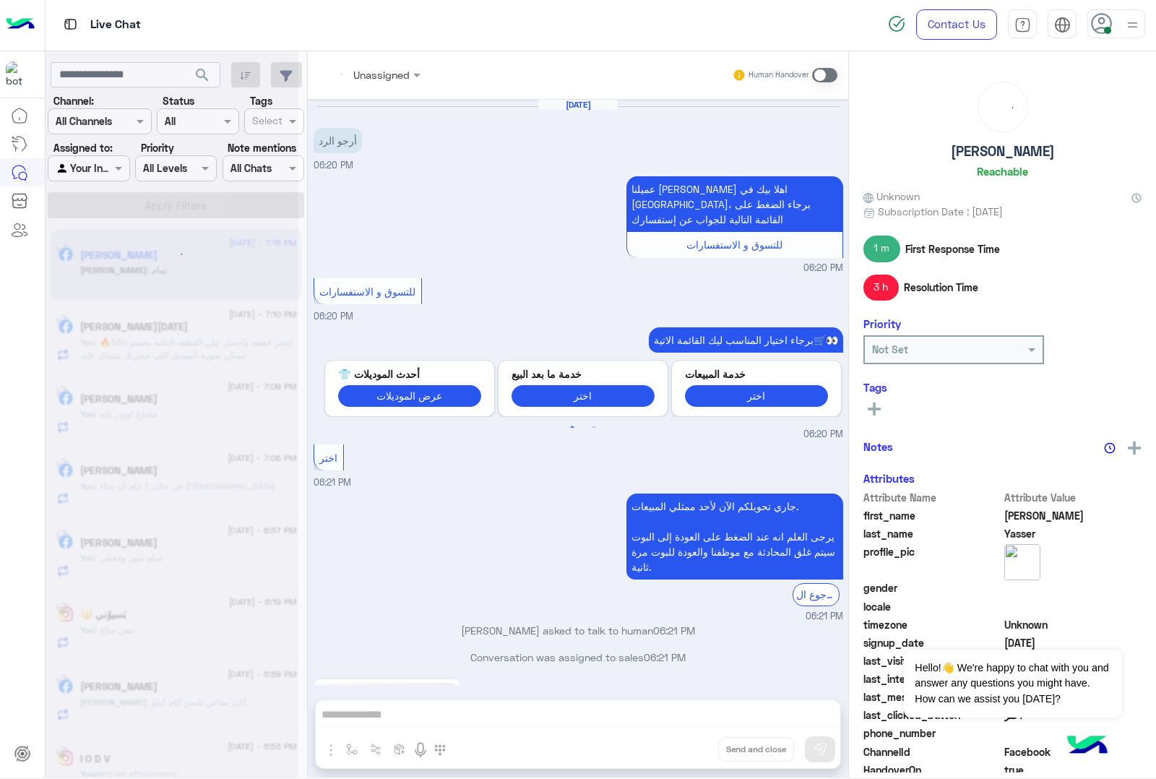
click at [694, 757] on div "Unassigned Human Handover [DATE] أرجو الرد 06:20 PM عميلنا [PERSON_NAME] اهلا ب…" at bounding box center [578, 417] width 541 height 732
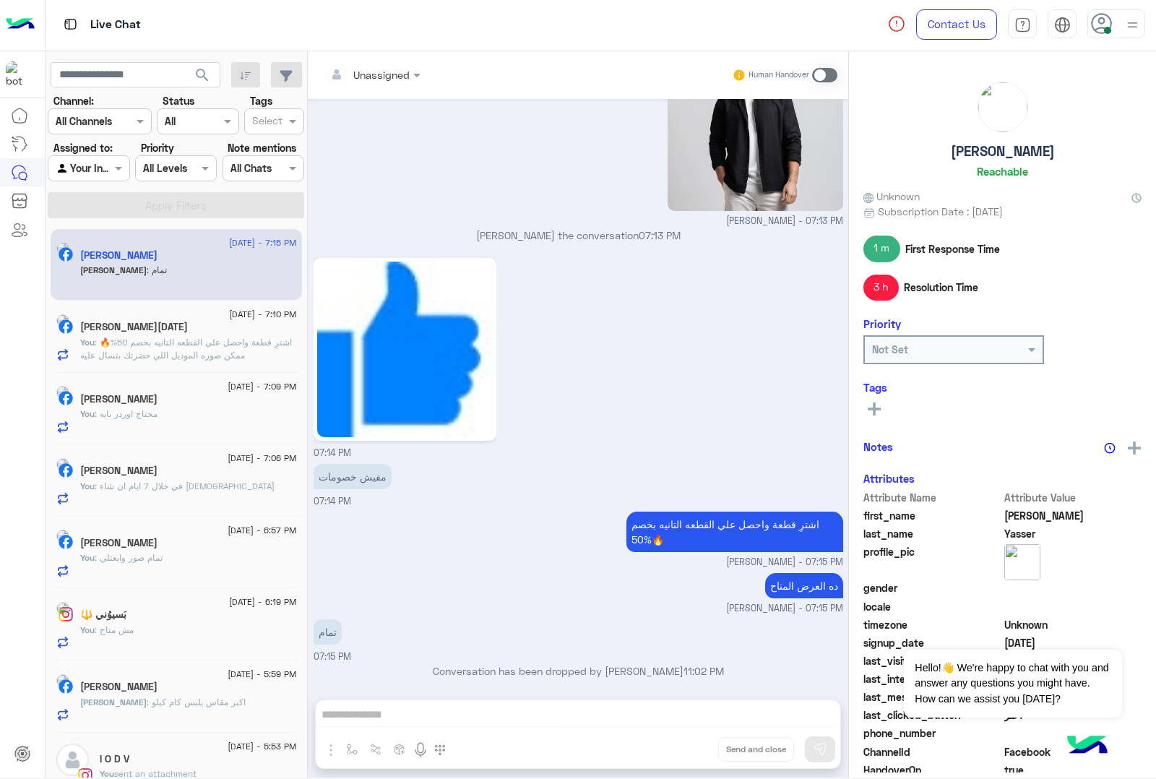
click at [694, 757] on div "Unassigned Human Handover [DATE] أرجو الرد 06:20 PM عميلنا [PERSON_NAME] اهلا ب…" at bounding box center [578, 417] width 541 height 732
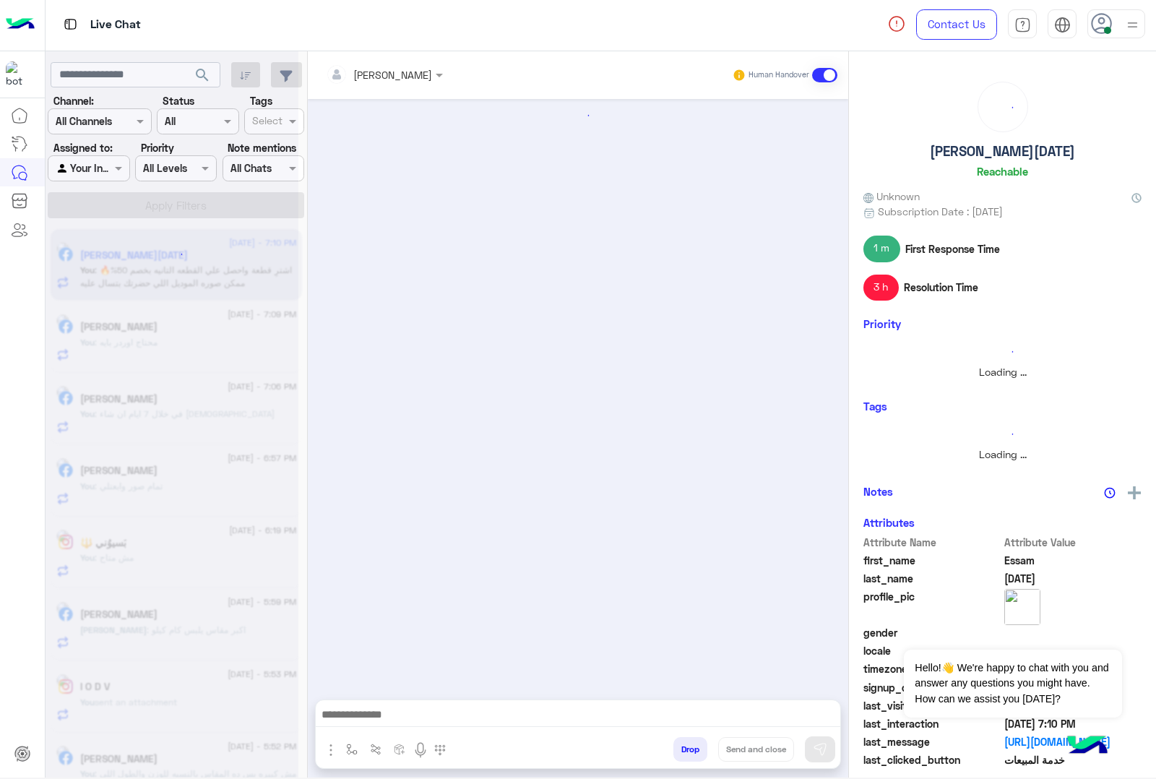
click at [694, 757] on button "Drop" at bounding box center [691, 749] width 34 height 25
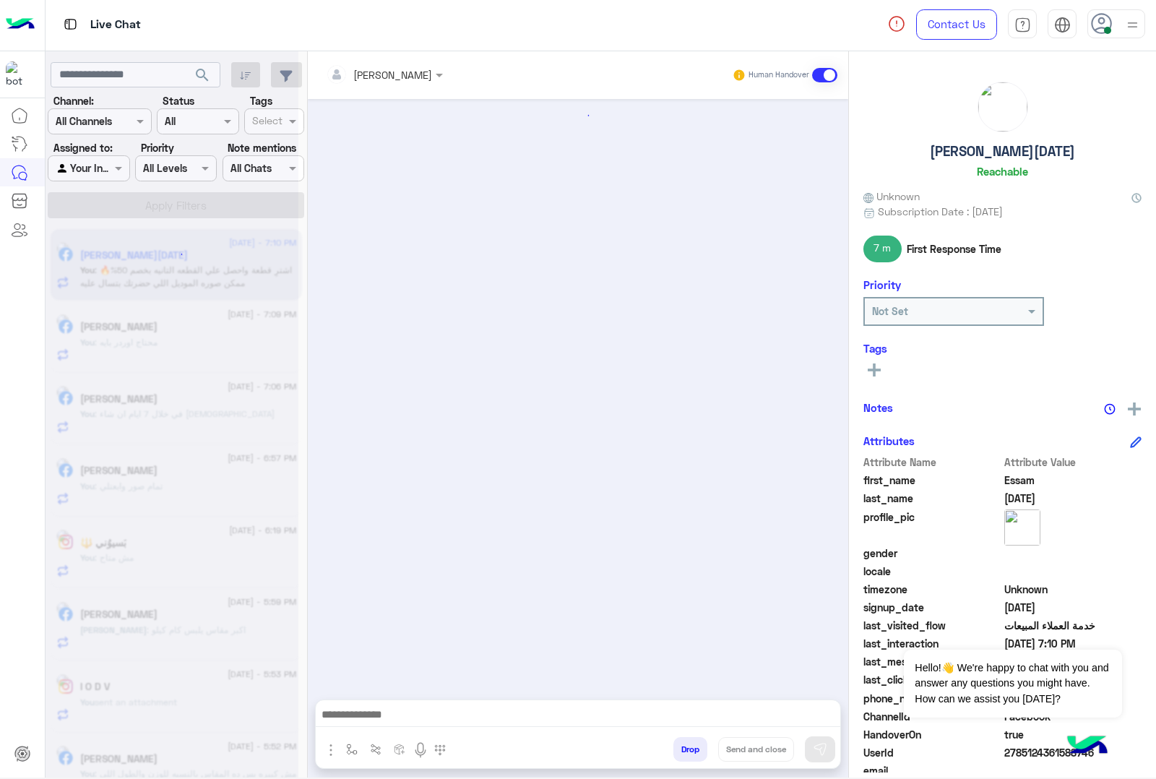
click at [692, 746] on button "Drop" at bounding box center [691, 749] width 34 height 25
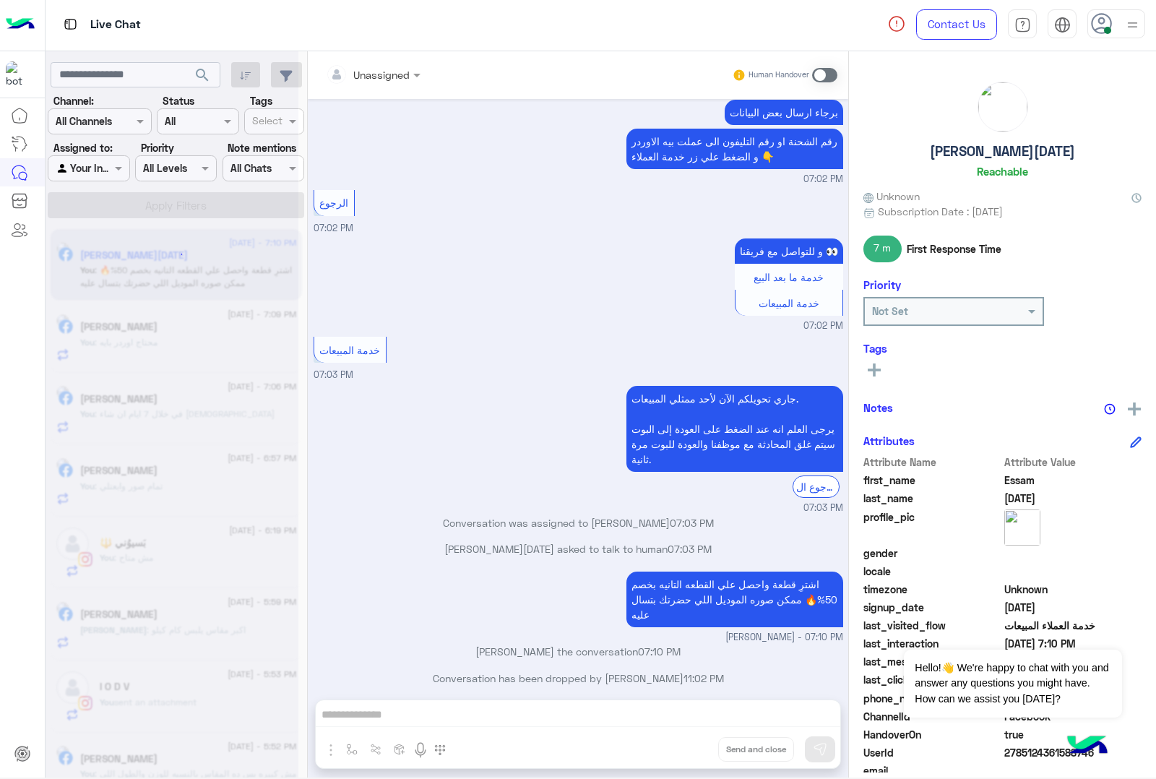
click at [692, 746] on div "Unassigned Human Handover [DATE] 06:59 PM عميلنا [PERSON_NAME] اهلا بيك في [GEO…" at bounding box center [578, 417] width 541 height 732
click at [0, 0] on button "Drop" at bounding box center [0, 0] width 0 height 0
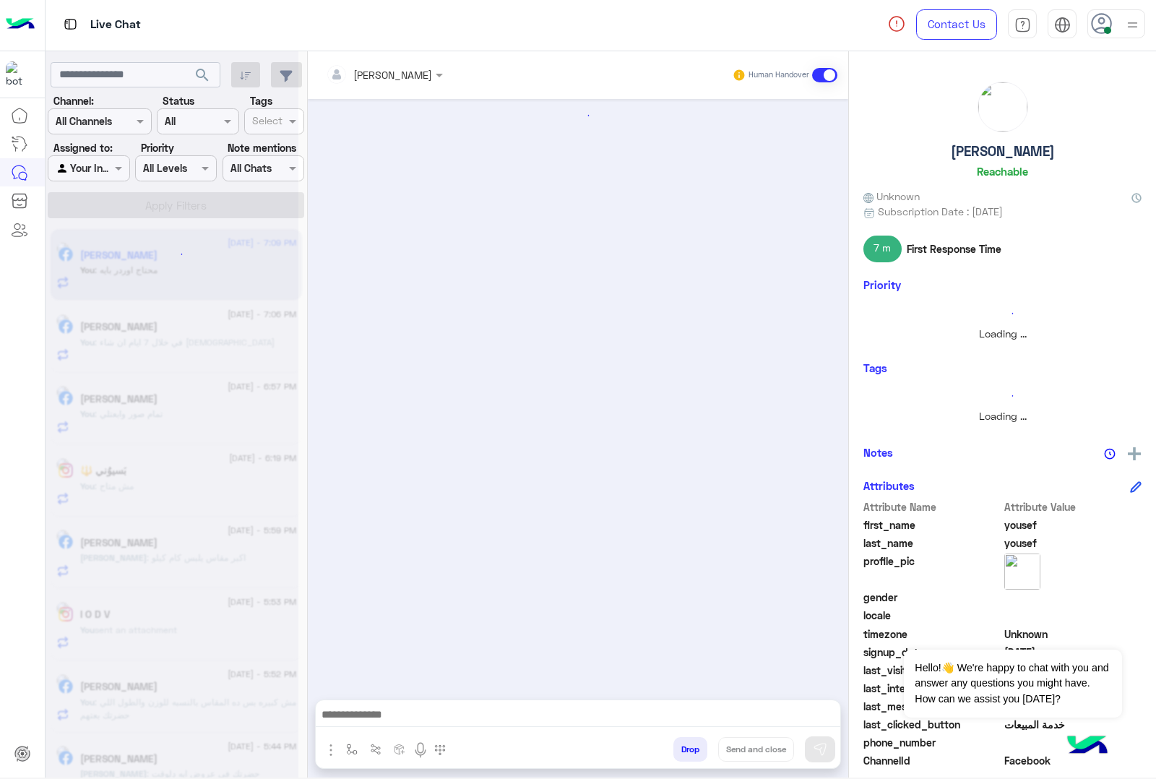
click at [692, 746] on button "Drop" at bounding box center [691, 749] width 34 height 25
click at [692, 746] on div "[PERSON_NAME] Human Handover Drop Send and close" at bounding box center [578, 417] width 541 height 732
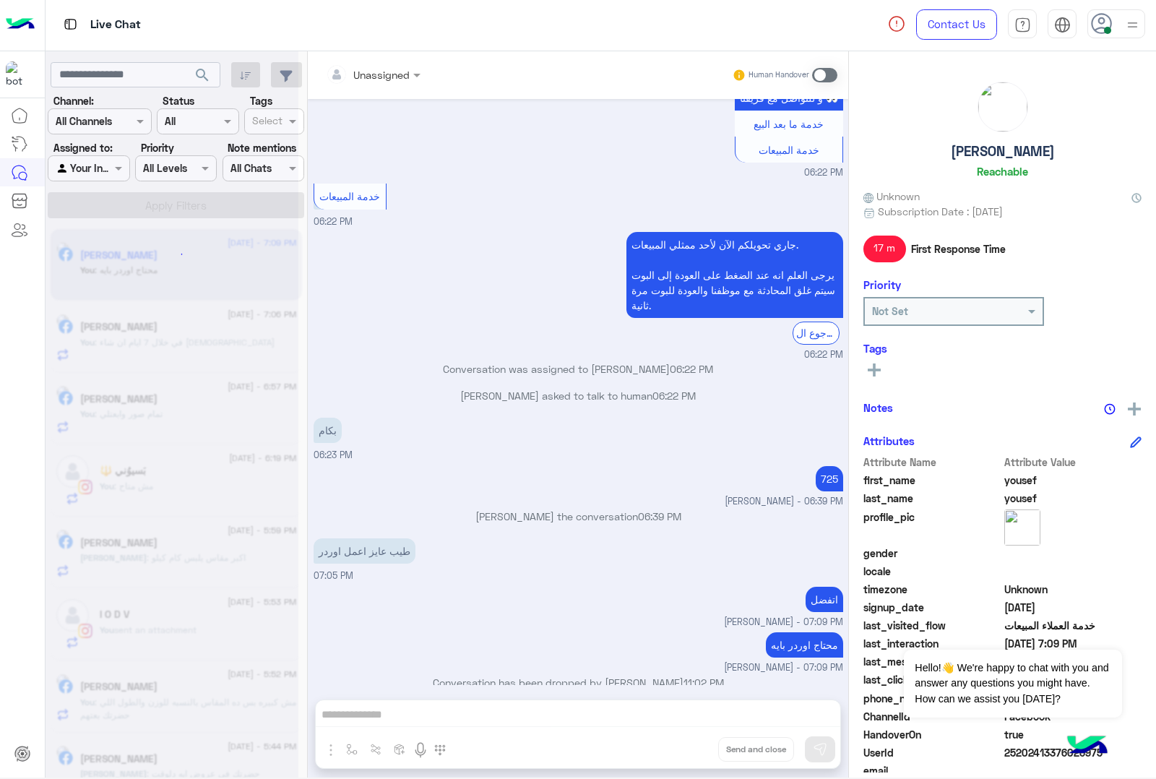
click at [692, 746] on div "Unassigned Human Handover [DATE] 06:22 PM عميلنا [PERSON_NAME] اهلا بيك في [GEO…" at bounding box center [578, 417] width 541 height 732
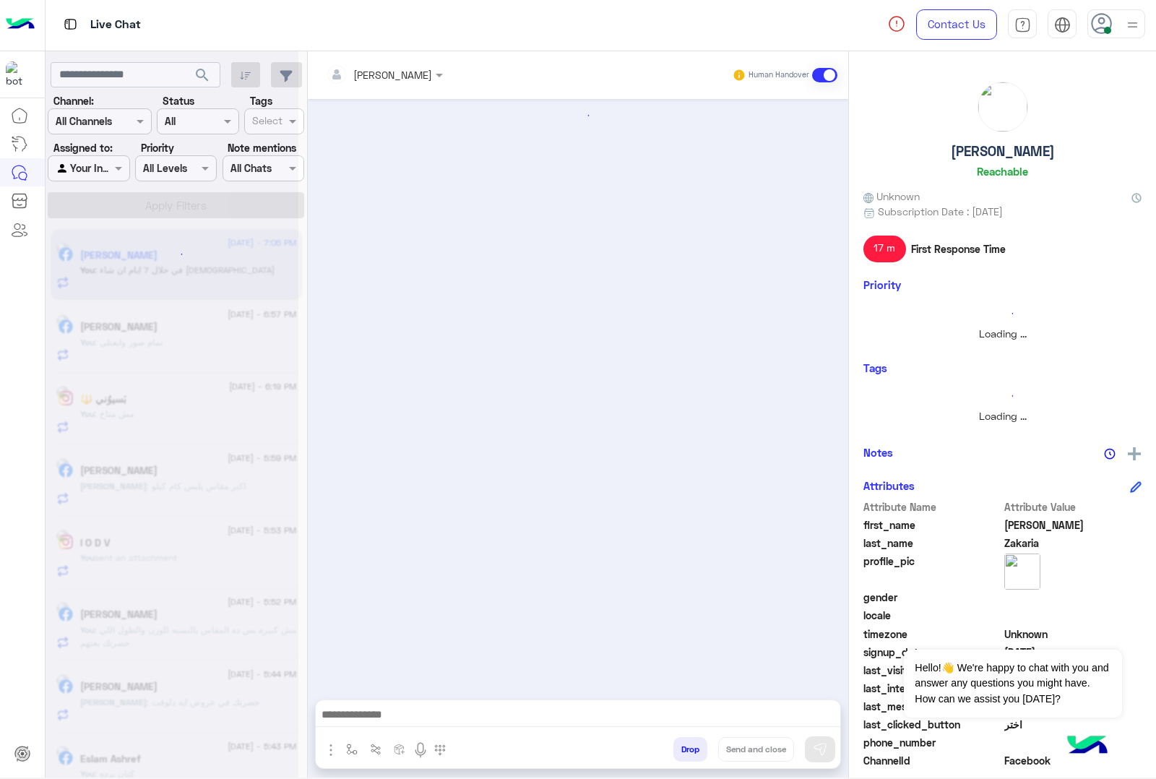
click at [692, 746] on button "Drop" at bounding box center [691, 749] width 34 height 25
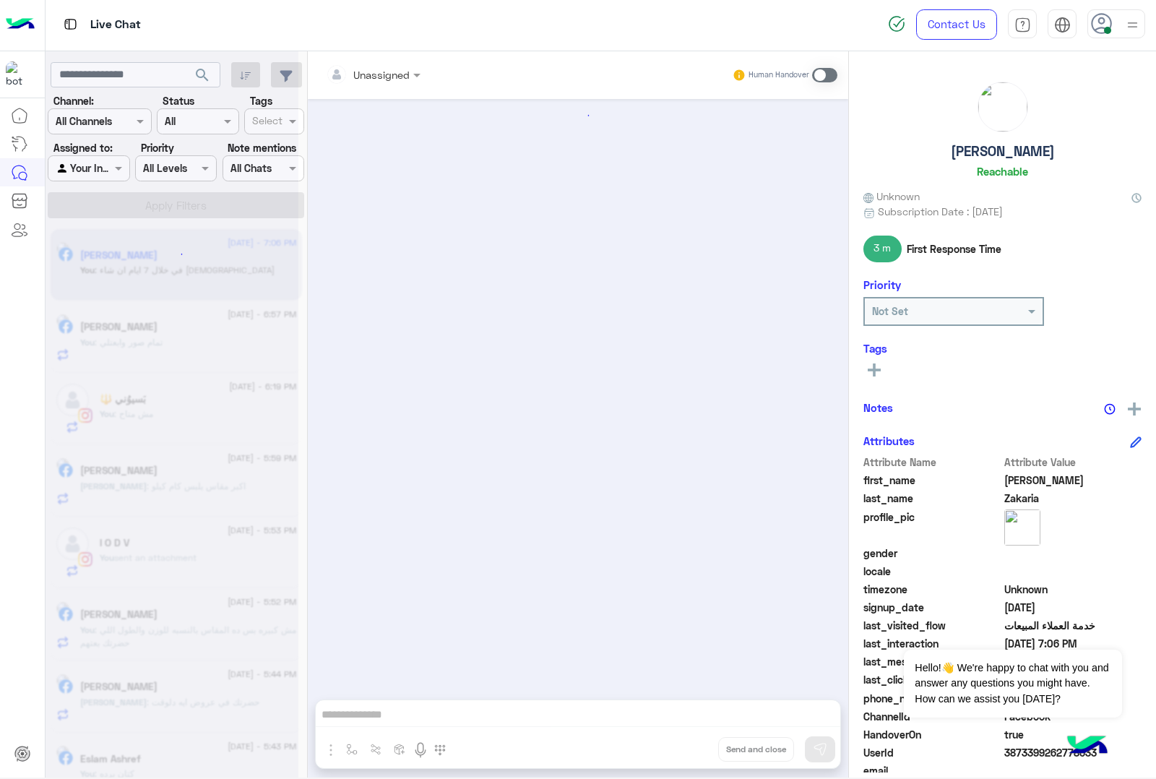
click at [696, 746] on div "Unassigned Human Handover Drop Send and close" at bounding box center [578, 417] width 541 height 732
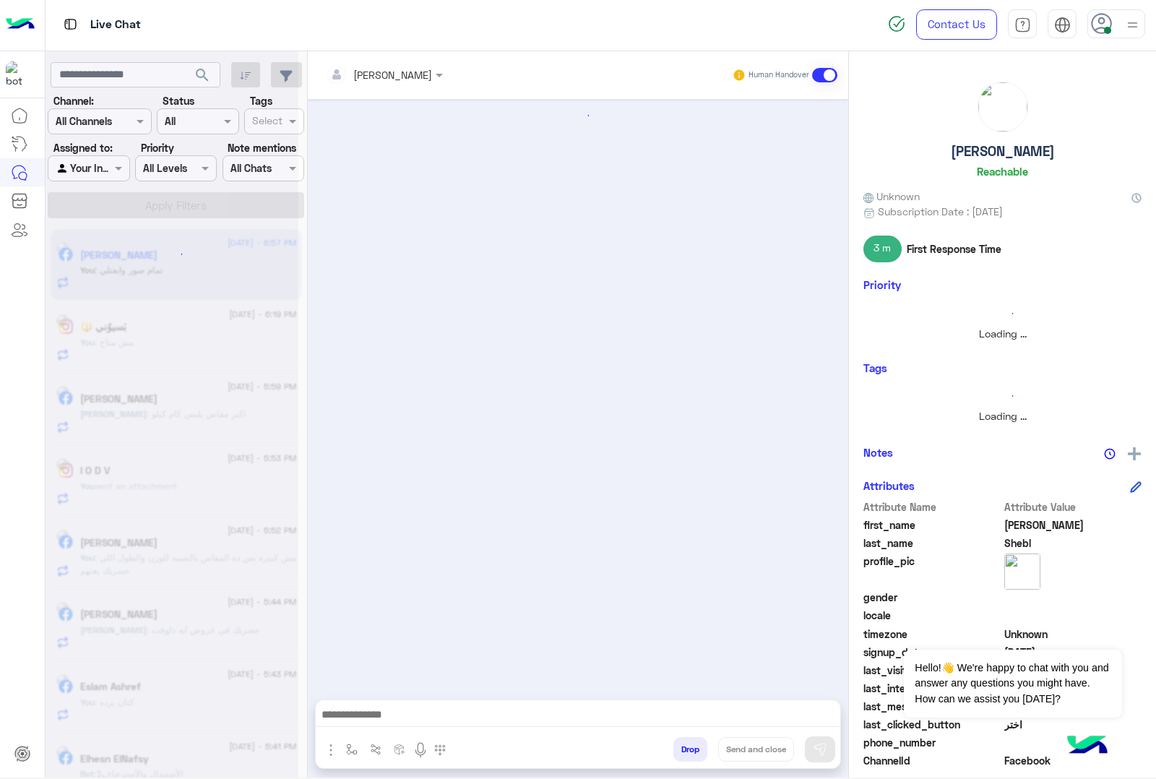
click at [696, 746] on button "Drop" at bounding box center [691, 749] width 34 height 25
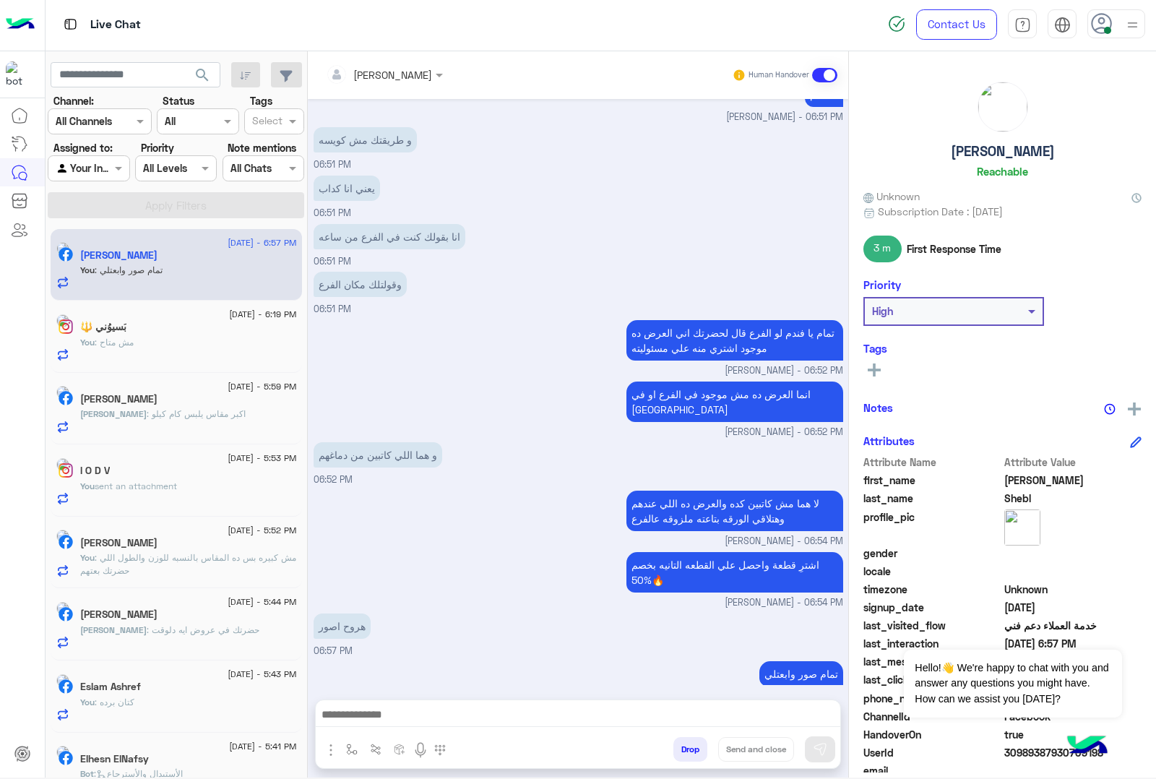
click at [696, 746] on button "Drop" at bounding box center [691, 749] width 34 height 25
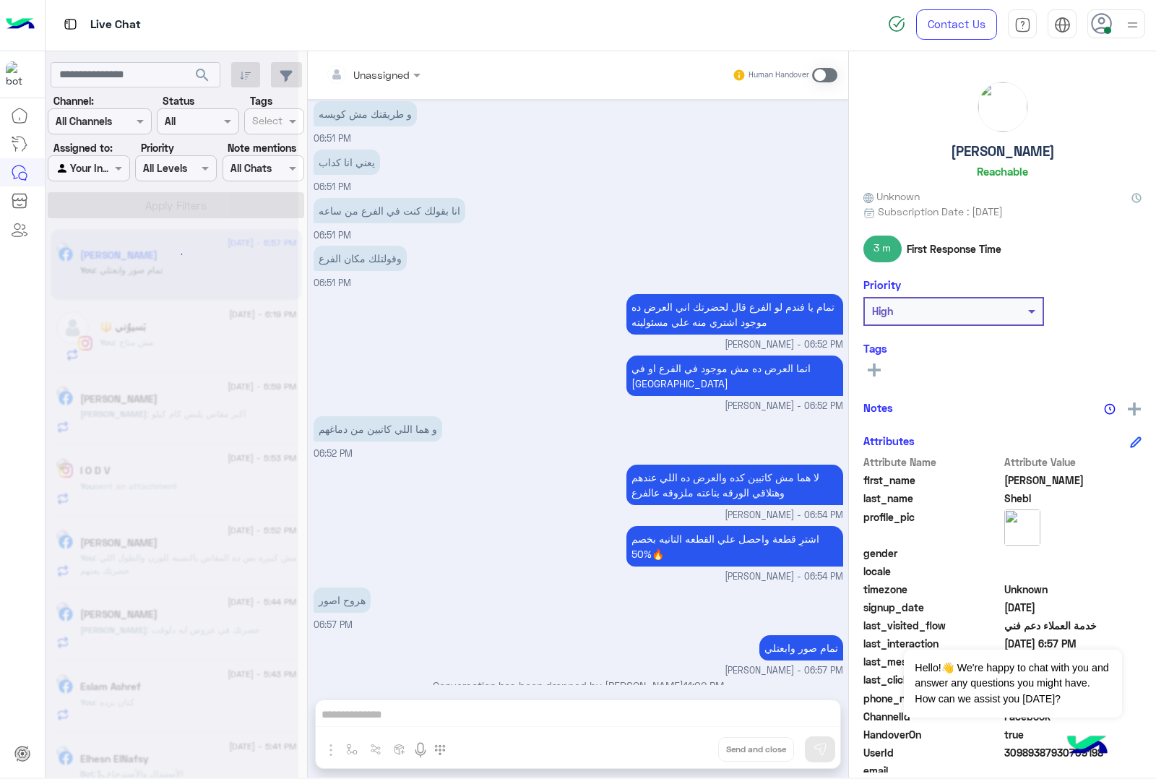
click at [696, 746] on div "Unassigned Human Handover [DATE] وحضرتكة مصورتهاش ليهع [PERSON_NAME] - 06:48 PM…" at bounding box center [578, 417] width 541 height 732
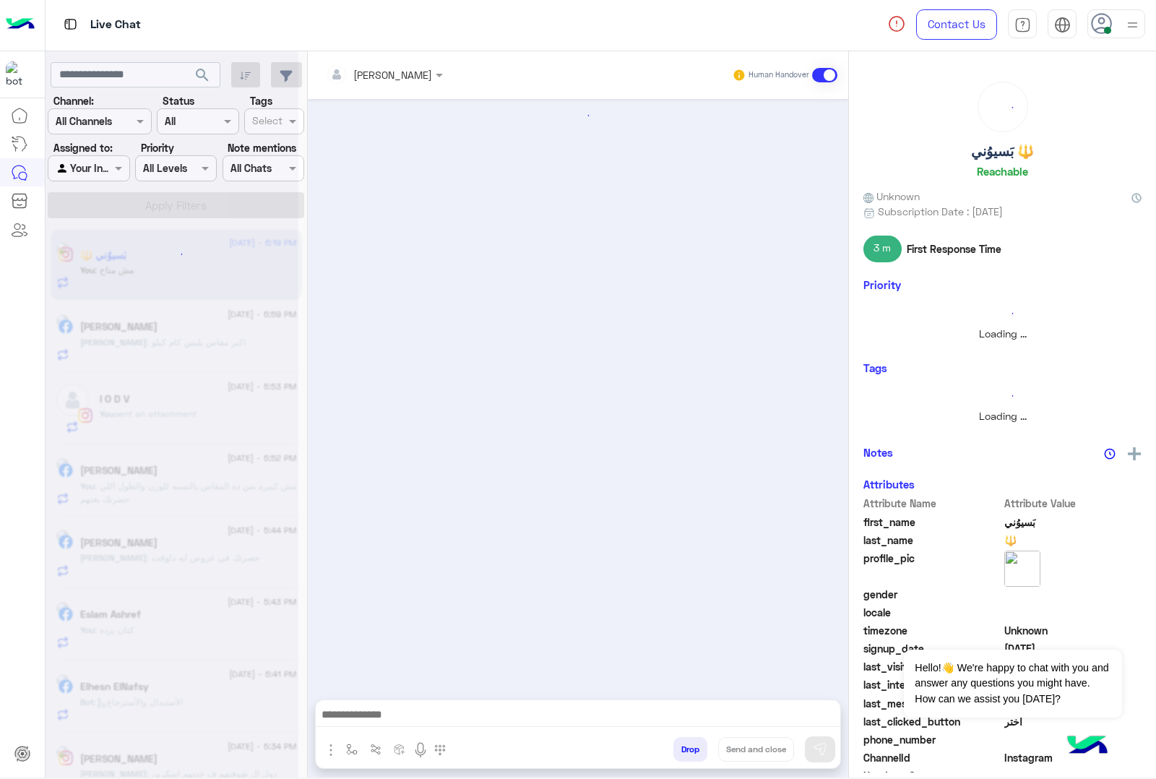
click at [696, 746] on button "Drop" at bounding box center [691, 749] width 34 height 25
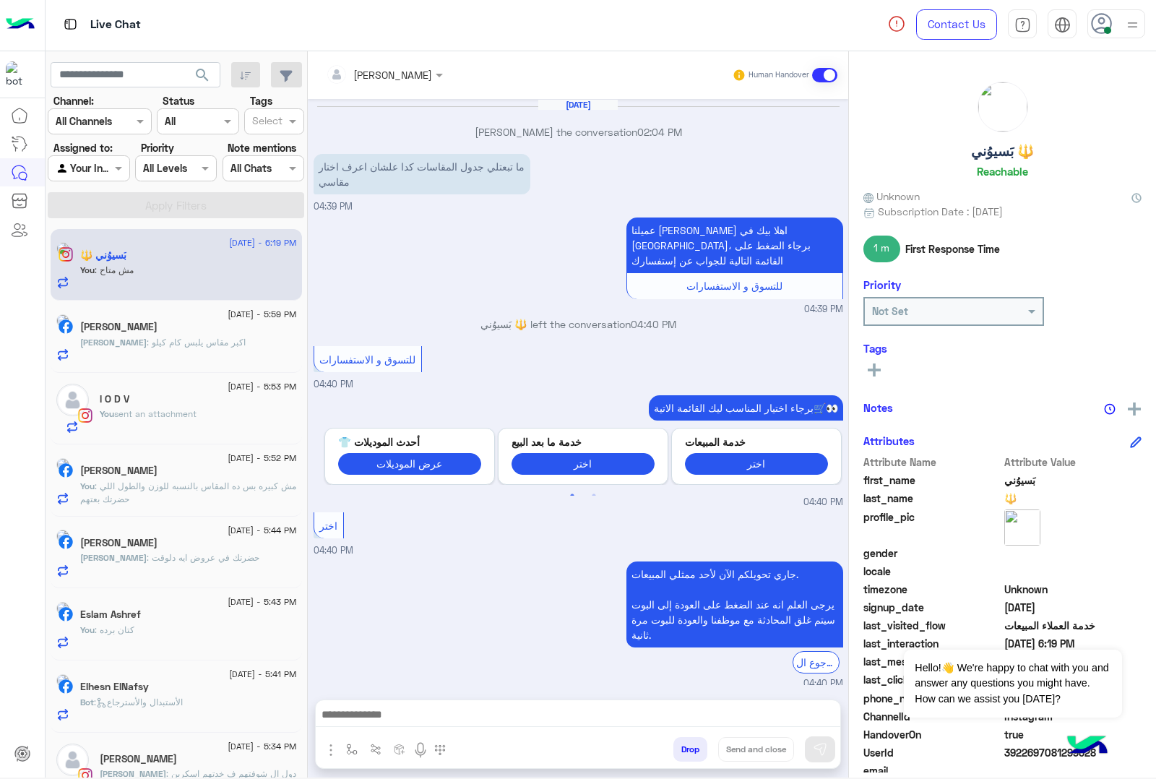
click at [696, 746] on div "[PERSON_NAME] Human Handover [DATE] [PERSON_NAME] the conversation 02:04 PM ما …" at bounding box center [578, 417] width 541 height 732
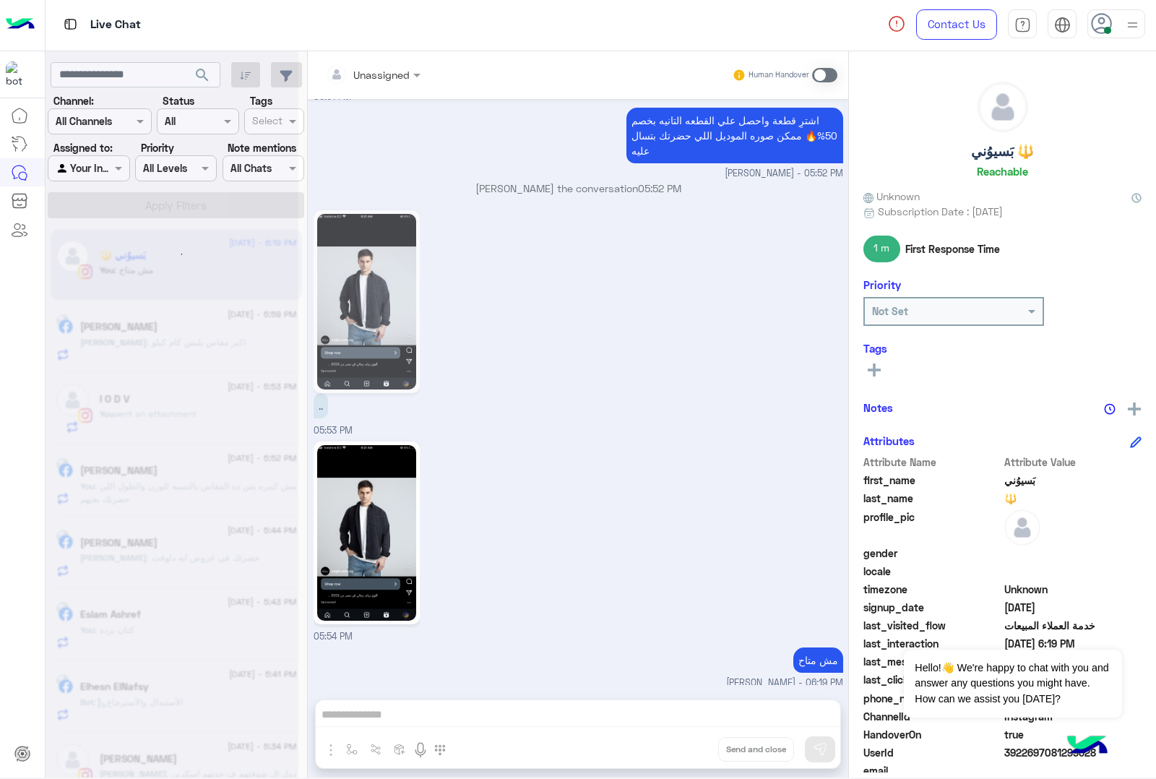
click at [696, 746] on div "Unassigned Human Handover [DATE] [PERSON_NAME] the conversation 02:04 PM ما تبع…" at bounding box center [578, 417] width 541 height 732
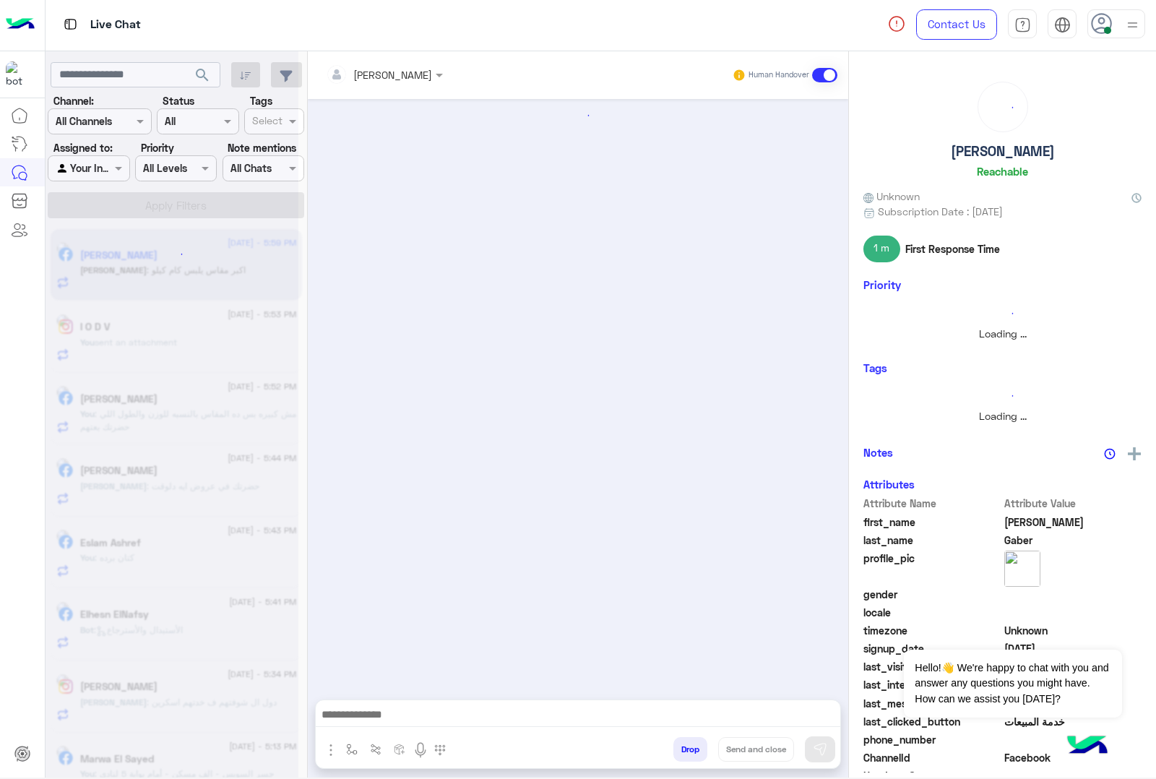
click at [696, 746] on button "Drop" at bounding box center [691, 749] width 34 height 25
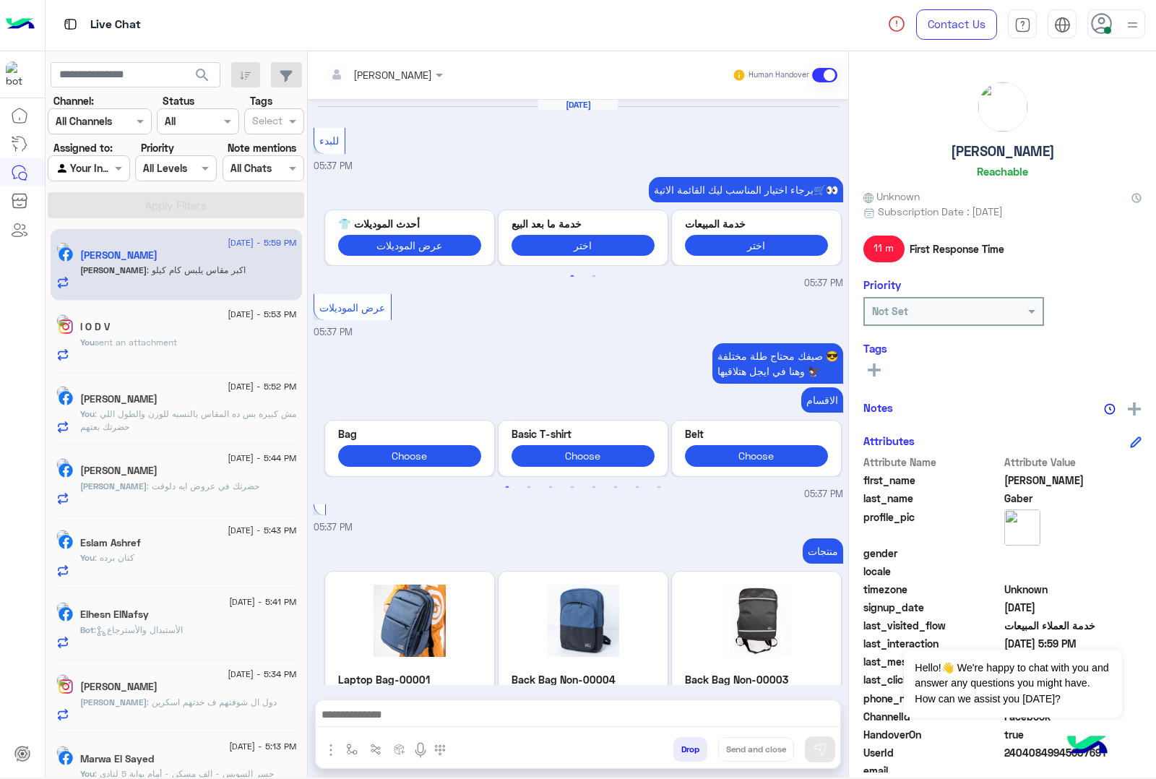
click at [696, 746] on button "Drop" at bounding box center [691, 749] width 34 height 25
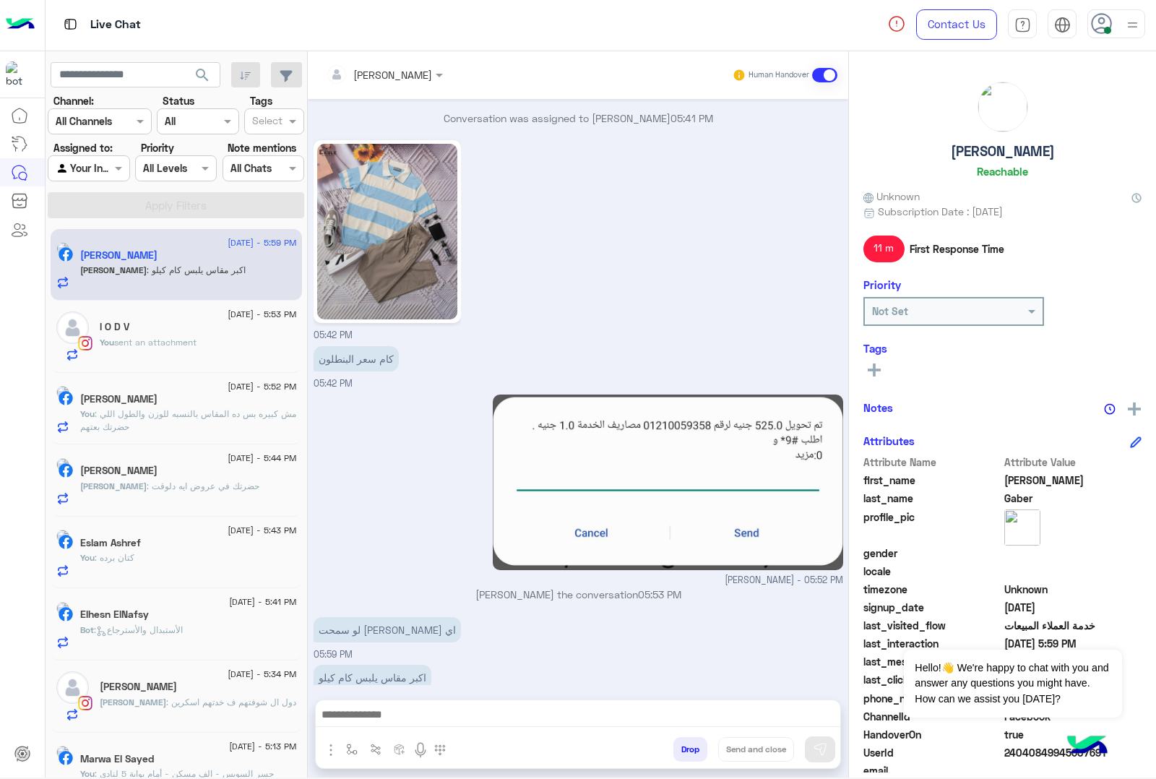
click at [696, 746] on div "[PERSON_NAME] Human Handover [DATE] للبدء 05:37 PM برجاء اختيار المناسب ليك الق…" at bounding box center [578, 417] width 541 height 732
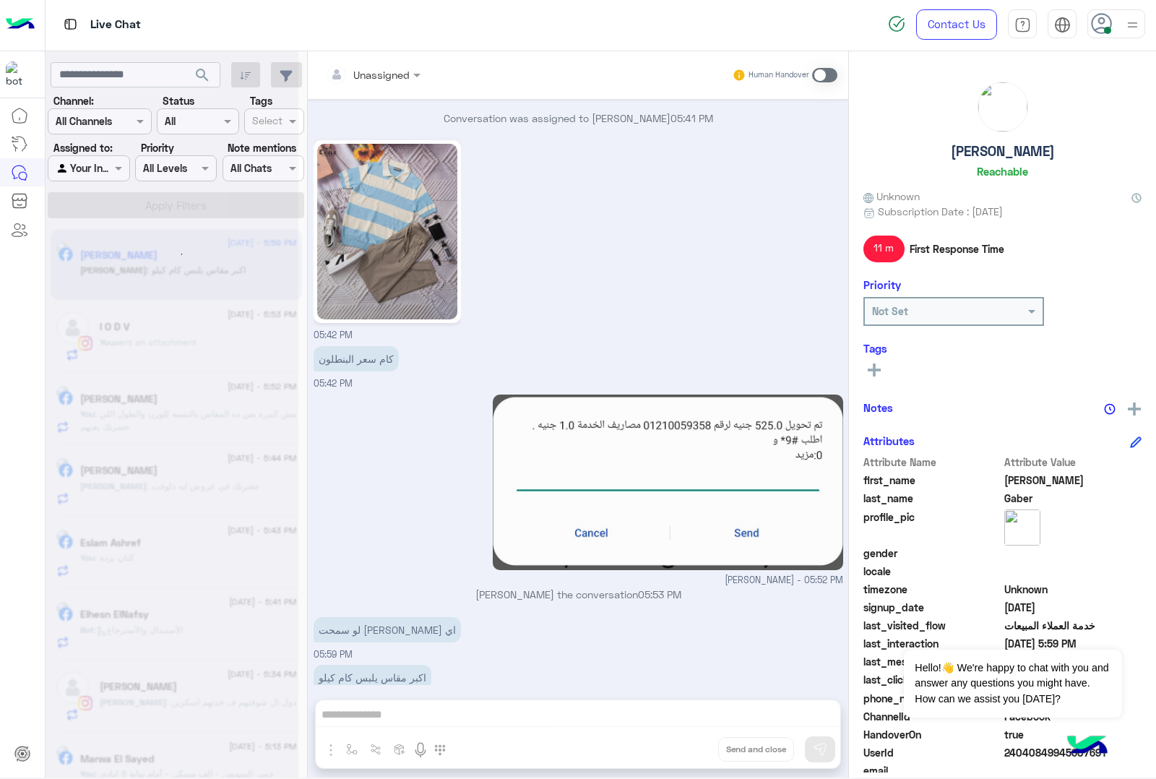
click at [696, 746] on div "Unassigned Human Handover [DATE] للبدء 05:37 PM برجاء اختيار المناسب ليك القائم…" at bounding box center [578, 417] width 541 height 732
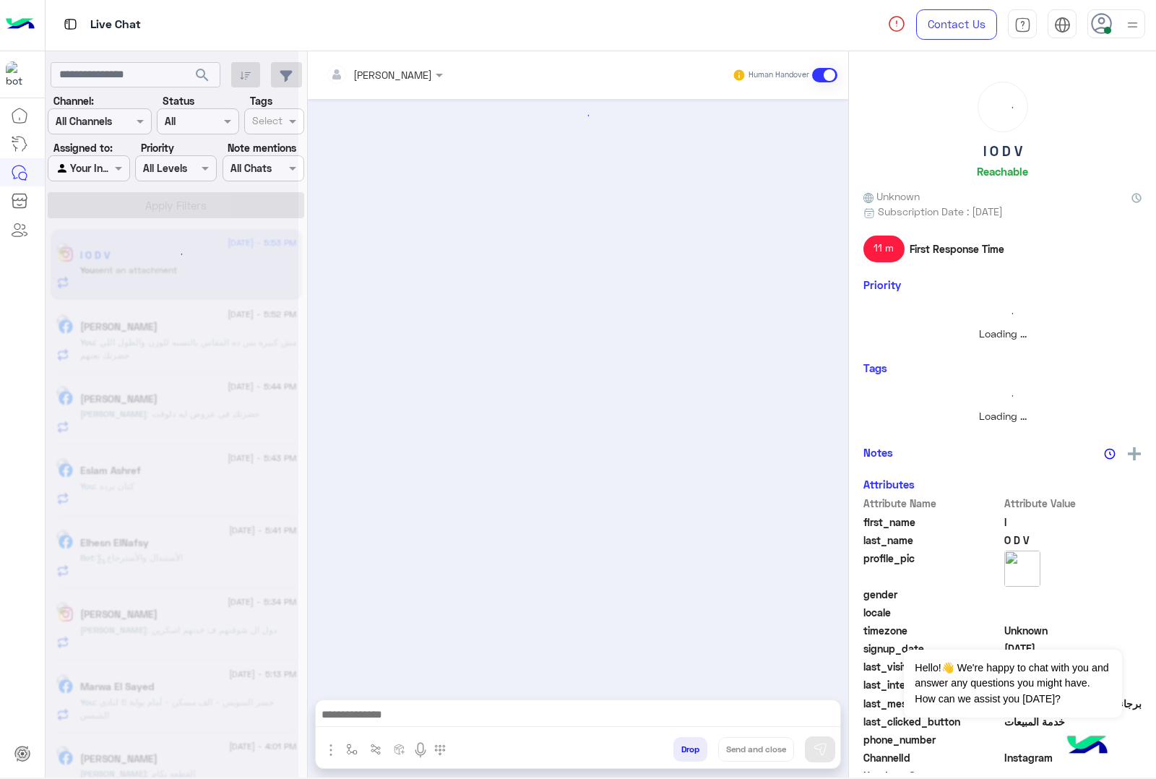
click at [696, 746] on button "Drop" at bounding box center [691, 749] width 34 height 25
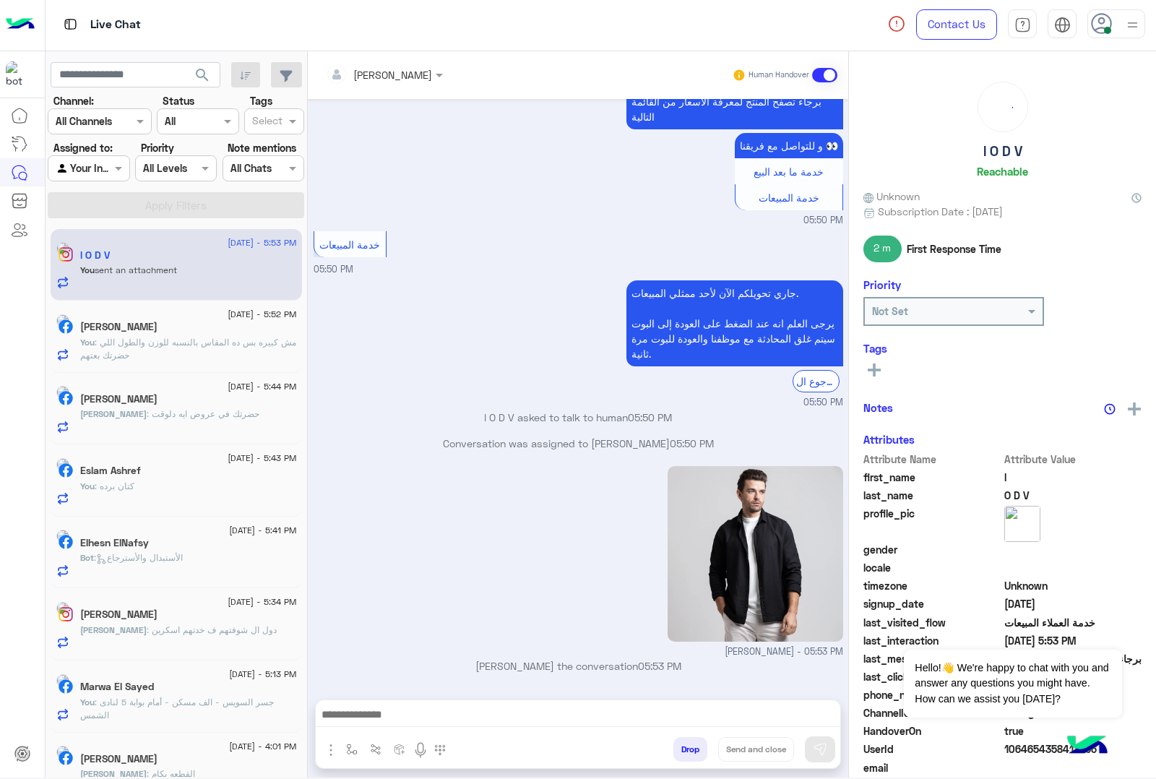
click at [696, 746] on div "[PERSON_NAME] Human Handover [DATE] اختر 03:44 PM برجاء إختيار المحافظة فرع الق…" at bounding box center [578, 417] width 541 height 732
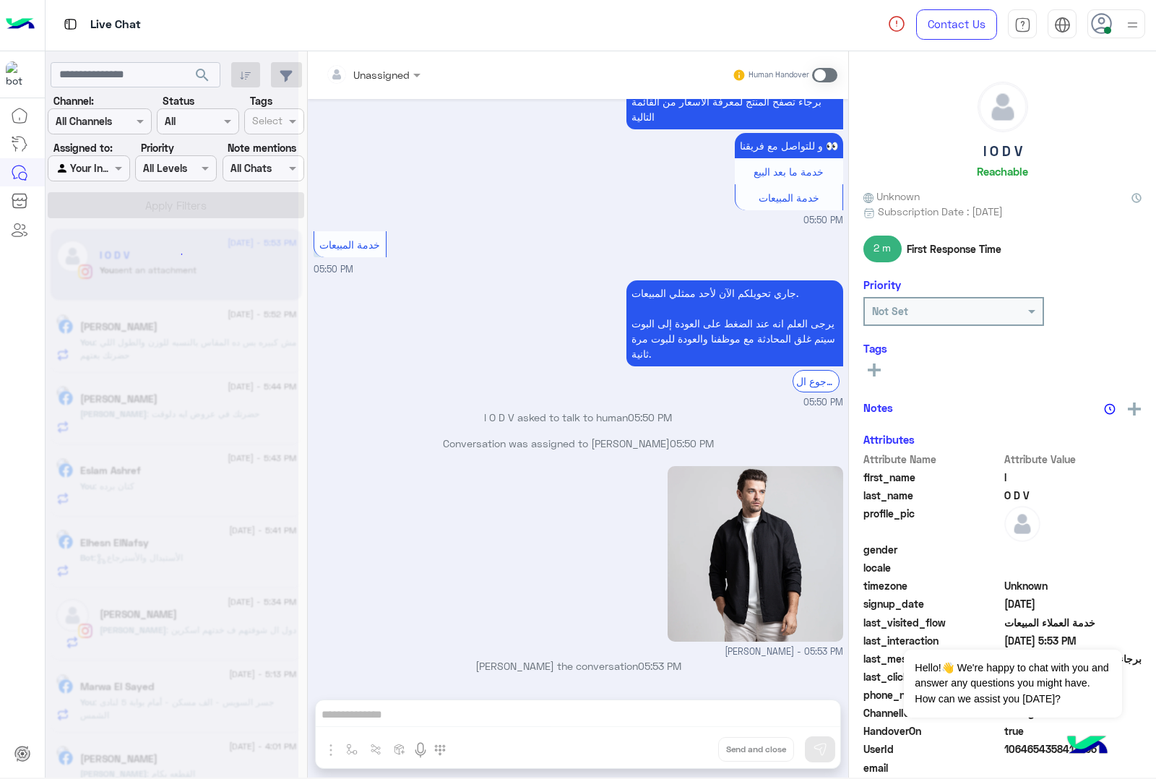
click at [696, 746] on div "Unassigned Human Handover [DATE] اختر 03:44 PM برجاء إختيار المحافظة فرع القاهر…" at bounding box center [578, 417] width 541 height 732
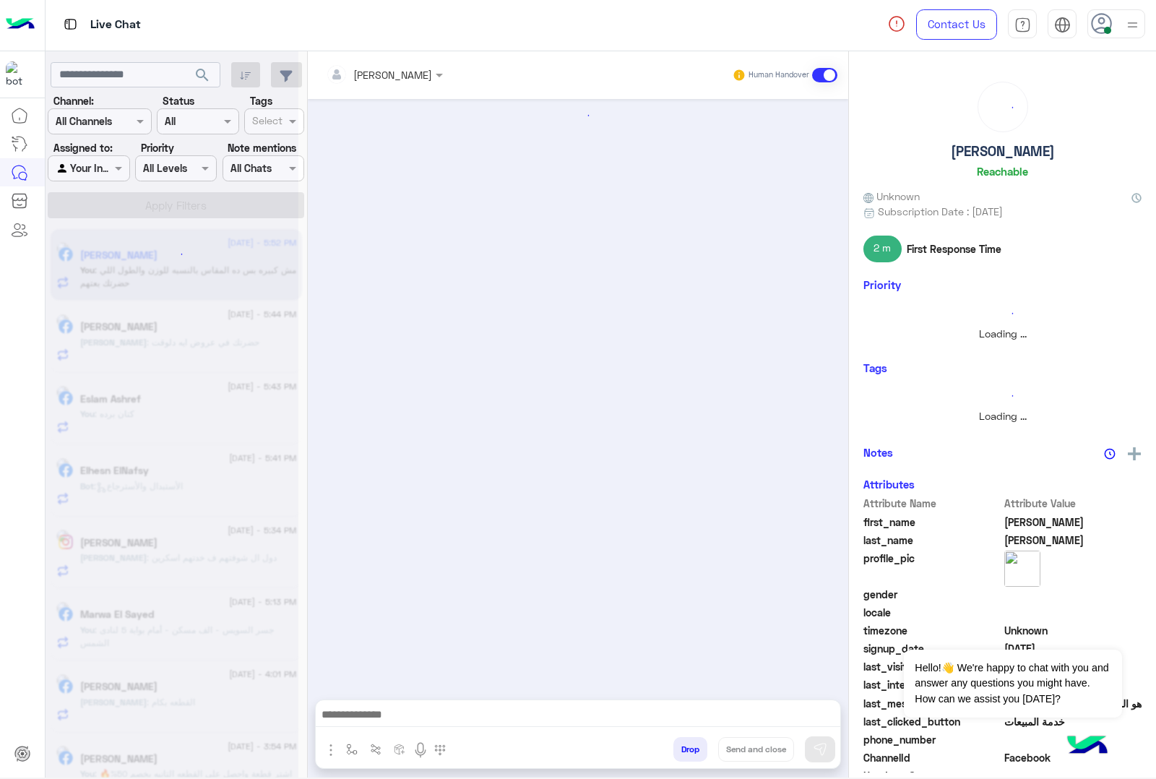
click at [696, 746] on button "Drop" at bounding box center [691, 749] width 34 height 25
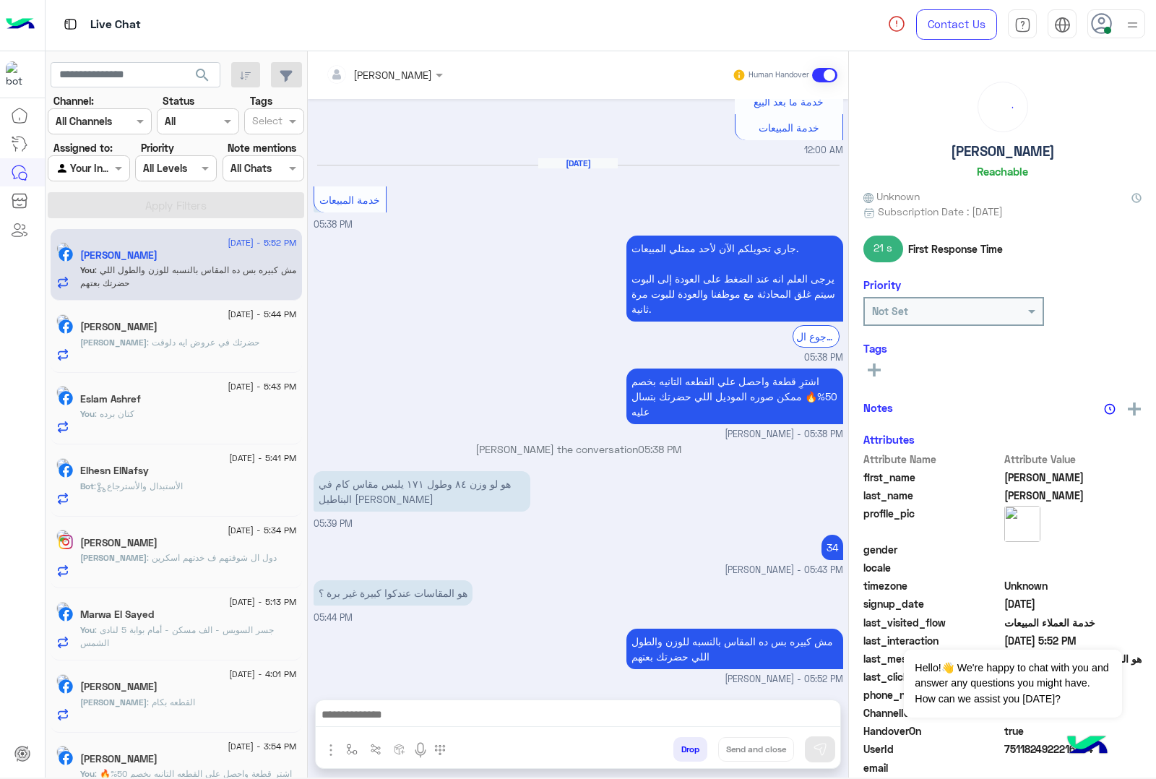
click at [696, 746] on div "[PERSON_NAME] Human Handover [DATE] *مواعيد عمل الأون لاين يوميًا من الساعة 9 ص…" at bounding box center [578, 417] width 541 height 732
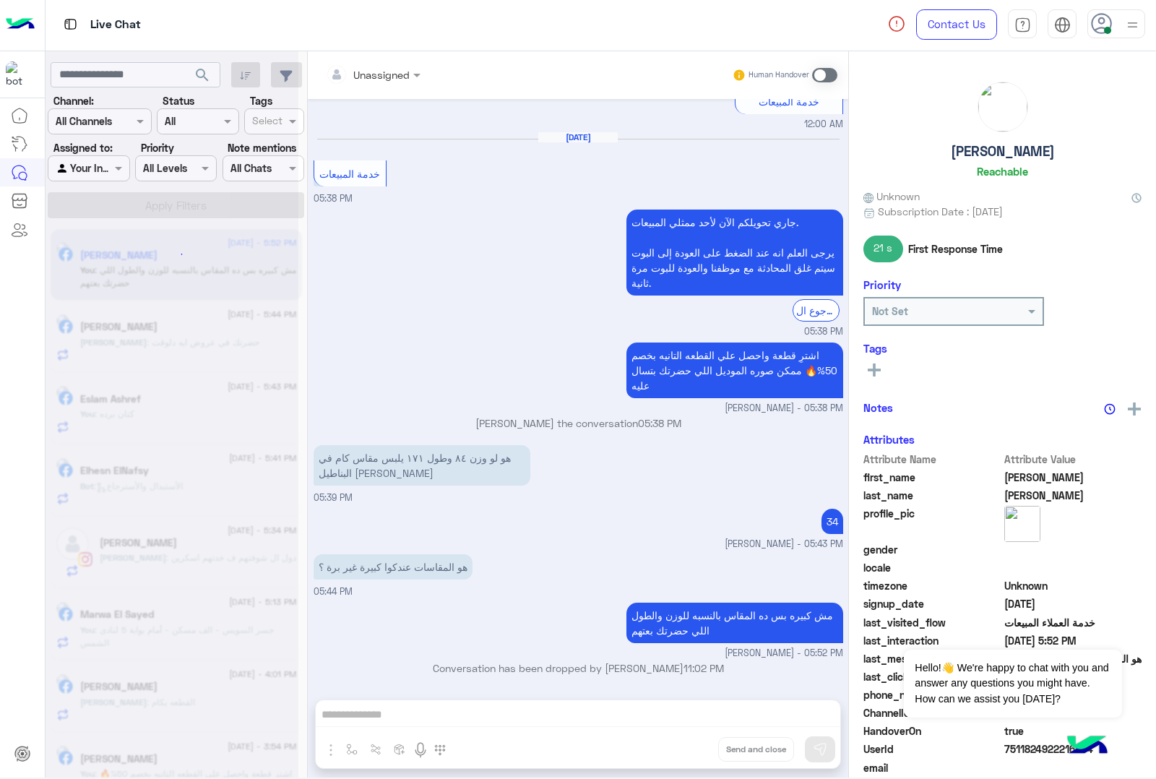
click at [696, 746] on div "Unassigned Human Handover [DATE] *مواعيد عمل الأون لاين يوميًا من الساعة 9 صباح…" at bounding box center [578, 417] width 541 height 732
click at [0, 0] on button "Drop" at bounding box center [0, 0] width 0 height 0
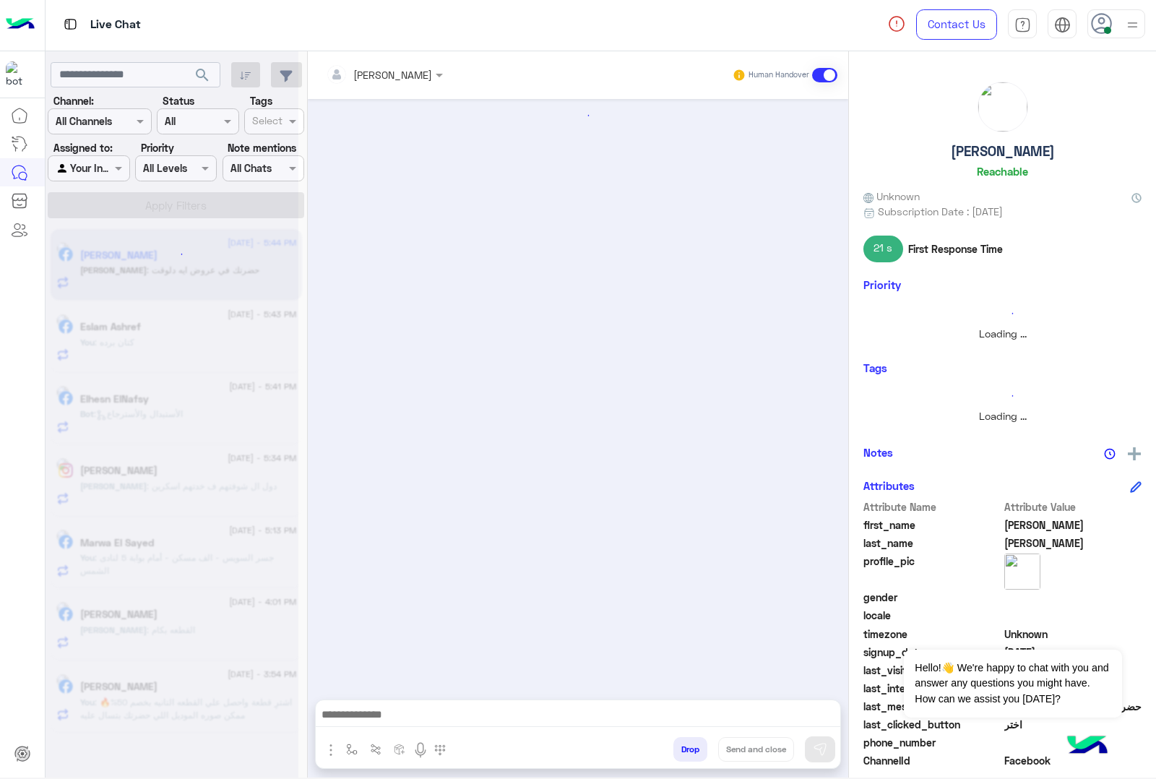
click at [696, 746] on button "Drop" at bounding box center [691, 749] width 34 height 25
click at [696, 746] on div "[PERSON_NAME] Human Handover Drop Send and close" at bounding box center [578, 417] width 541 height 732
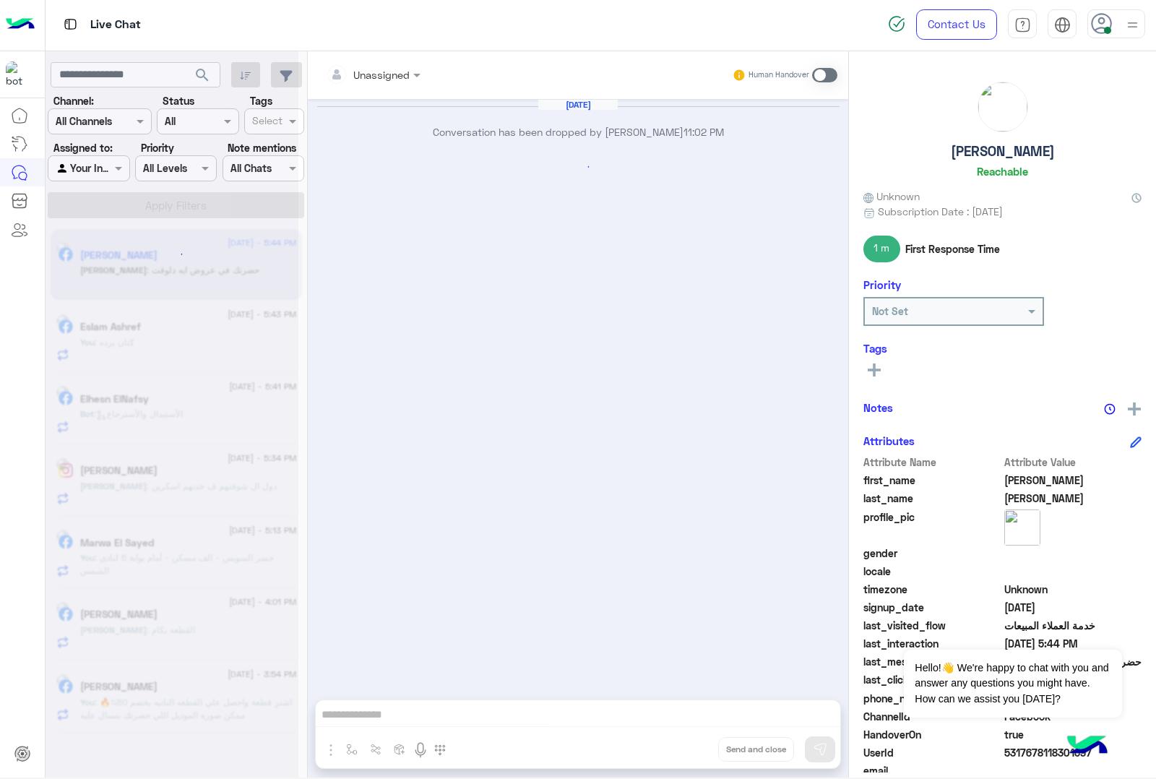
click at [696, 746] on div "Unassigned Human Handover [DATE] Conversation has been dropped by [PERSON_NAME]…" at bounding box center [578, 417] width 541 height 732
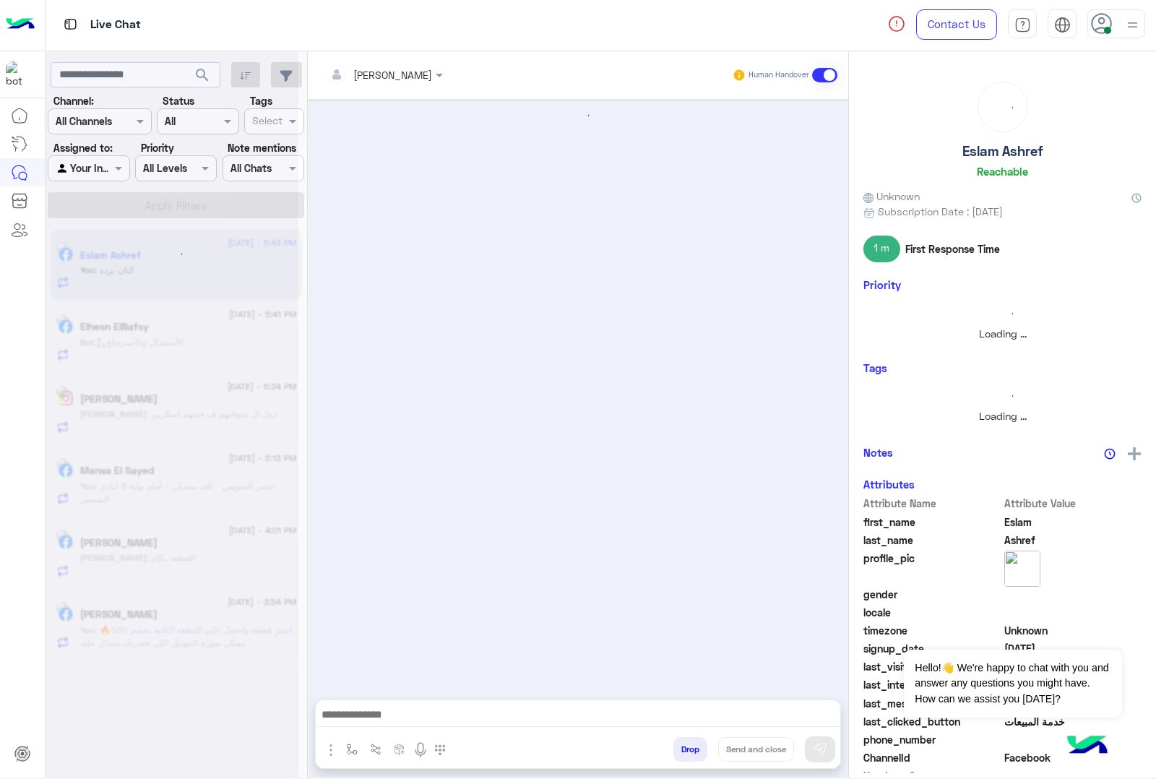
click at [696, 746] on button "Drop" at bounding box center [691, 749] width 34 height 25
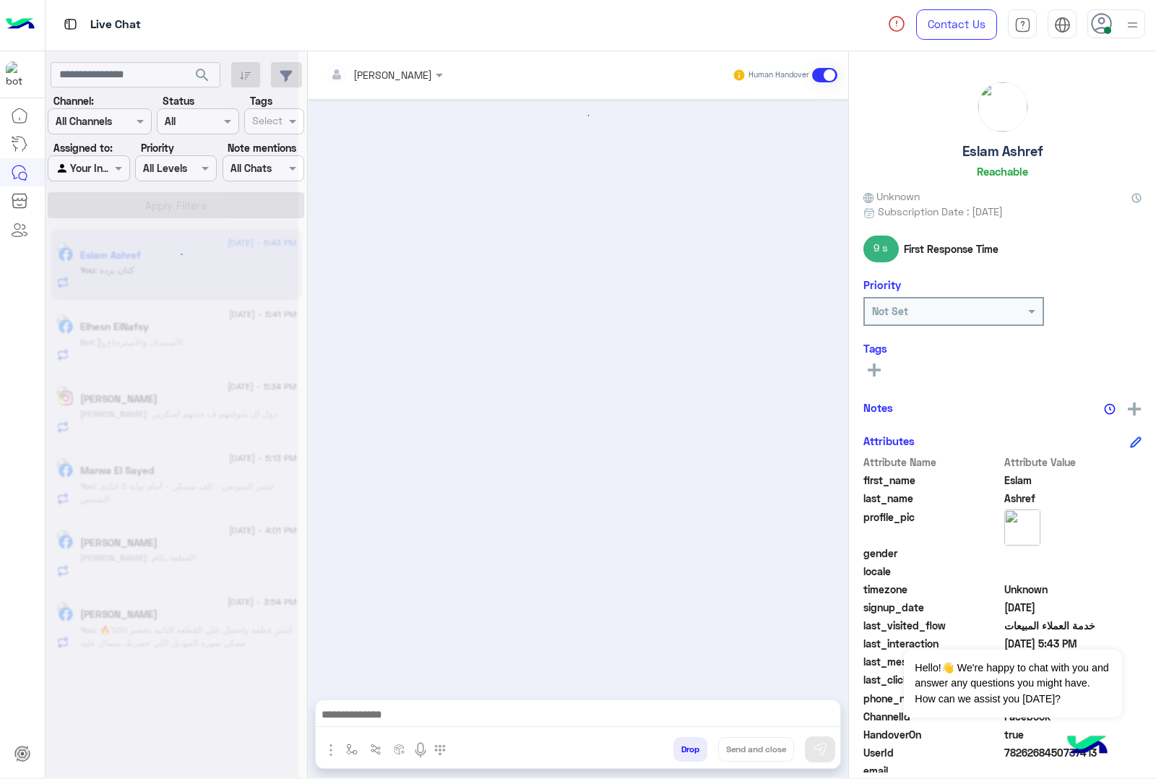
click at [696, 746] on button "Drop" at bounding box center [691, 749] width 34 height 25
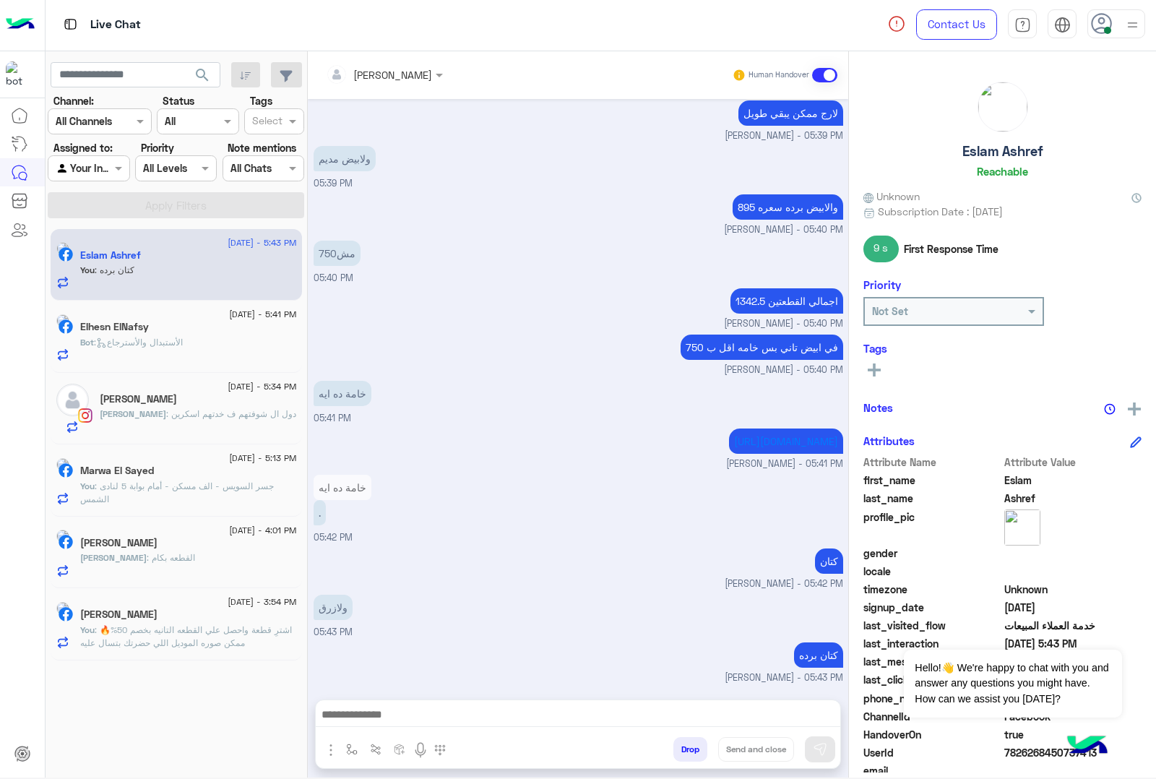
click at [696, 746] on div "[PERSON_NAME] Human Handover [DATE] 2قميص 05:23 PM بكام 05:23 PM لوحدهم في العر…" at bounding box center [578, 417] width 541 height 732
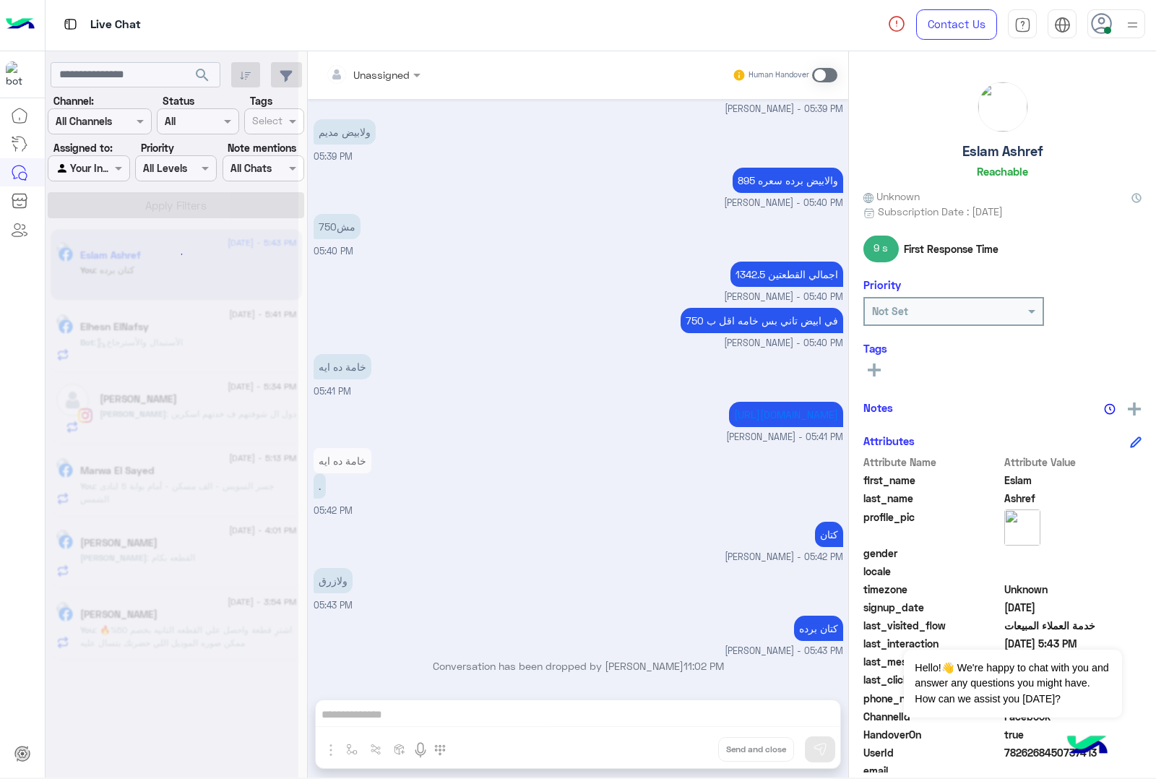
click at [0, 0] on button "Drop" at bounding box center [0, 0] width 0 height 0
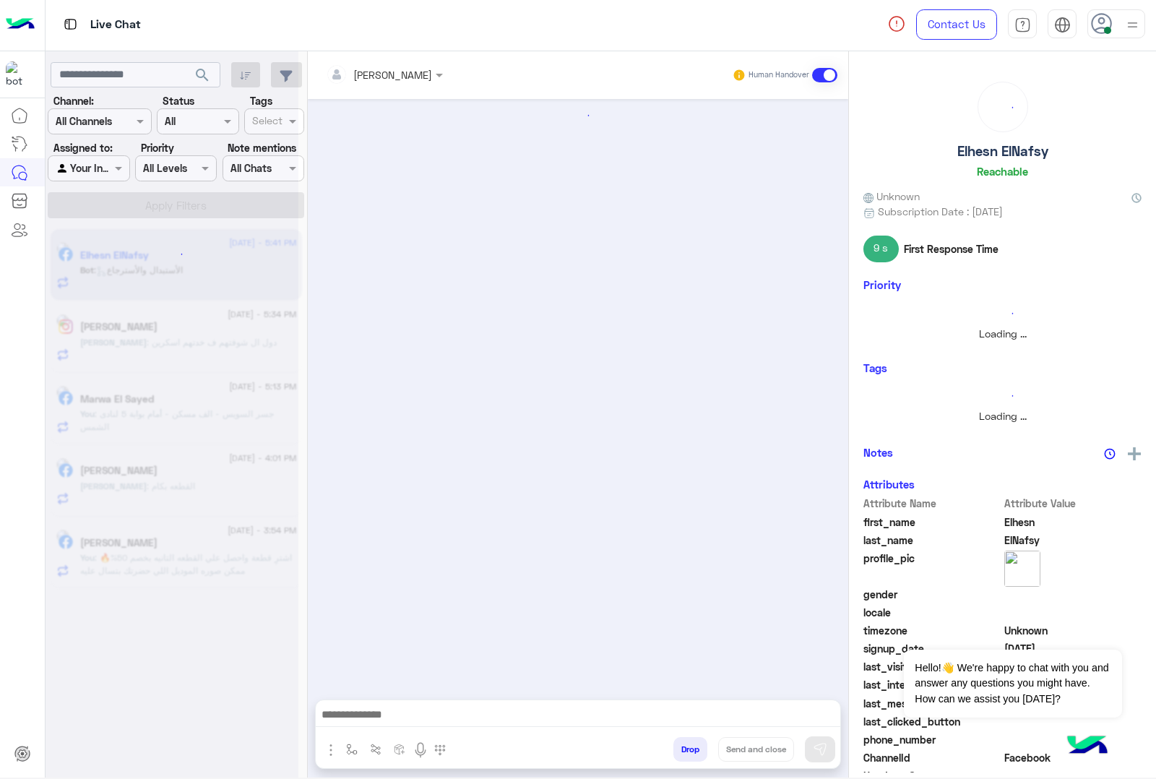
click at [696, 746] on button "Drop" at bounding box center [691, 749] width 34 height 25
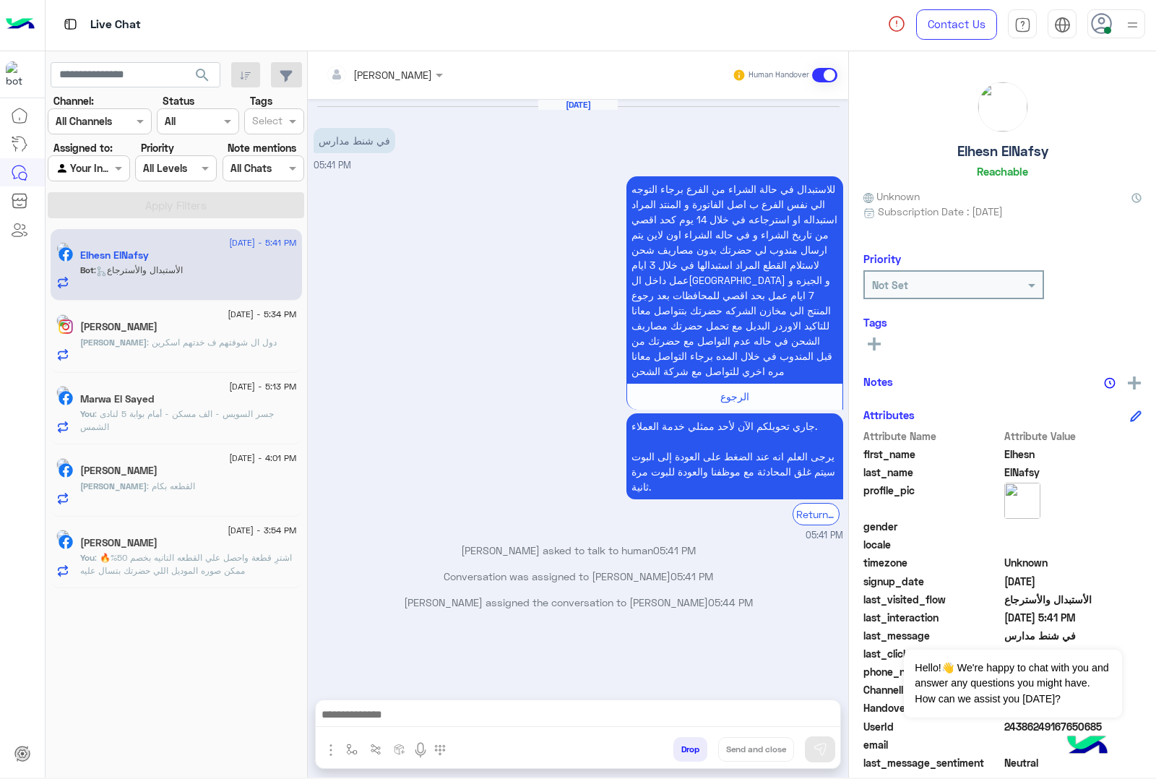
click at [696, 746] on div "[PERSON_NAME] Human Handover [DATE] في شنط مدارس 05:41 PM الرجوع جاري تحويلكم ا…" at bounding box center [578, 417] width 541 height 732
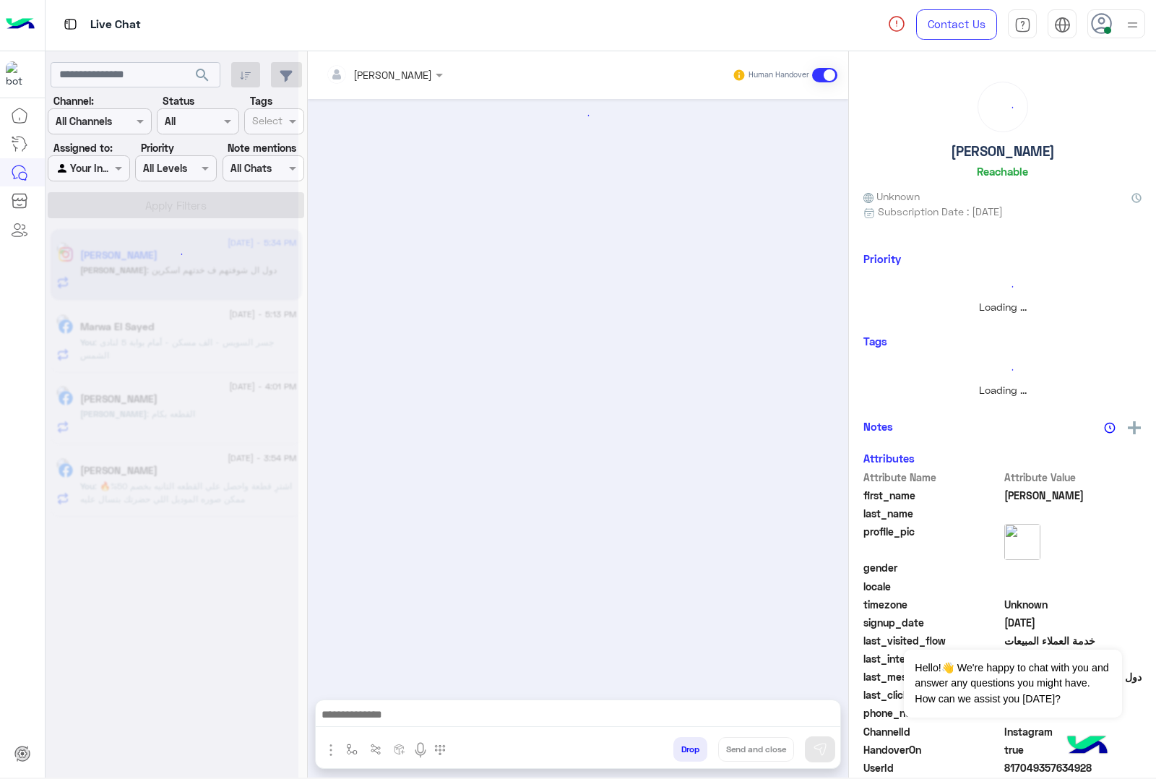
click at [696, 746] on button "Drop" at bounding box center [691, 749] width 34 height 25
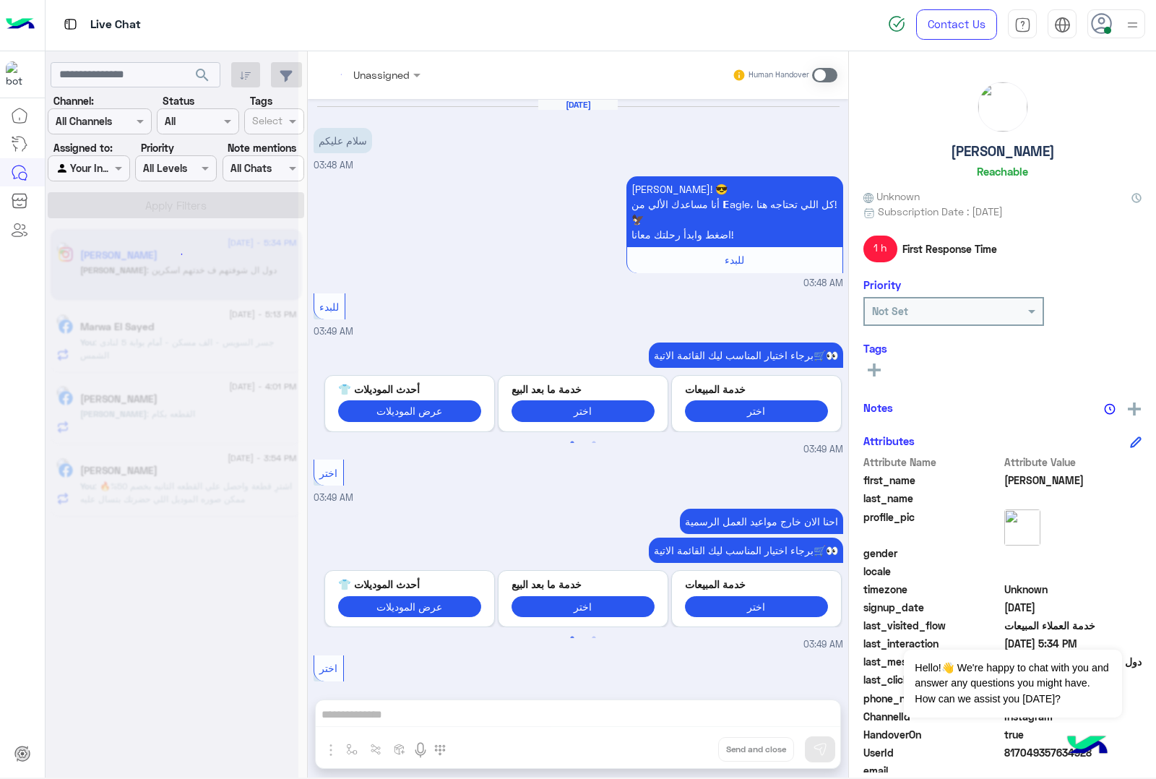
click at [696, 746] on div "Unassigned Human Handover [DATE] سلام عليكم 03:48 AM [PERSON_NAME]! 😎 أنا مساعد…" at bounding box center [578, 417] width 541 height 732
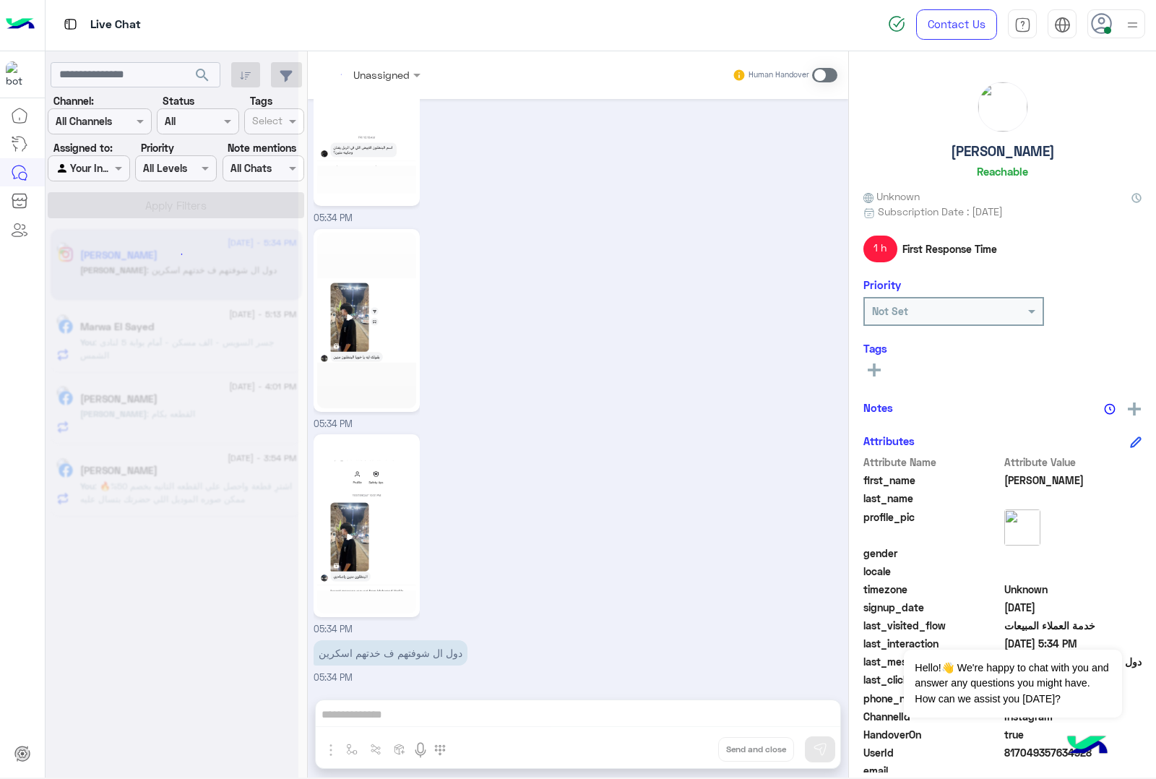
click at [696, 746] on div "Unassigned Human Handover [DATE] سلام عليكم 03:48 AM [PERSON_NAME]! 😎 أنا مساعد…" at bounding box center [578, 417] width 541 height 732
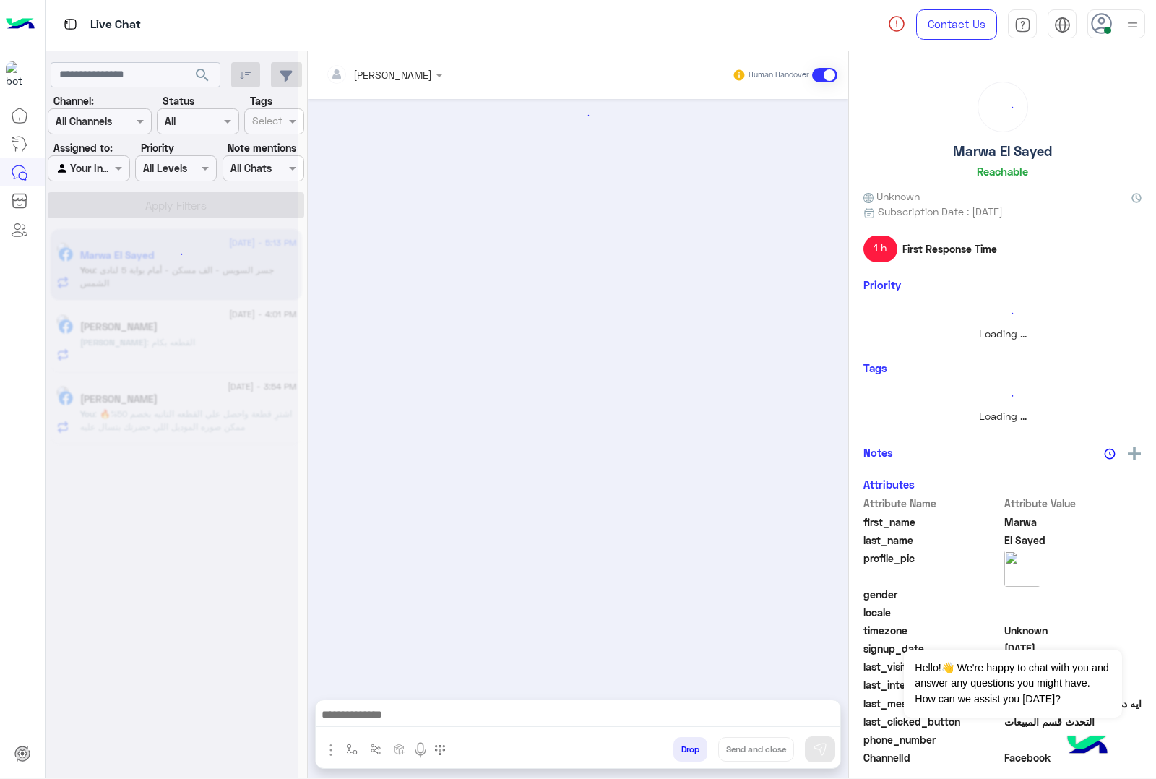
click at [696, 746] on button "Drop" at bounding box center [691, 749] width 34 height 25
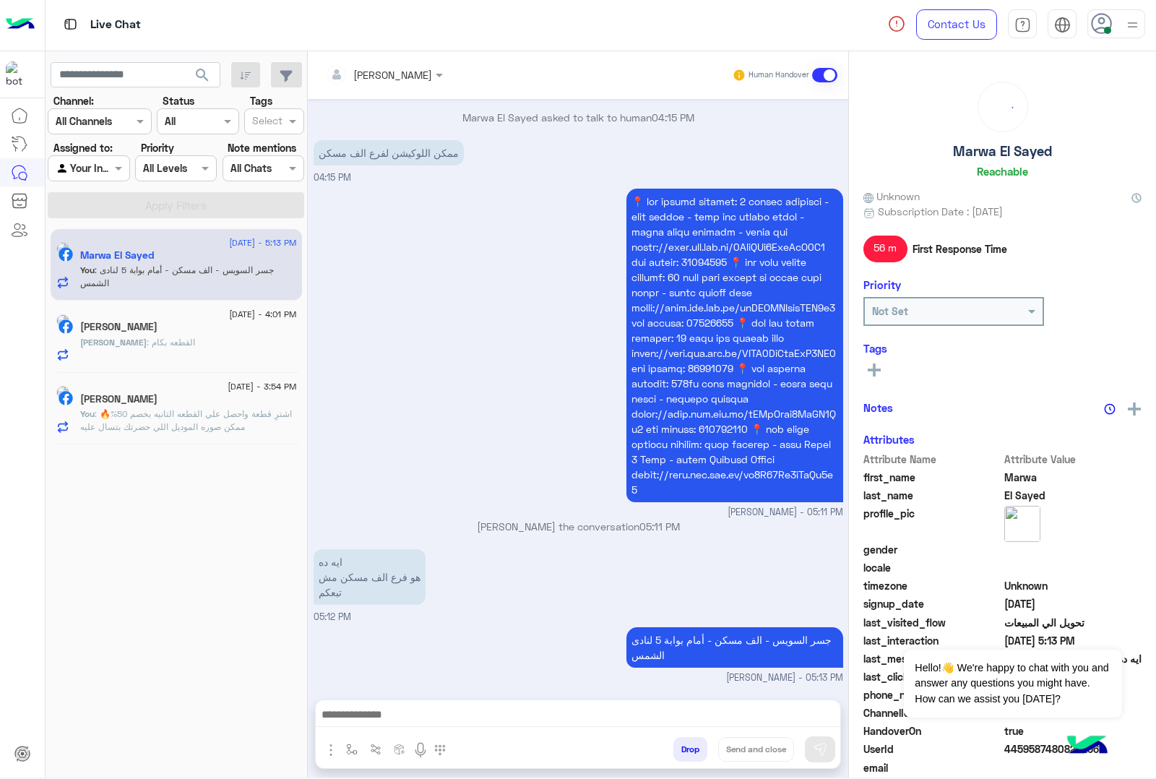
click at [696, 746] on div "[PERSON_NAME] Human Handover [DATE] مساء الخير 04:14 PM مساء الخير 🌚 اهلًا Marw…" at bounding box center [578, 417] width 541 height 732
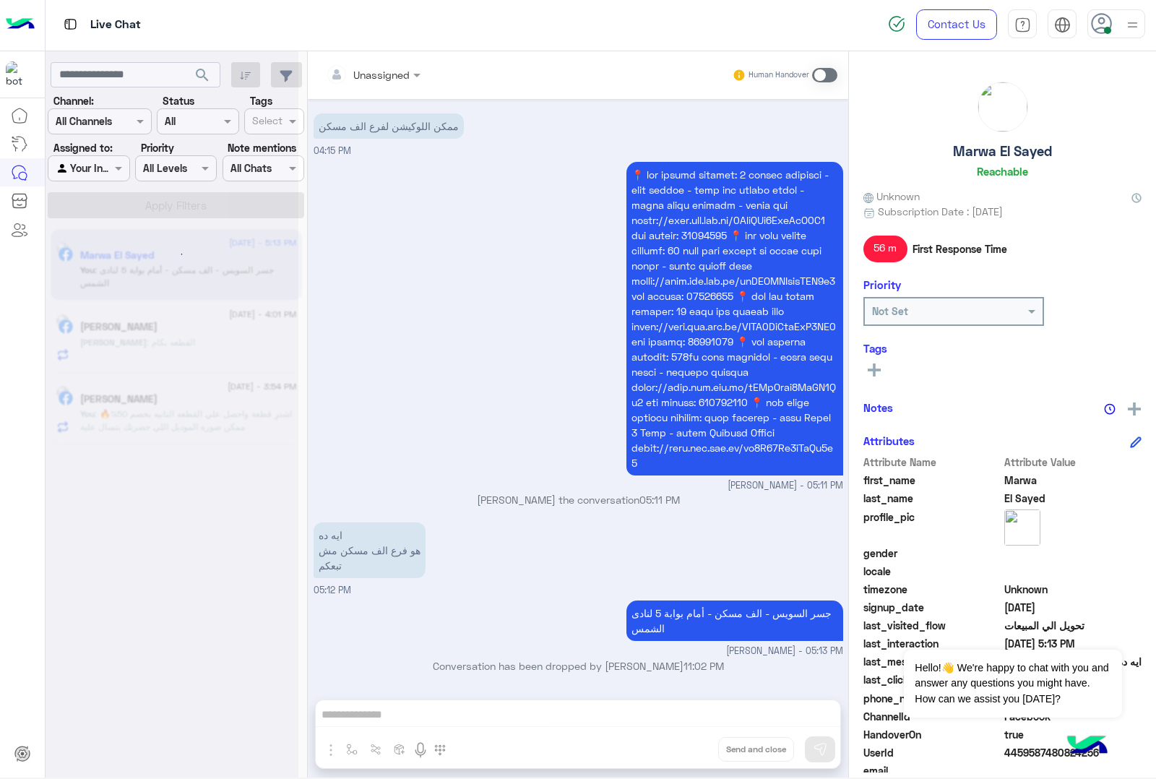
click at [0, 0] on button "Drop" at bounding box center [0, 0] width 0 height 0
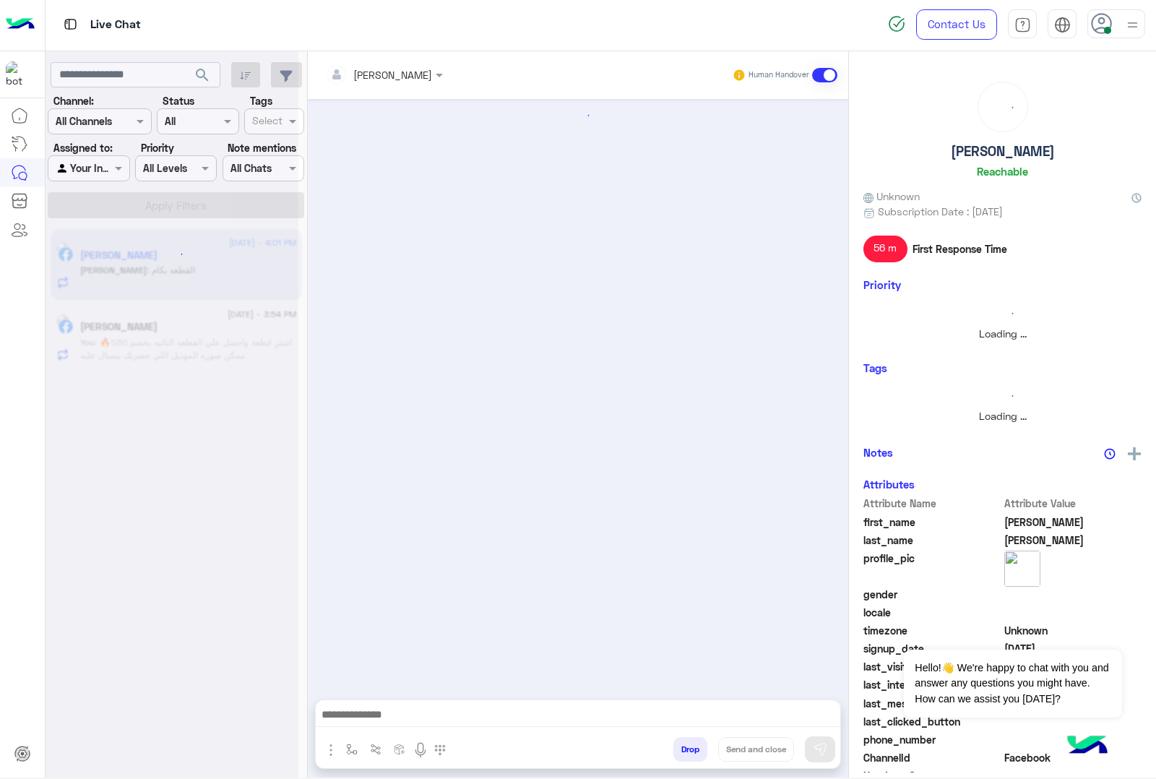
click at [696, 746] on button "Drop" at bounding box center [691, 749] width 34 height 25
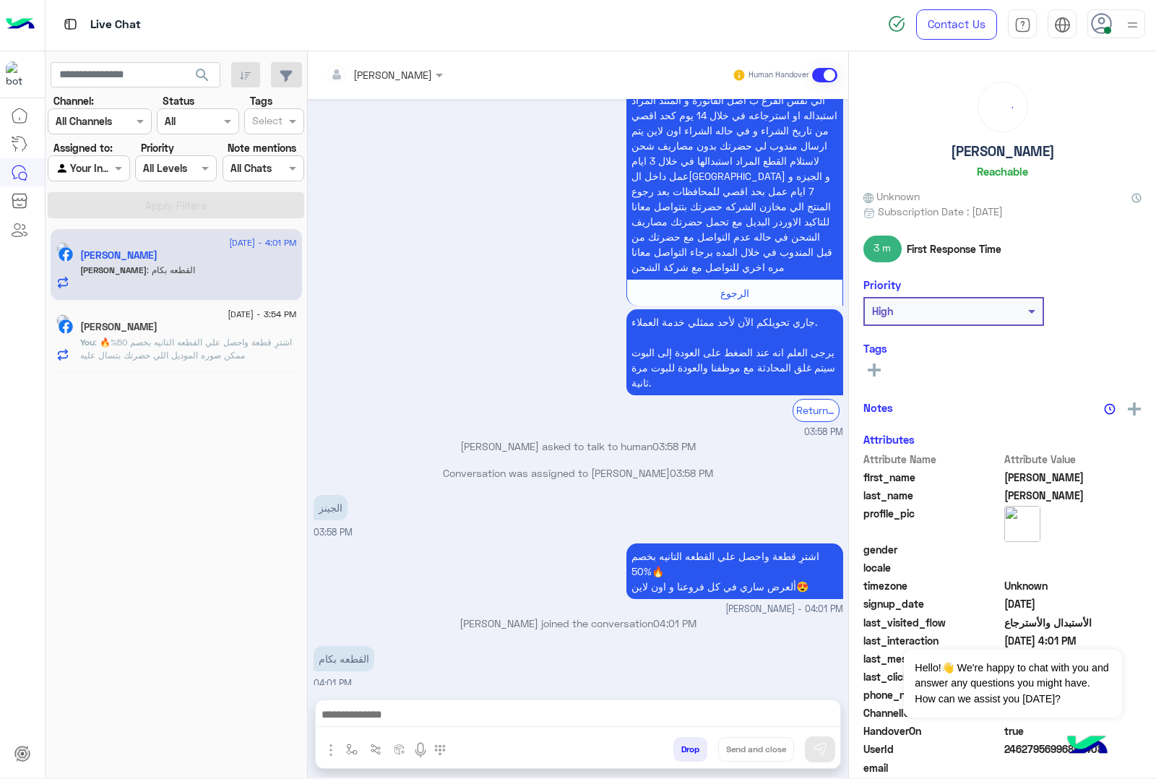
click at [696, 746] on div "[PERSON_NAME] Human Handover [DATE] موجود مقاس كام منه ي فندم والوان اى 03:04 P…" at bounding box center [578, 417] width 541 height 732
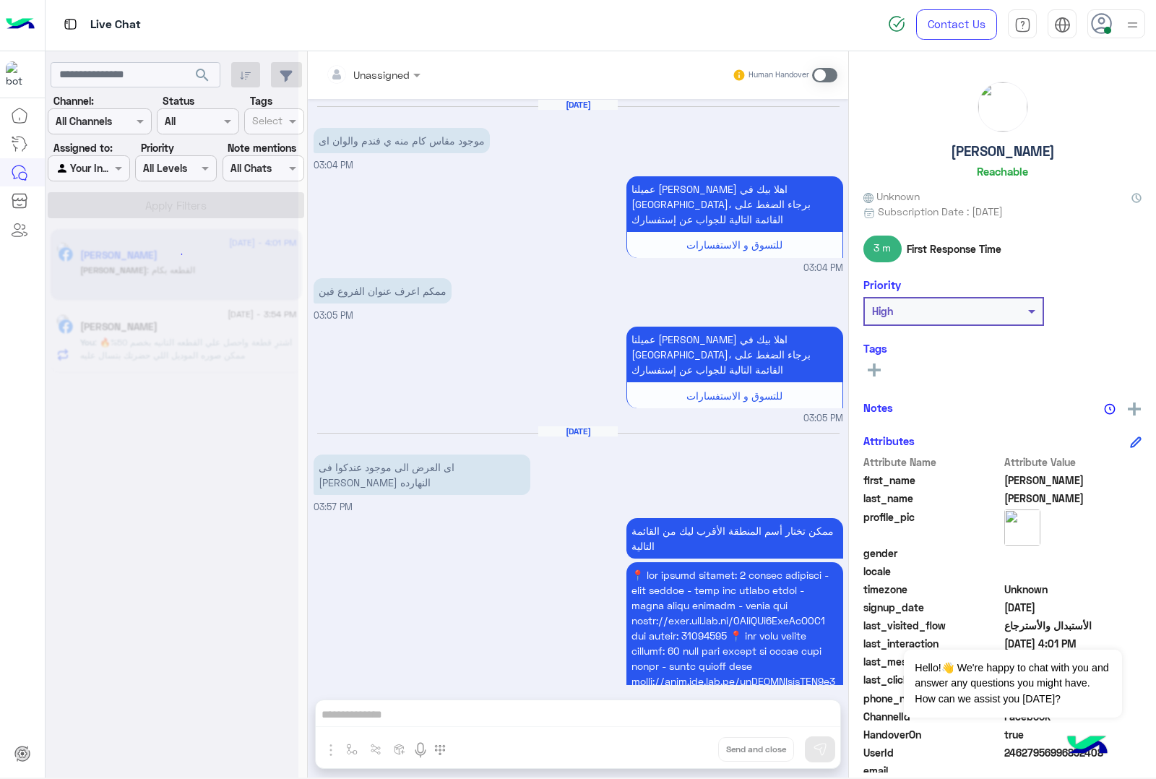
click at [696, 746] on div "Unassigned Human Handover [DATE] موجود مقاس كام منه ي فندم والوان اى 03:04 PM ع…" at bounding box center [578, 417] width 541 height 732
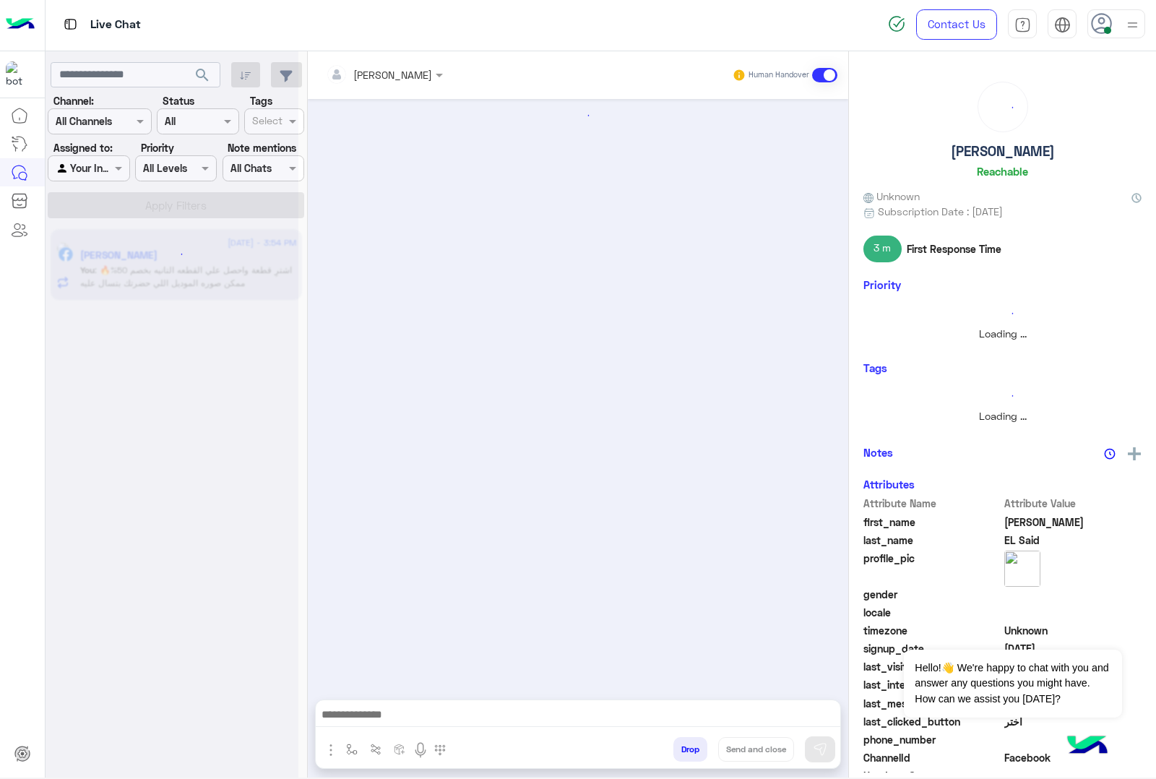
click at [696, 746] on button "Drop" at bounding box center [691, 749] width 34 height 25
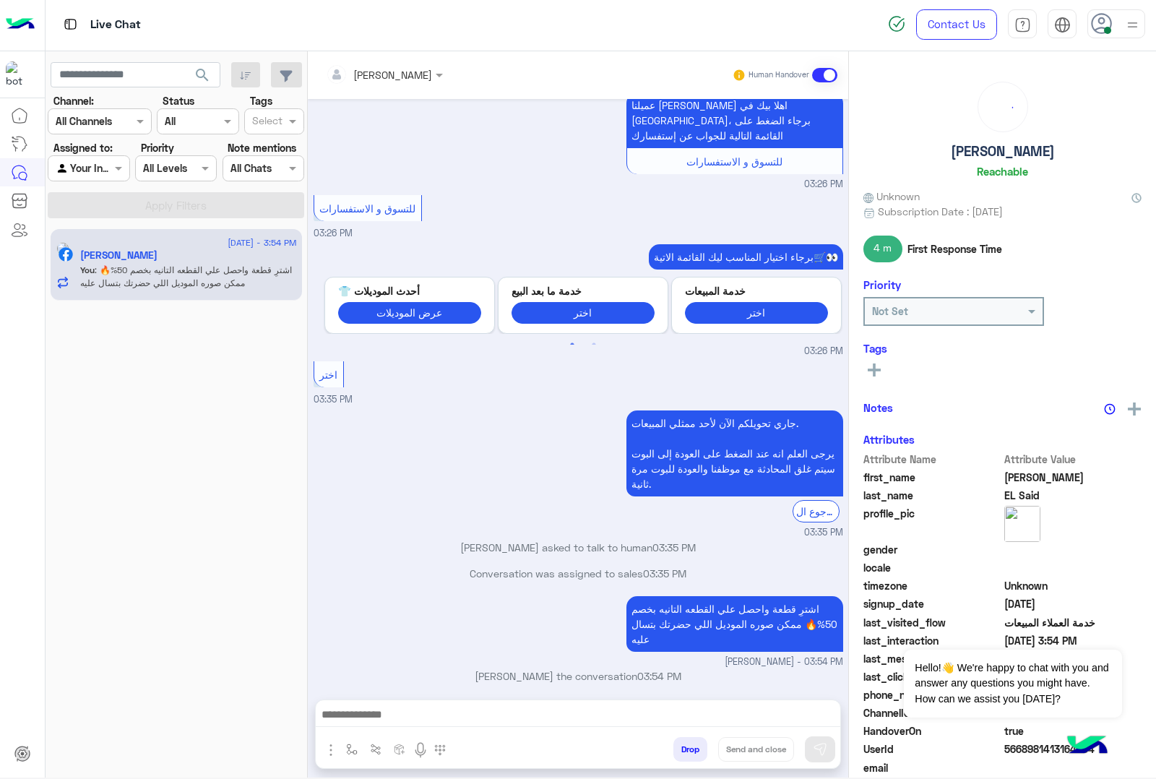
click at [696, 746] on button "Drop" at bounding box center [691, 749] width 34 height 25
click at [696, 746] on div "[PERSON_NAME] Human Handover [DATE] ممكن اسعار الجينز 03:23 PM 🚚 الشحن متاح لكل…" at bounding box center [578, 417] width 541 height 732
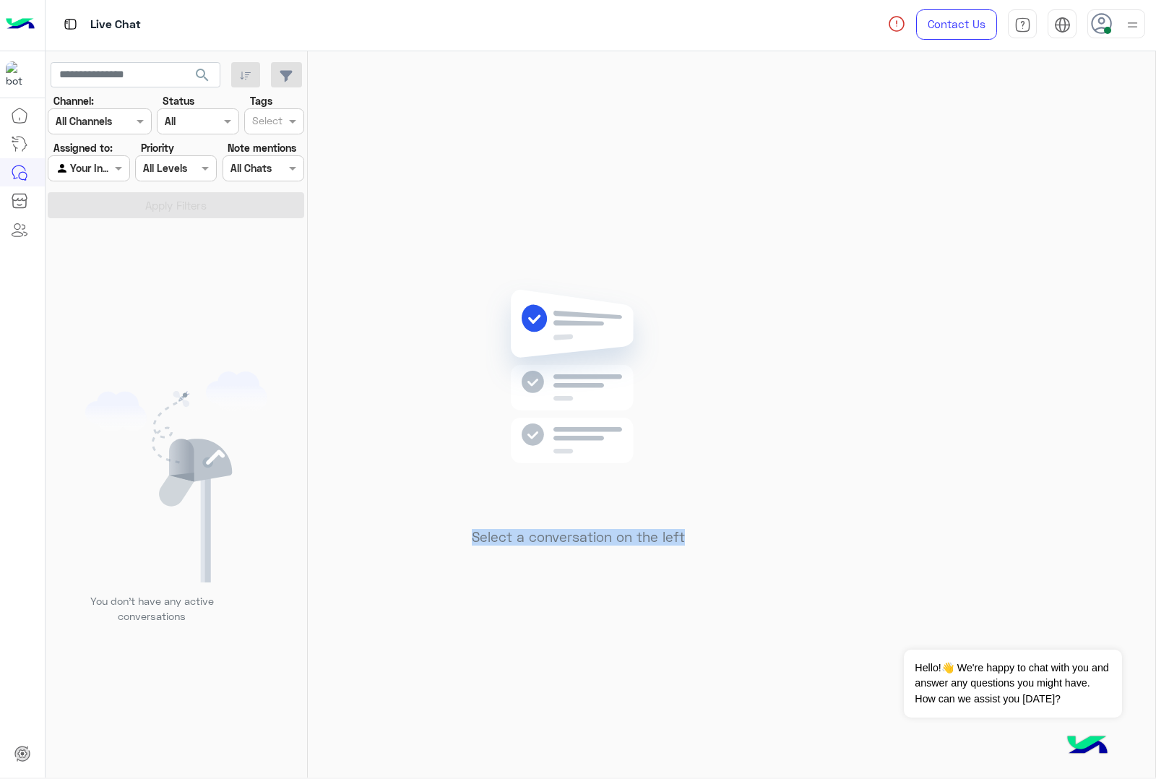
click at [696, 746] on div "Select a conversation on the left" at bounding box center [578, 417] width 541 height 732
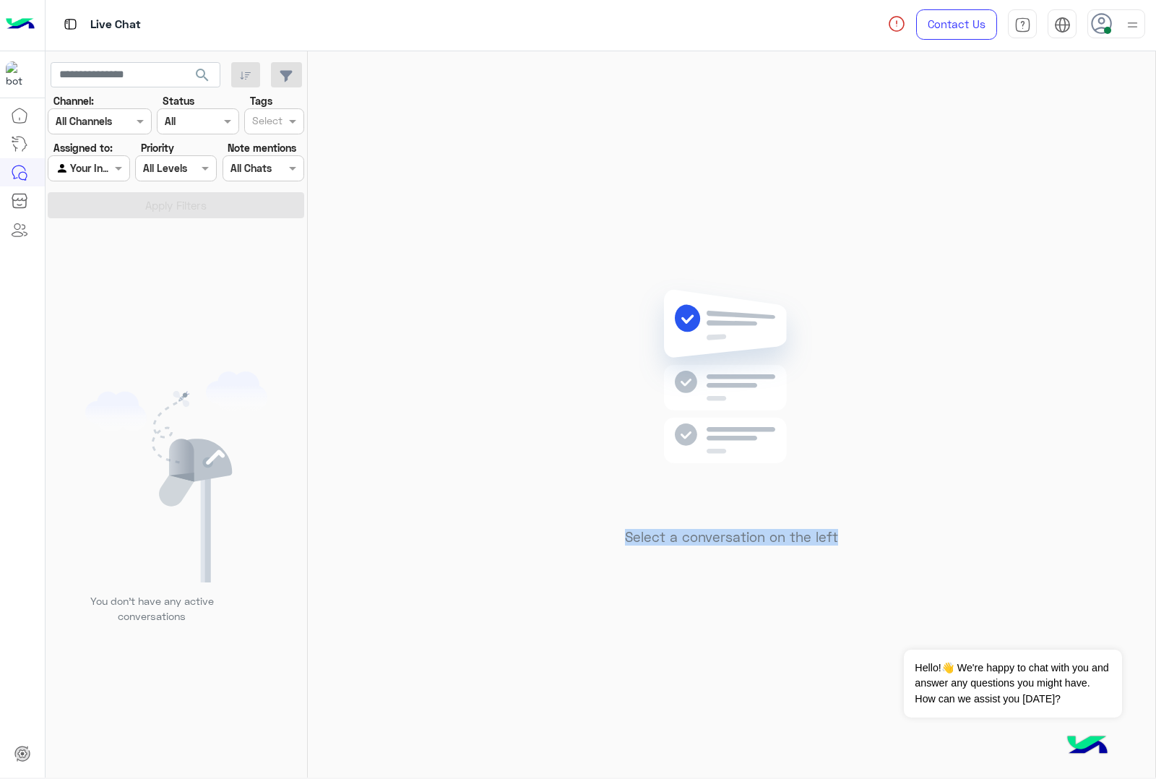
click at [696, 746] on div "Select a conversation on the left" at bounding box center [732, 417] width 848 height 732
click at [696, 749] on div "Select a conversation on the left" at bounding box center [732, 417] width 848 height 732
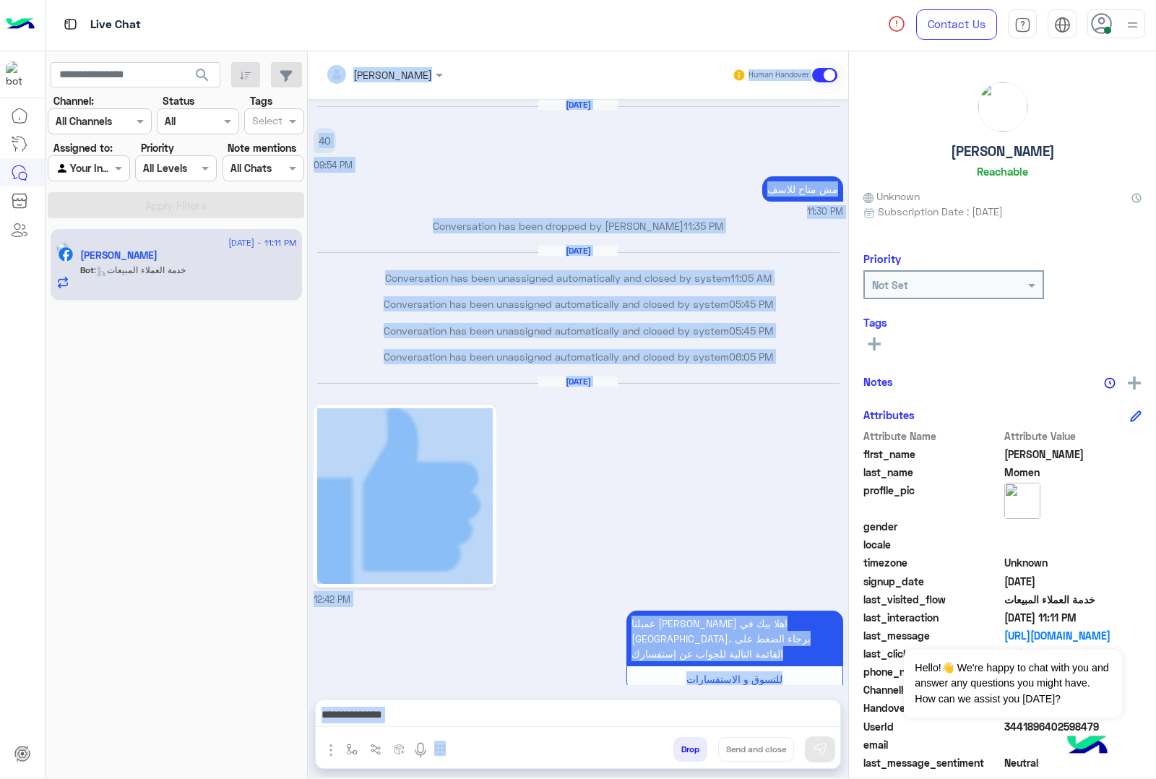
scroll to position [1585, 0]
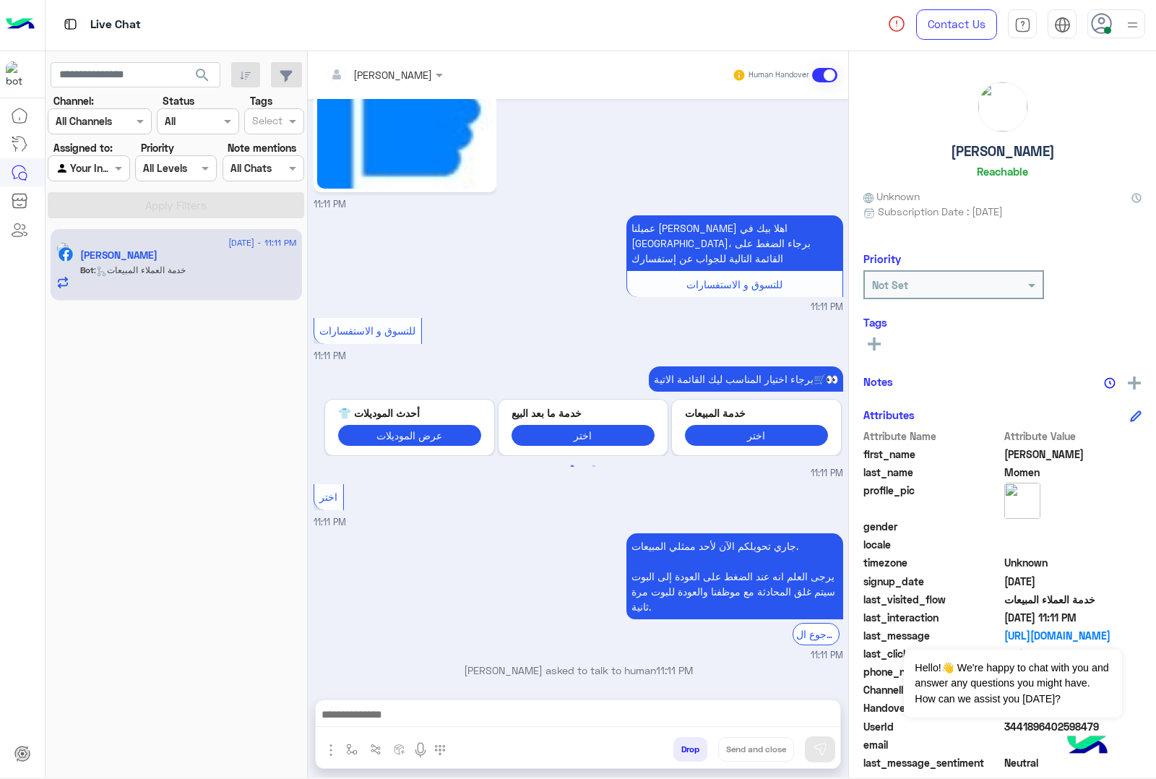
click at [1103, 20] on use at bounding box center [1101, 23] width 21 height 21
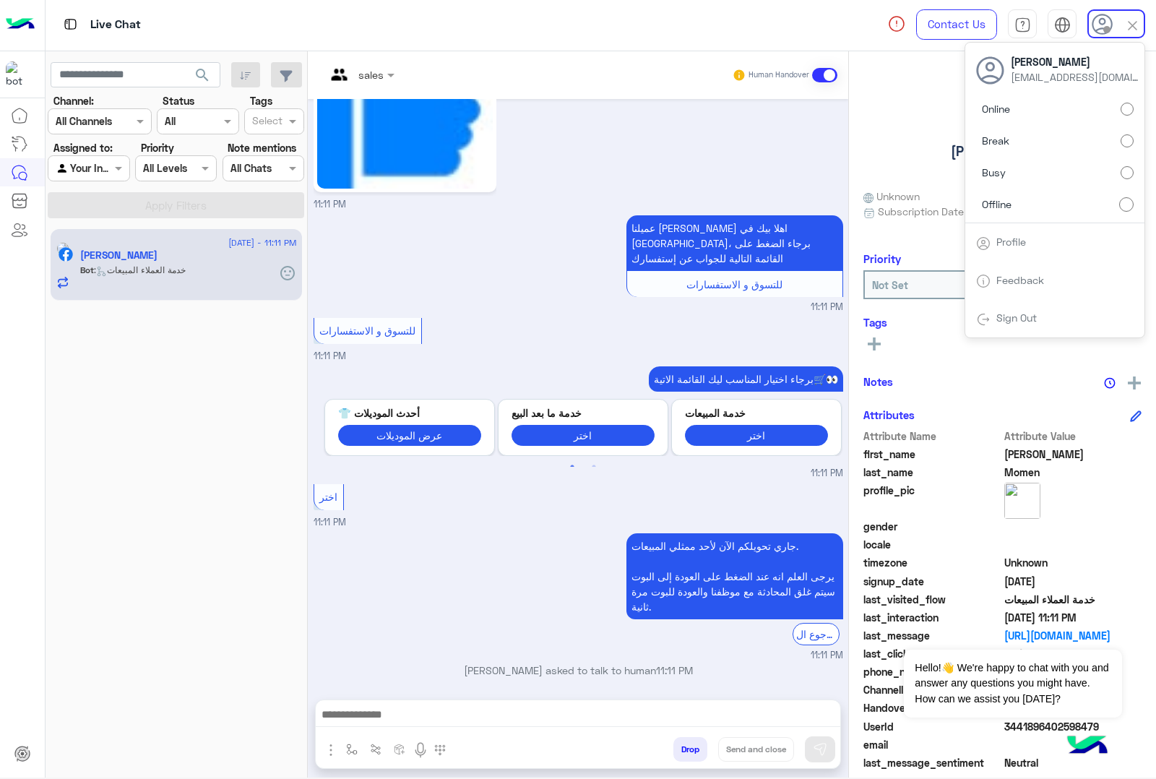
click at [537, 530] on div "جاري تحويلكم الآن لأحد ممثلي المبيعات. يرجى العلم انه عند الضغط على العودة إلى …" at bounding box center [579, 596] width 530 height 133
